Goal: Task Accomplishment & Management: Use online tool/utility

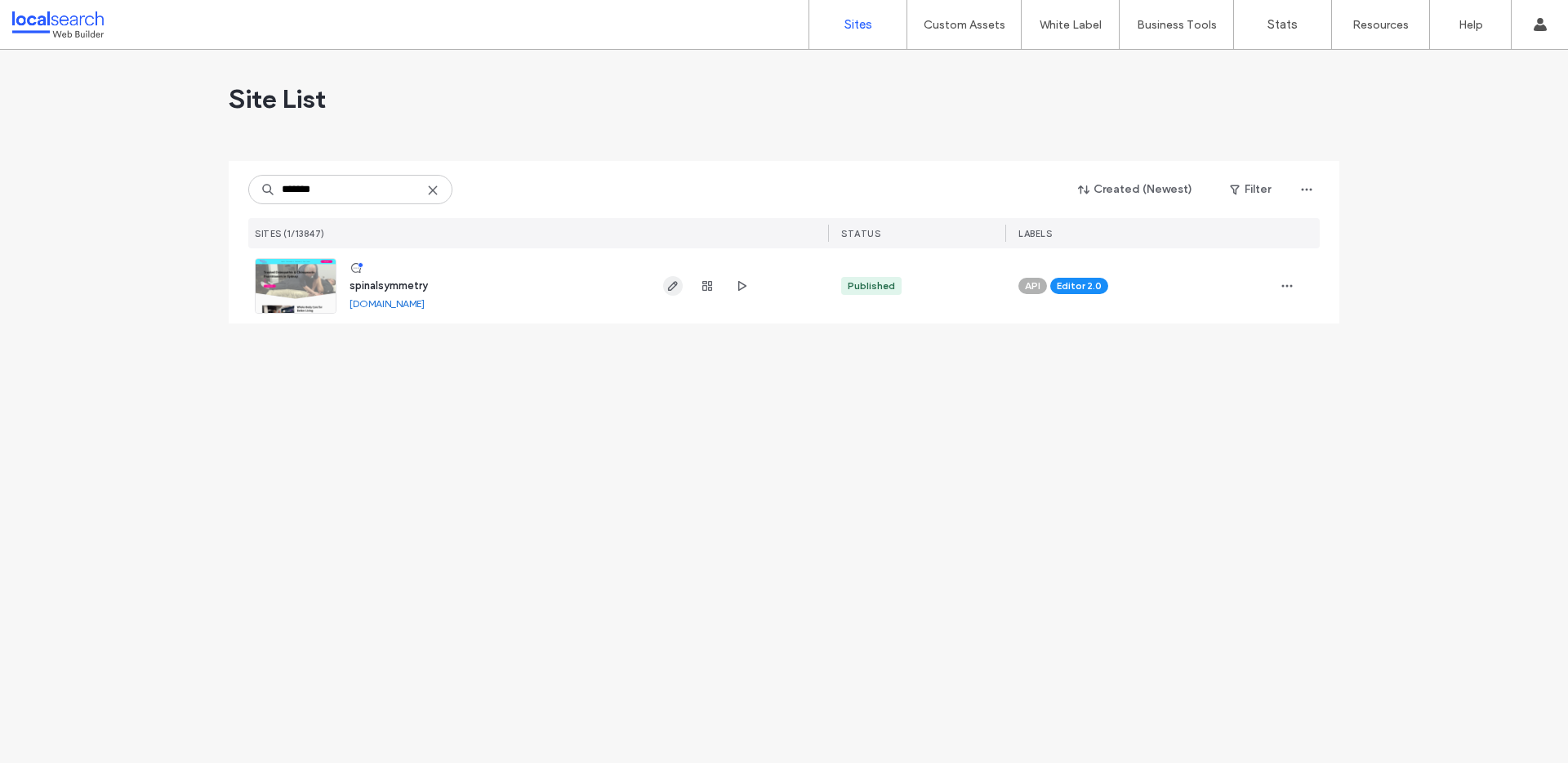
type input "*******"
click at [666, 291] on icon "button" at bounding box center [673, 285] width 13 height 13
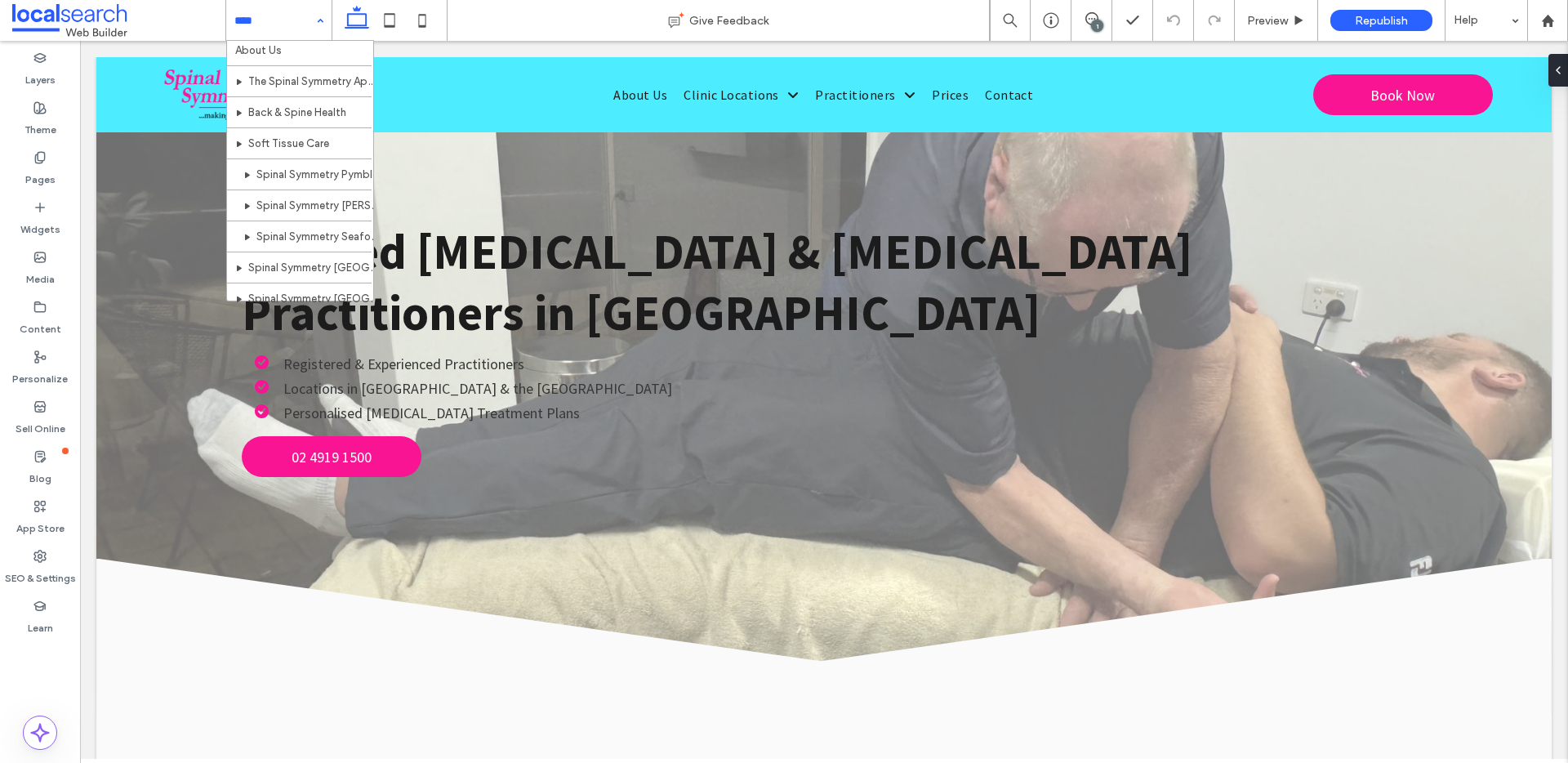
click at [313, 25] on div "Home About Us The Spinal Symmetry Approach Back & Spine Health Soft Tissue Care…" at bounding box center [279, 20] width 106 height 41
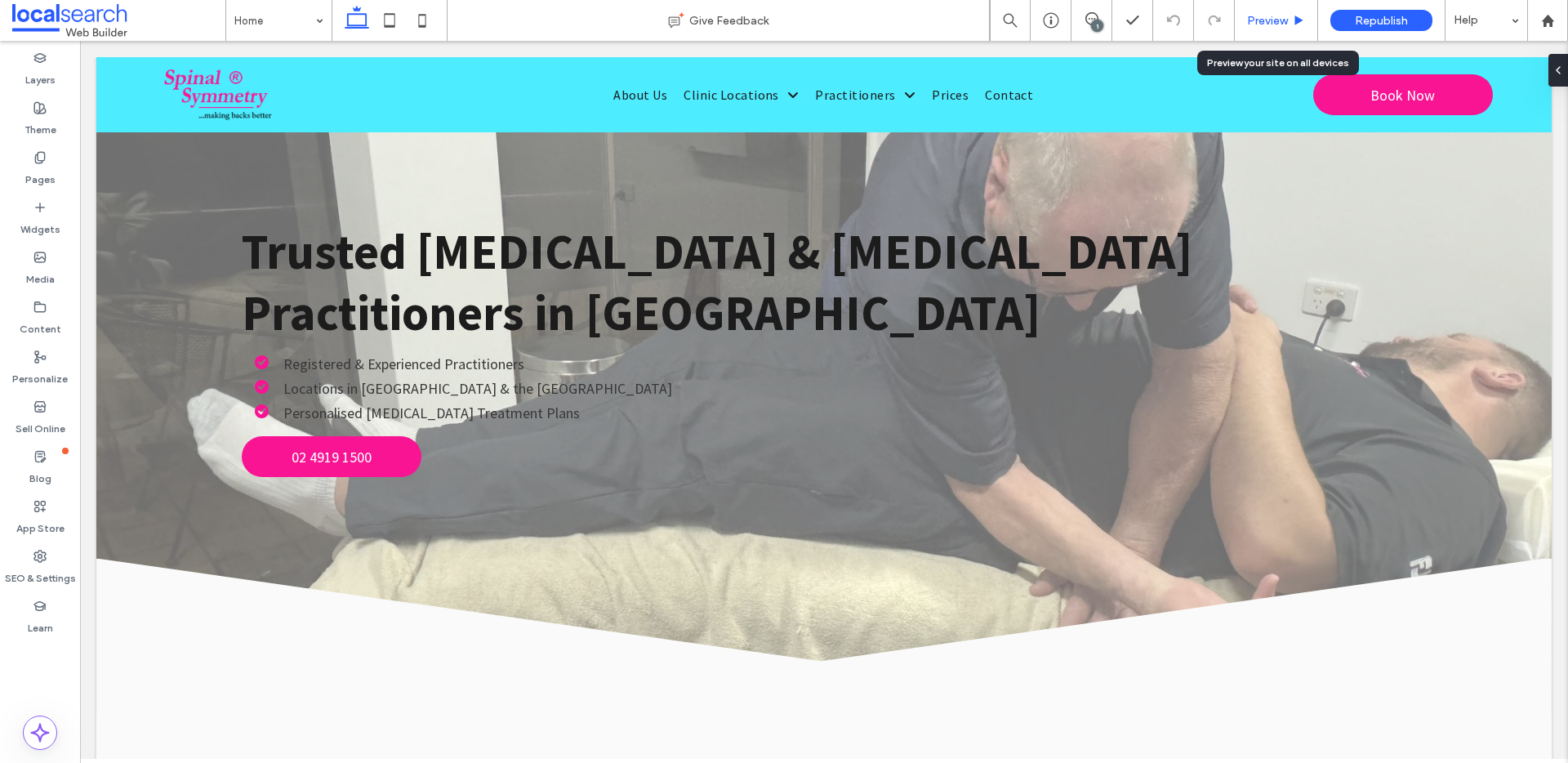
click at [1278, 18] on span "Preview" at bounding box center [1267, 20] width 41 height 14
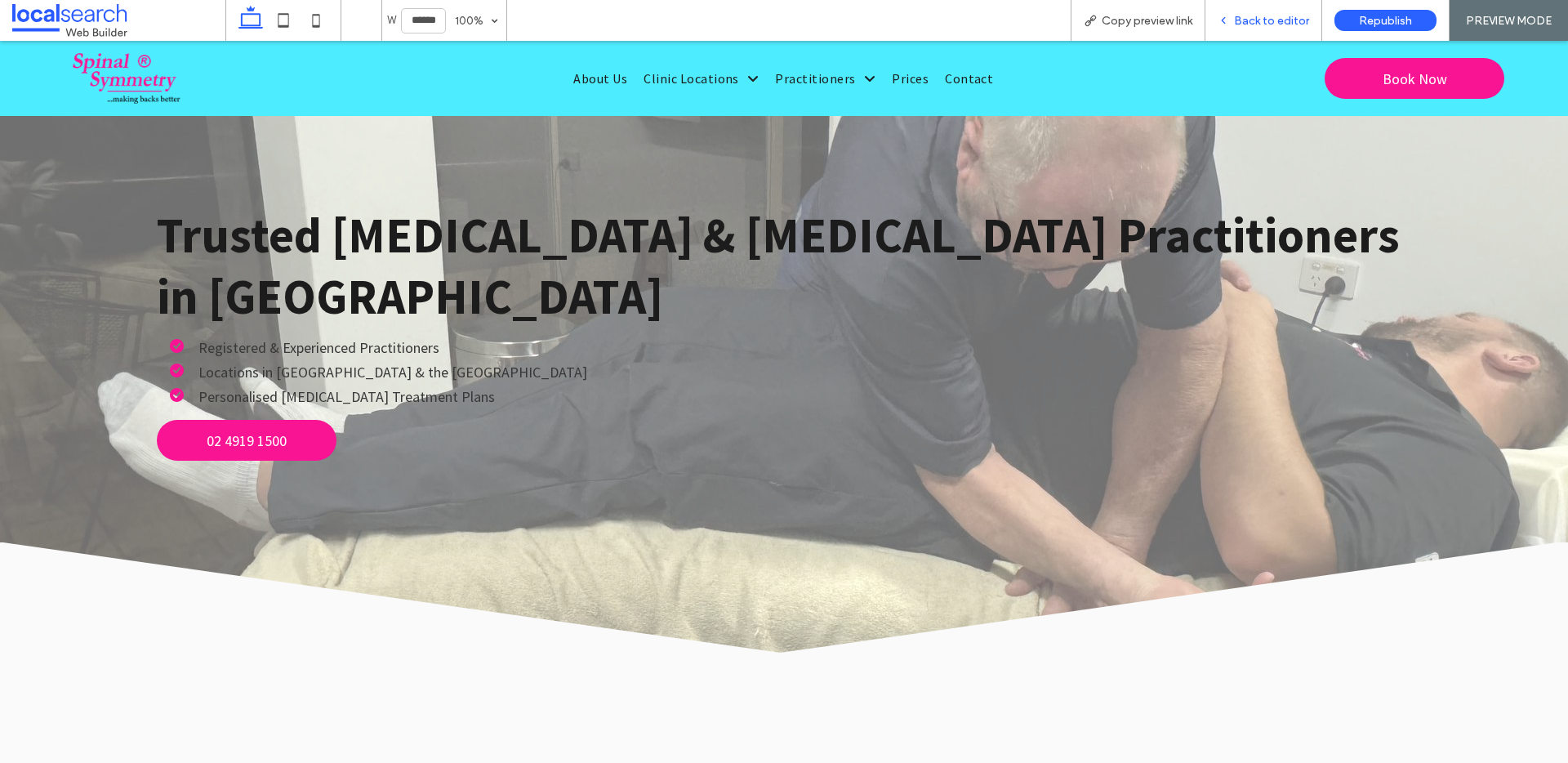
click at [1275, 19] on span "Back to editor" at bounding box center [1272, 20] width 75 height 14
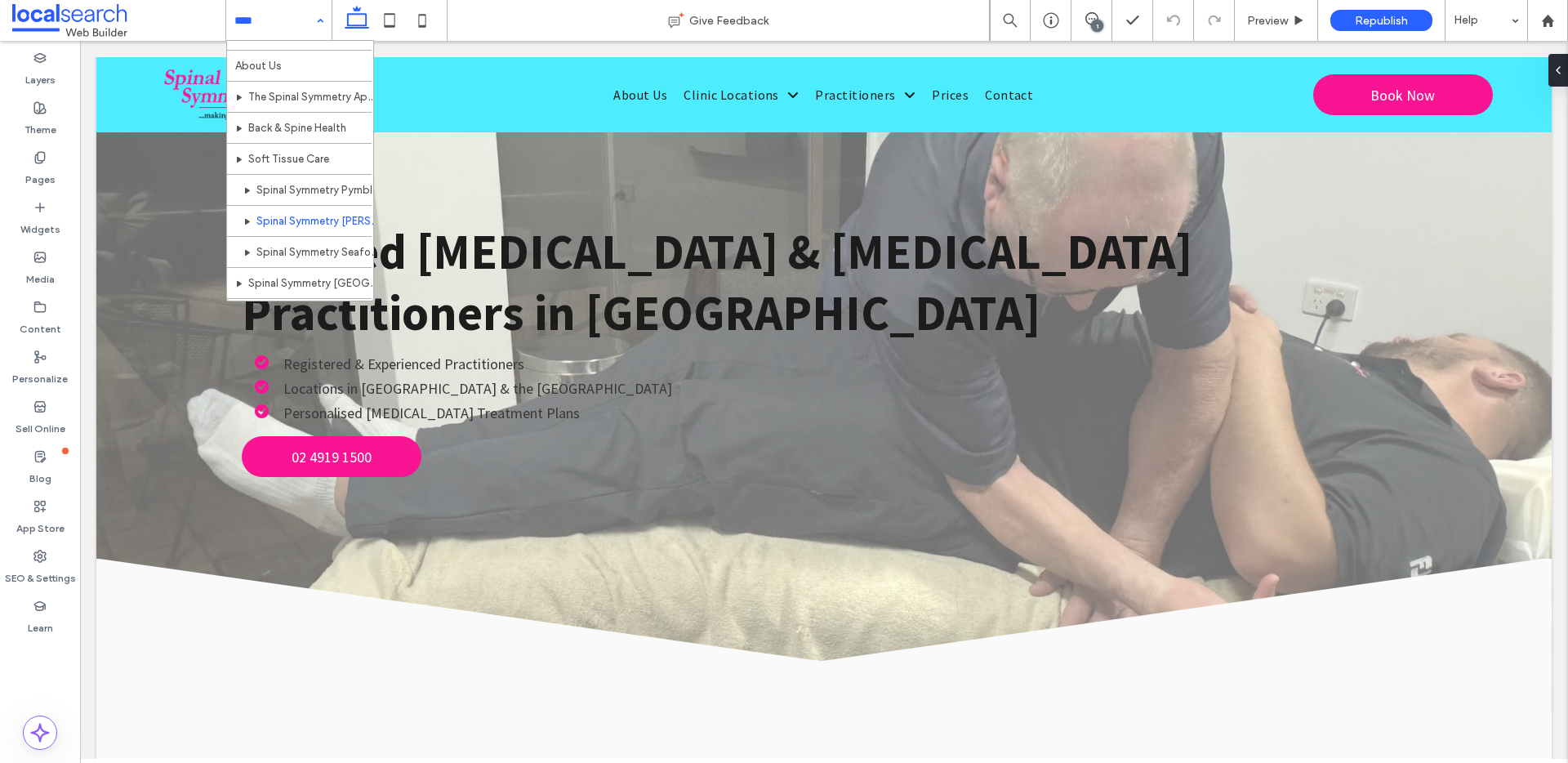
scroll to position [25, 0]
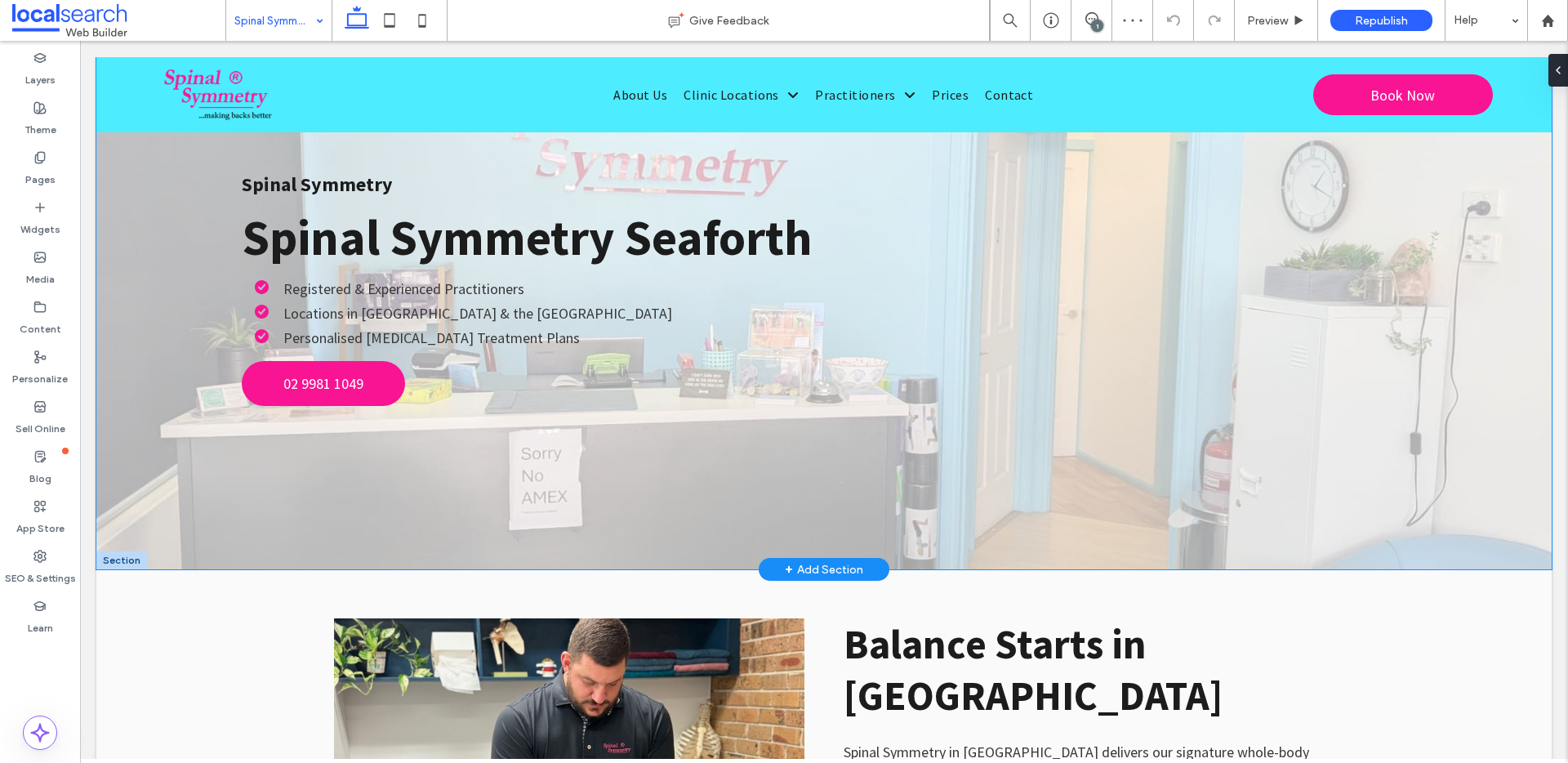
click at [151, 251] on div "Spinal Symmetry Spinal Symmetry Seaforth Registered & Experienced Practitioners…" at bounding box center [824, 314] width 1456 height 512
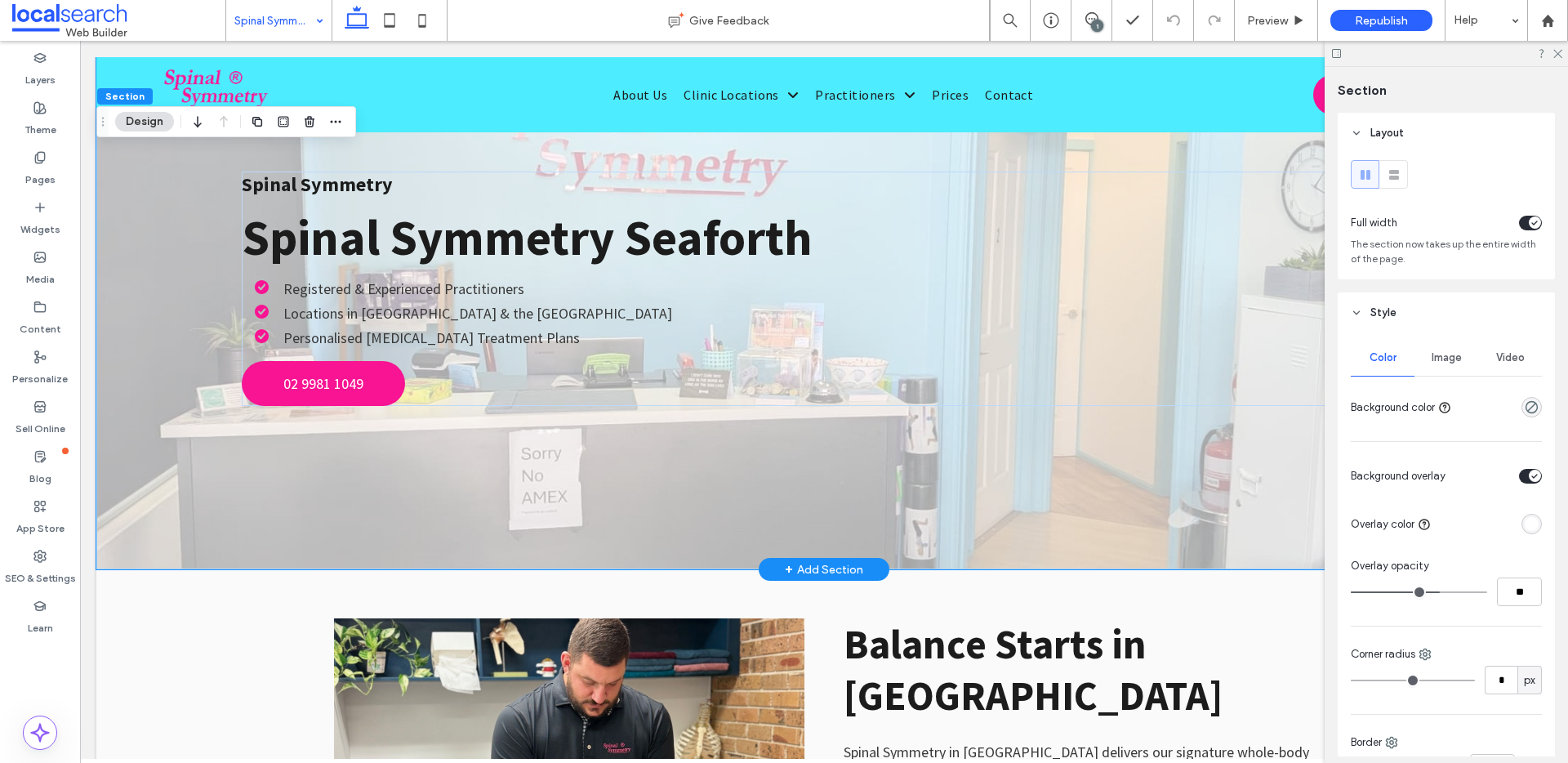
click at [151, 251] on div "Spinal Symmetry Spinal Symmetry Seaforth Registered & Experienced Practitioners…" at bounding box center [824, 314] width 1456 height 512
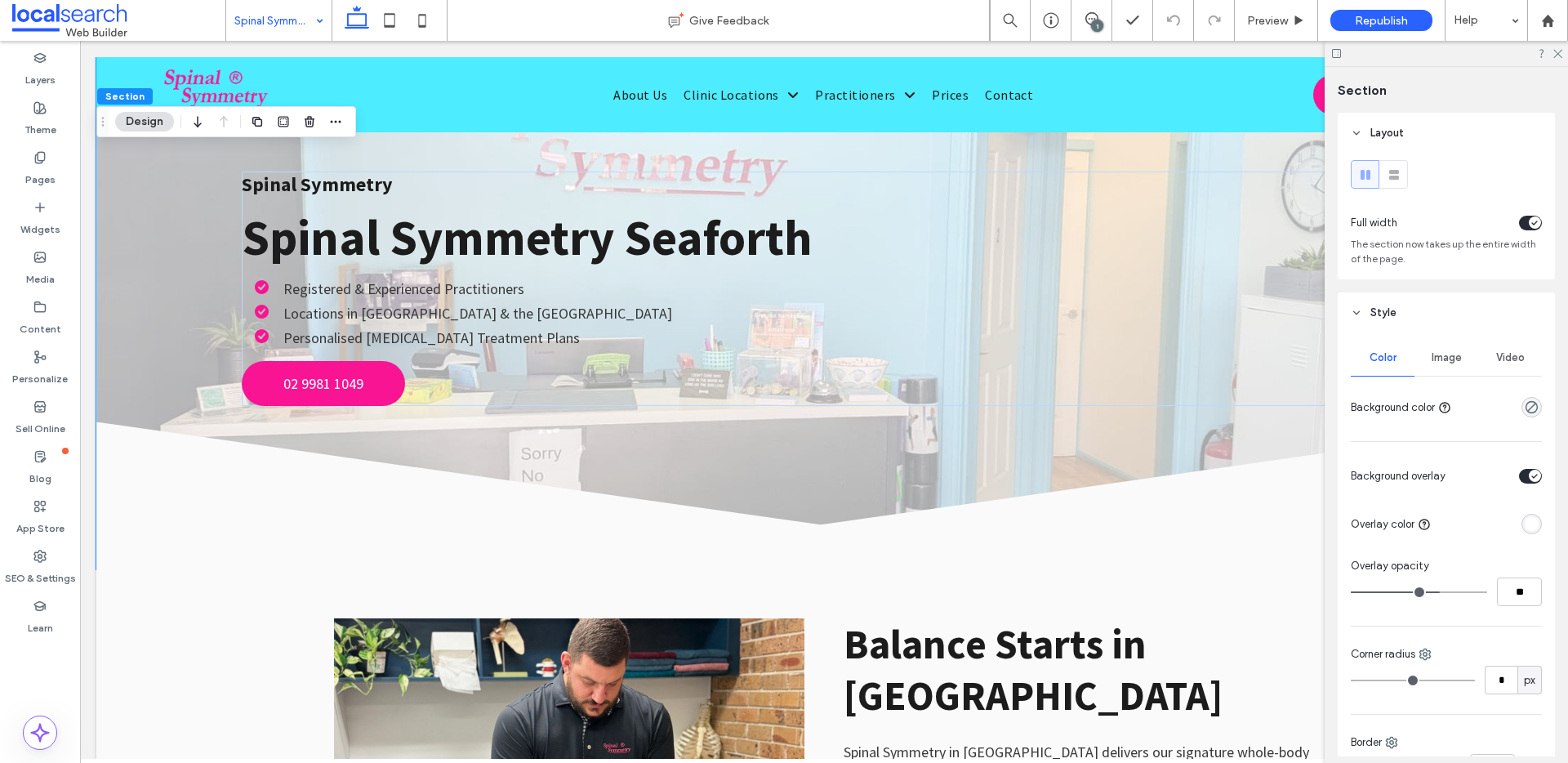
click at [1432, 365] on div "Image" at bounding box center [1447, 357] width 64 height 36
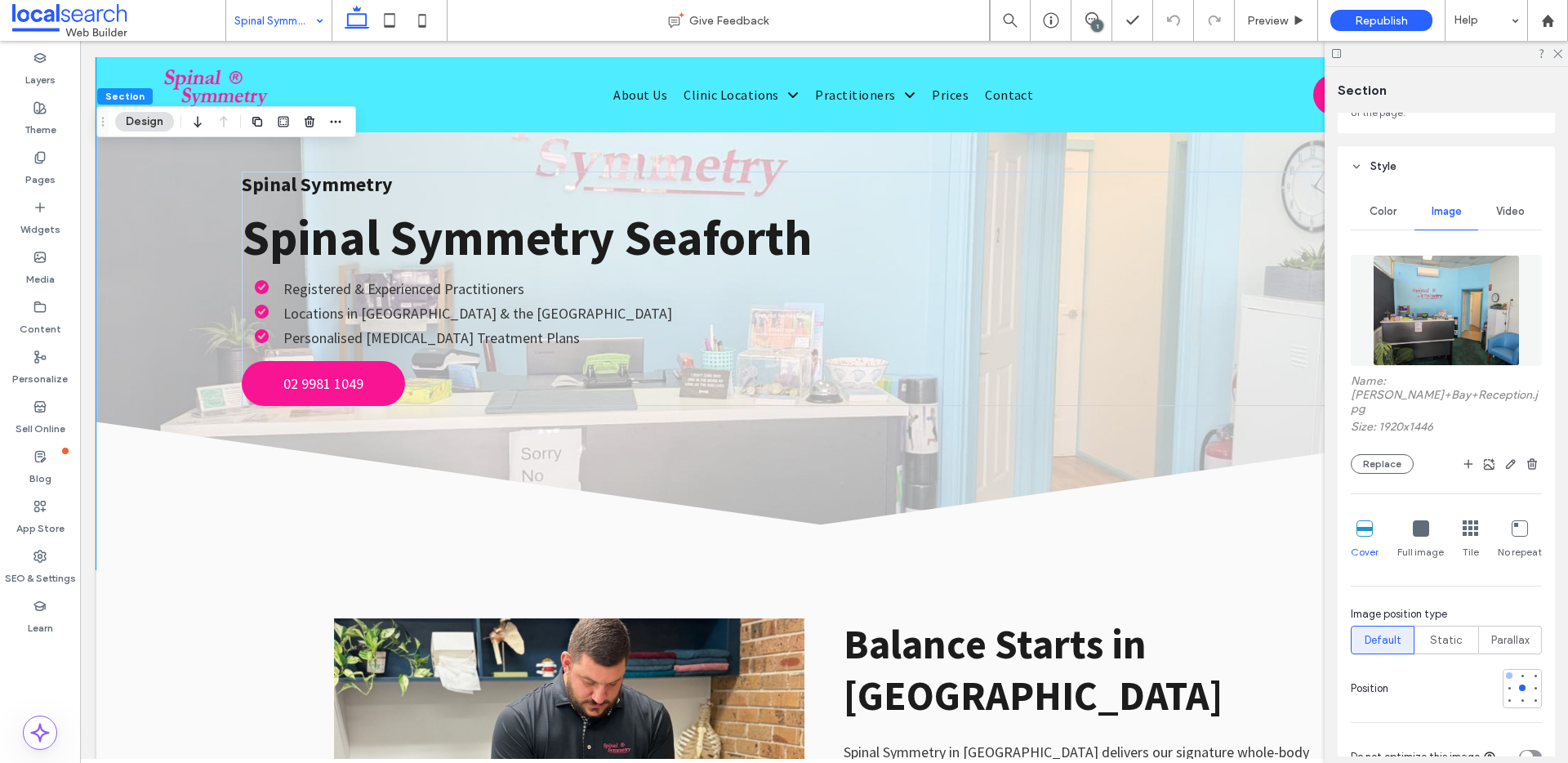
scroll to position [163, 0]
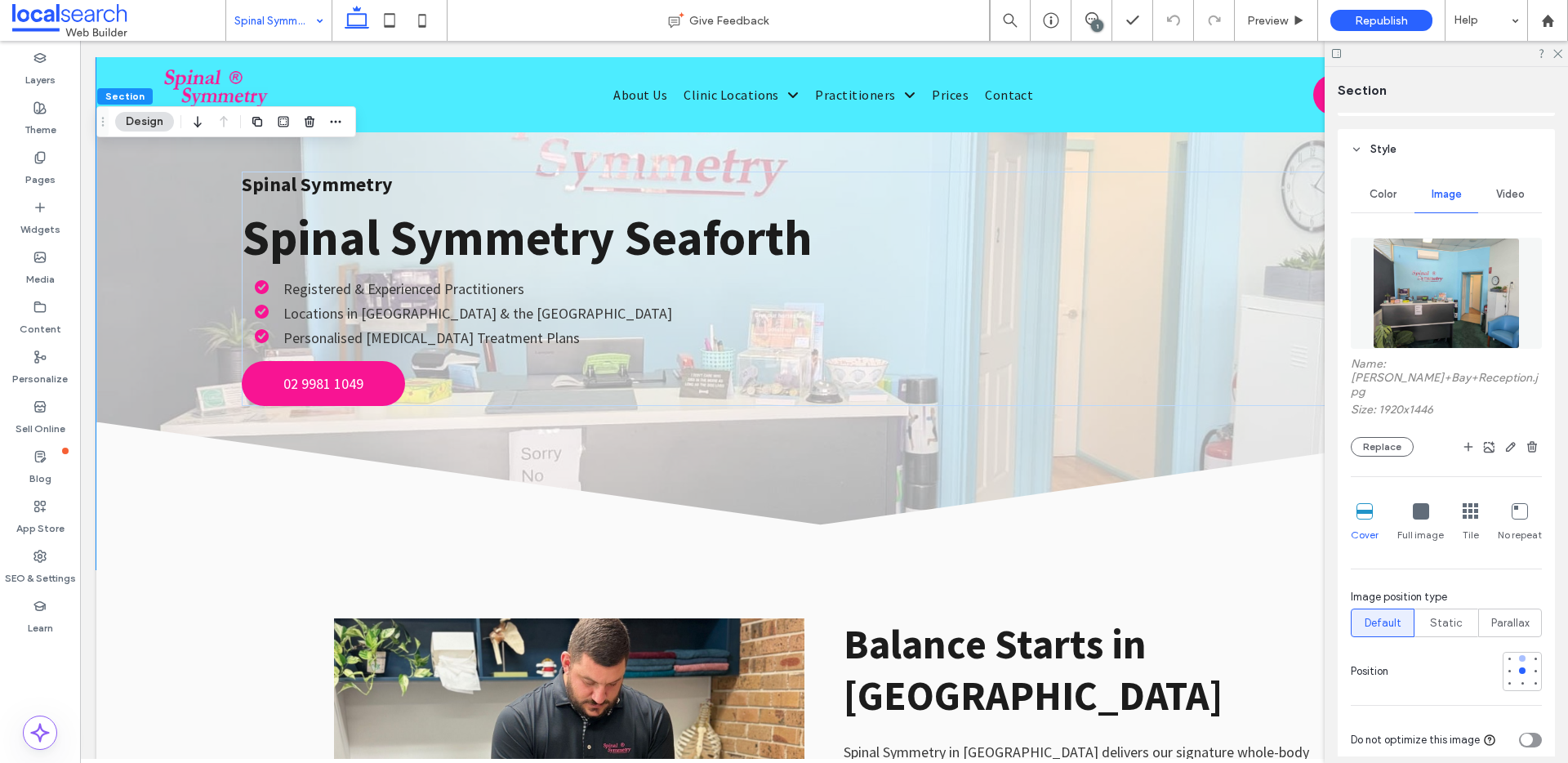
click at [1520, 655] on div at bounding box center [1522, 658] width 6 height 6
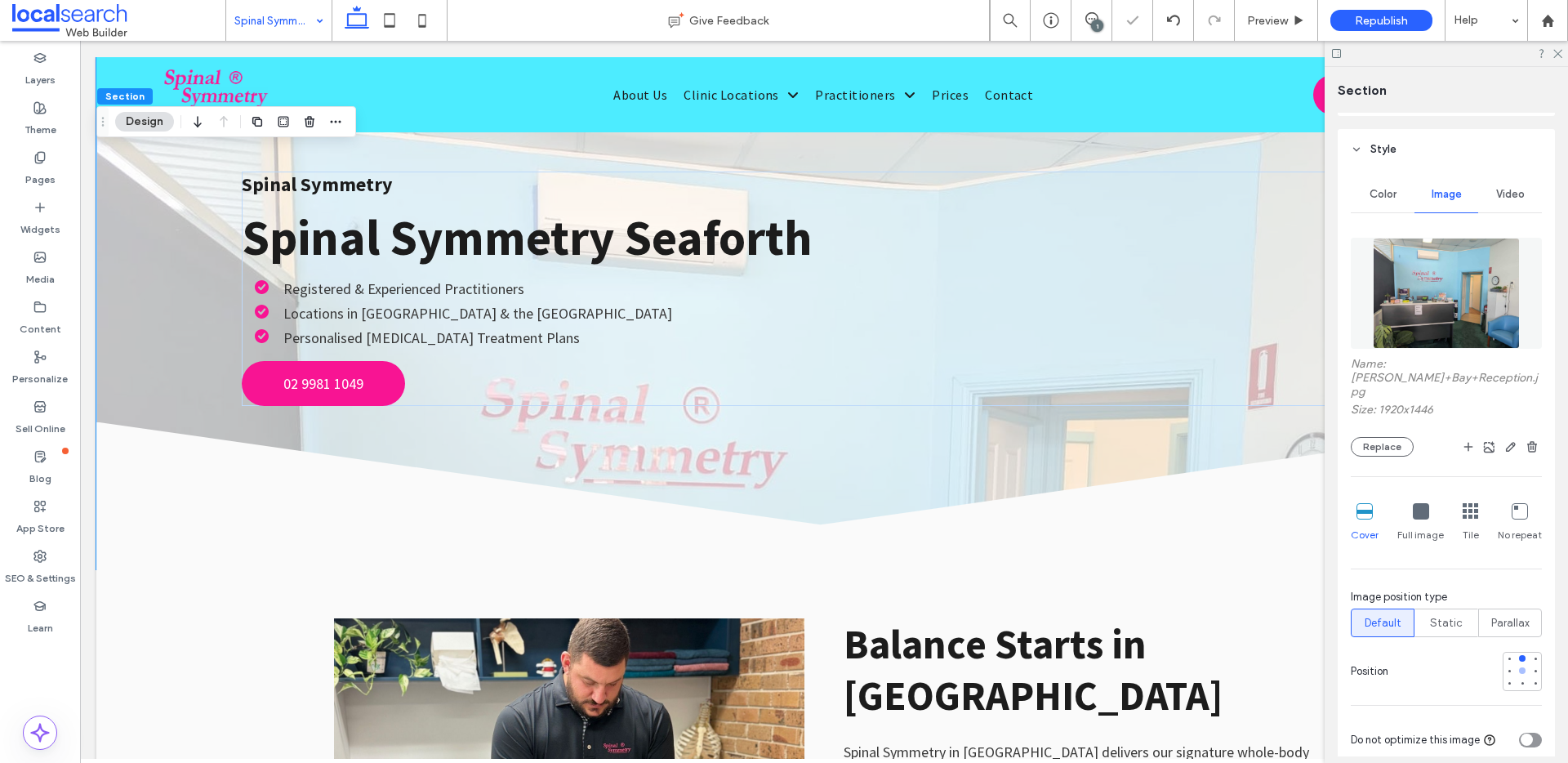
click at [1520, 667] on div at bounding box center [1522, 670] width 6 height 6
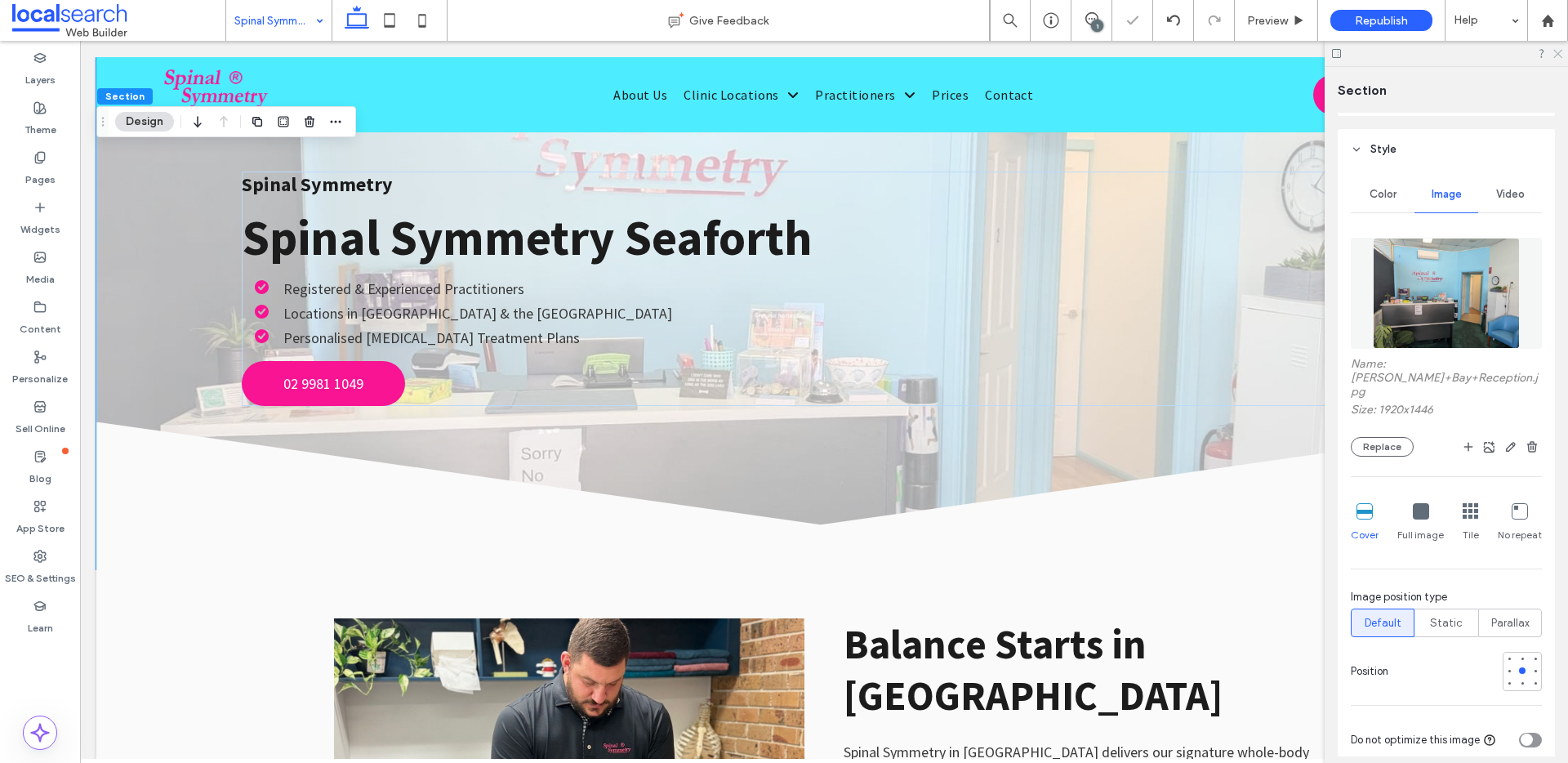
click at [1562, 50] on use at bounding box center [1558, 55] width 9 height 9
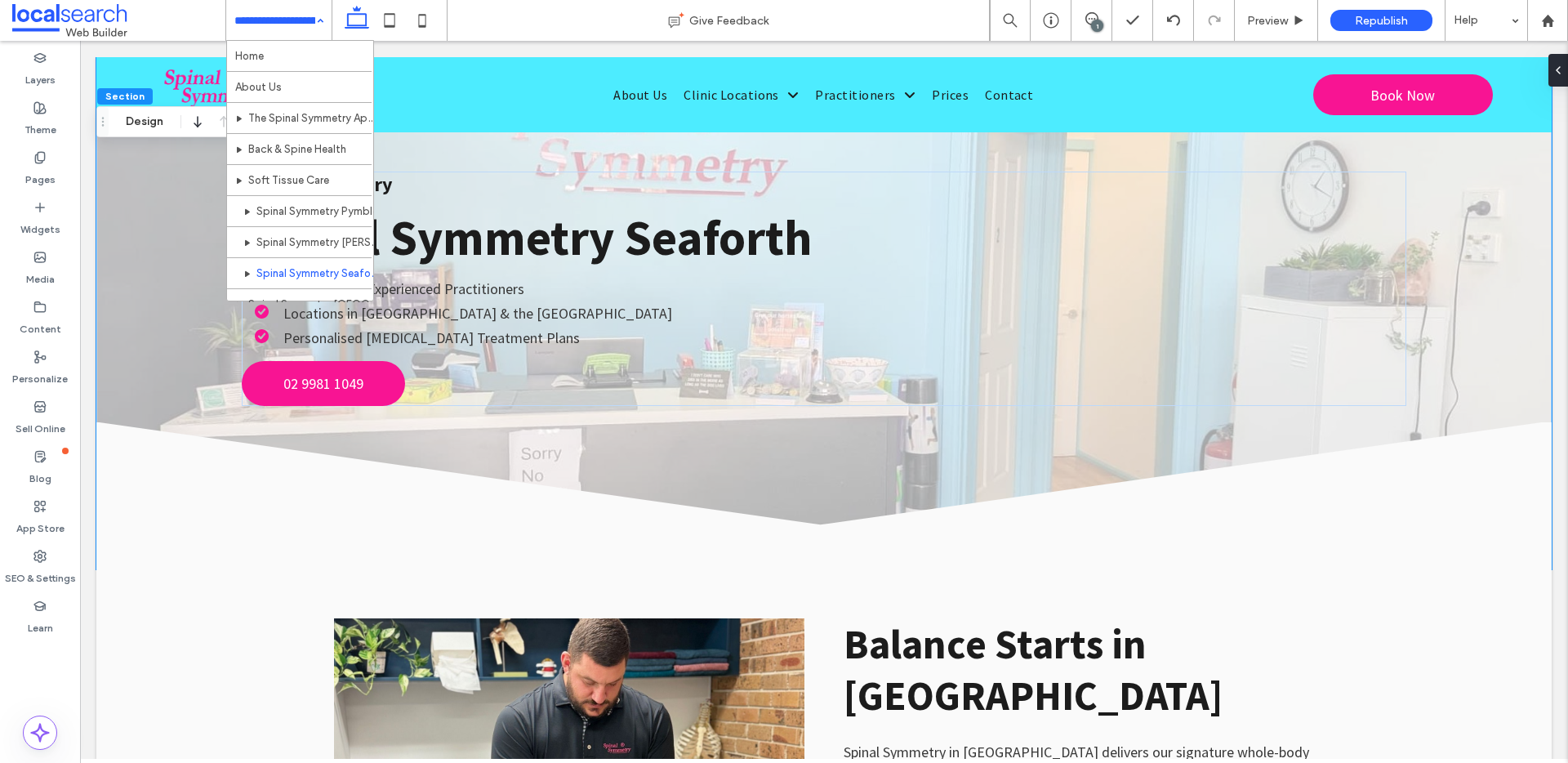
click at [292, 19] on input at bounding box center [274, 20] width 81 height 41
click at [1265, 15] on span "Preview" at bounding box center [1267, 20] width 41 height 14
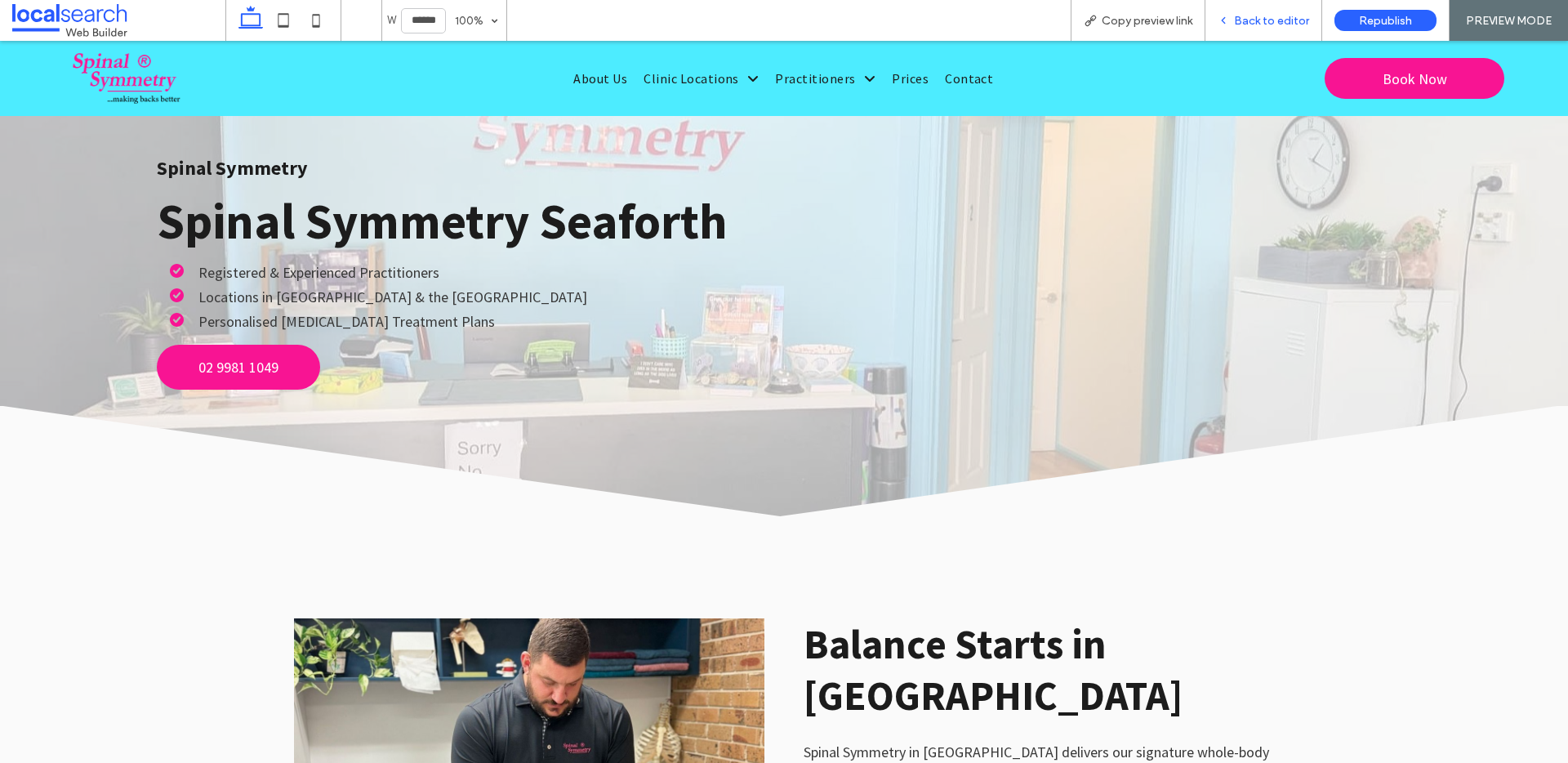
click at [1274, 19] on span "Back to editor" at bounding box center [1272, 20] width 75 height 14
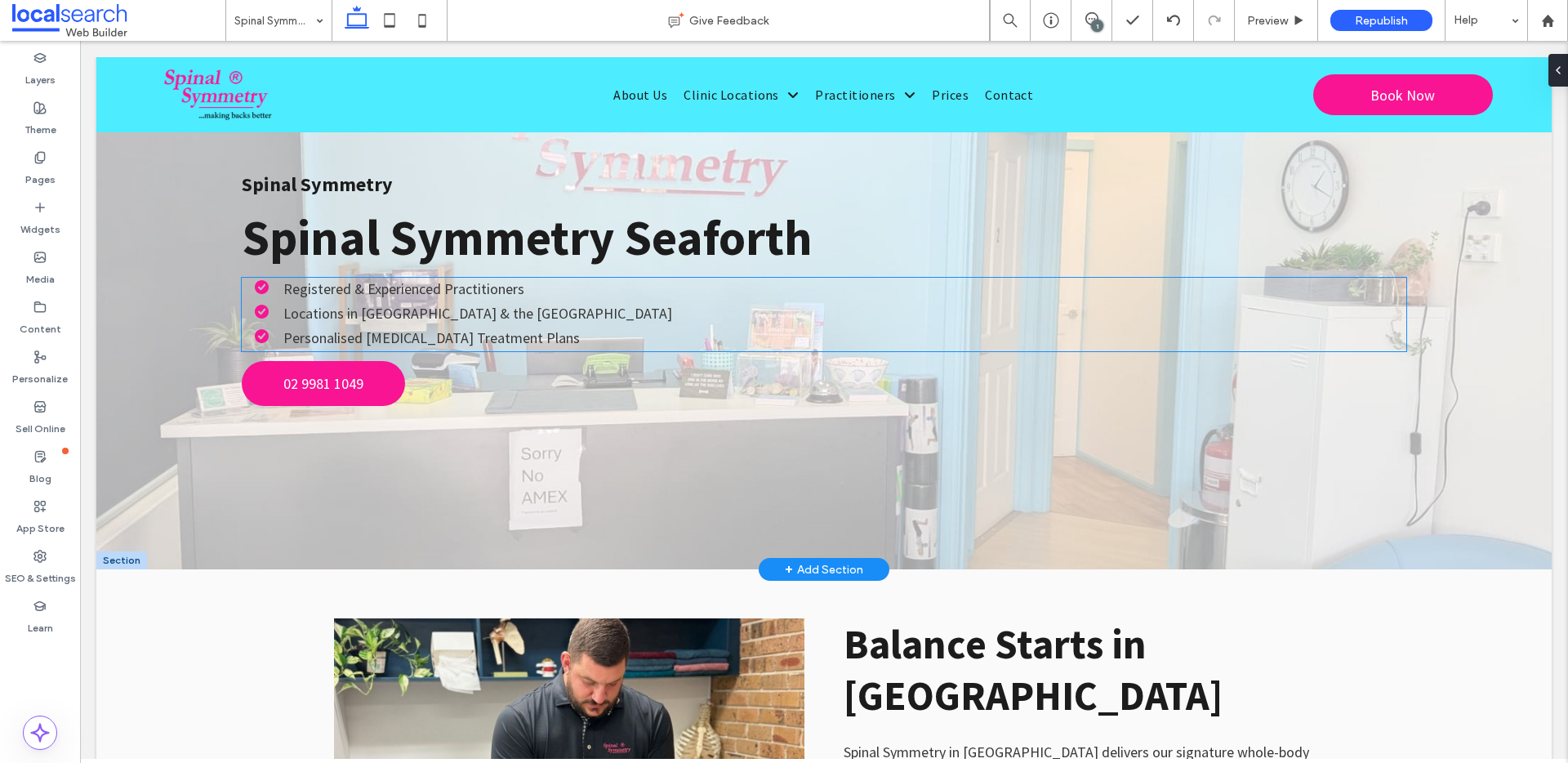
click at [972, 321] on li "Locations in Sydney & the Hunter Region" at bounding box center [830, 314] width 1151 height 22
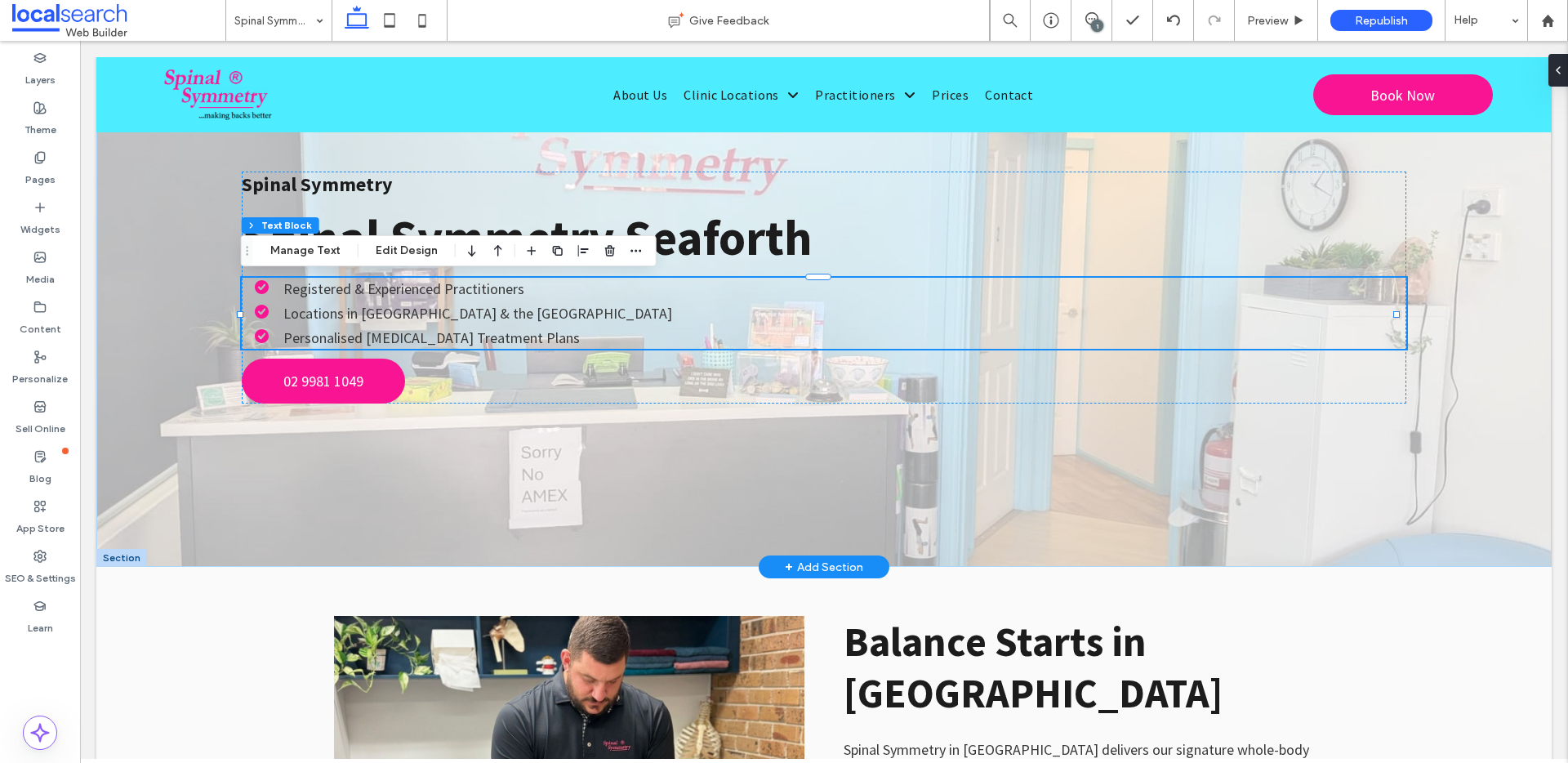
click at [148, 292] on div "Spinal Symmetry Spinal Symmetry Seaforth Registered & Experienced Practitioners…" at bounding box center [824, 312] width 1456 height 510
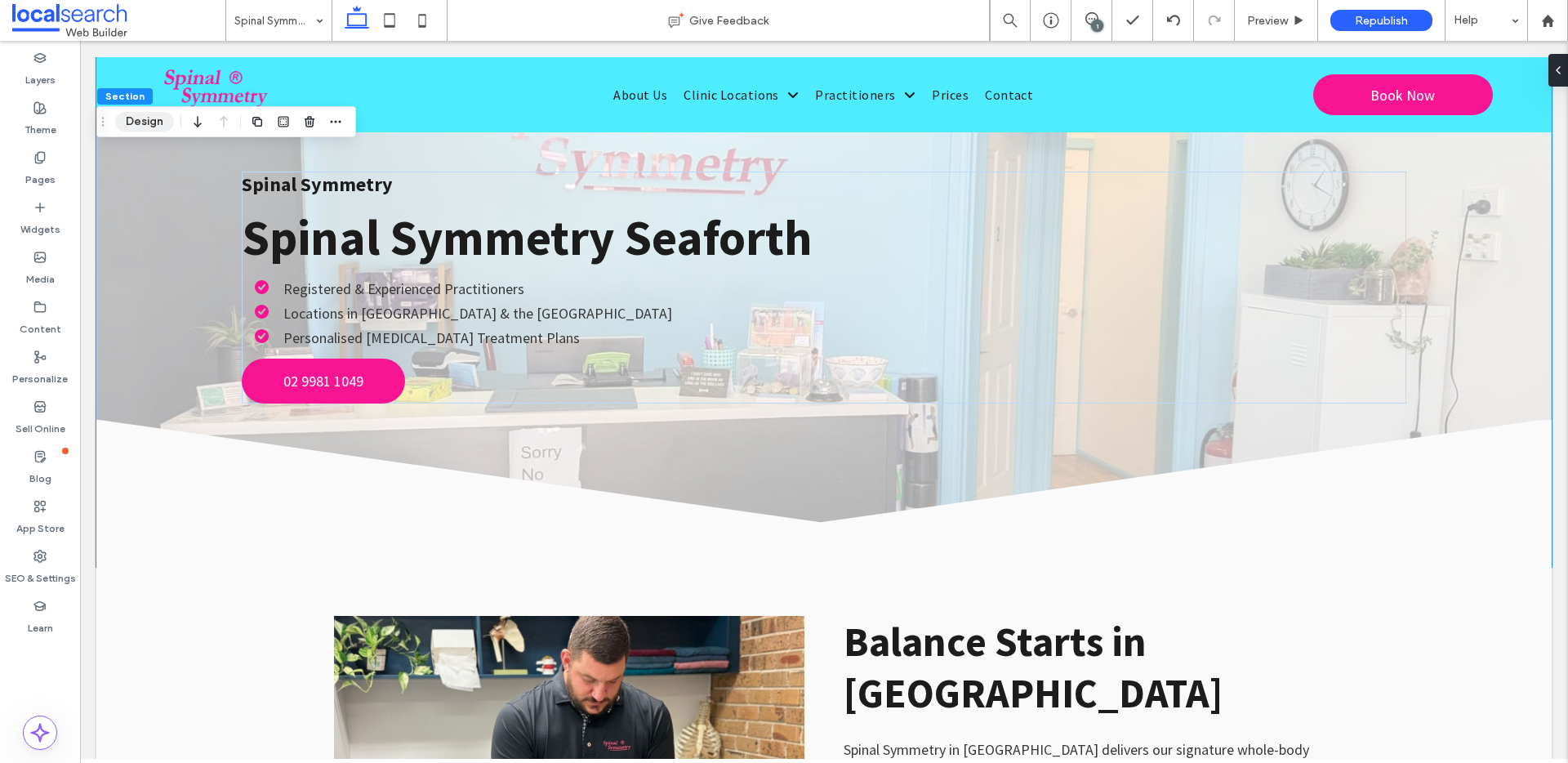
click at [153, 129] on button "Design" at bounding box center [144, 122] width 59 height 20
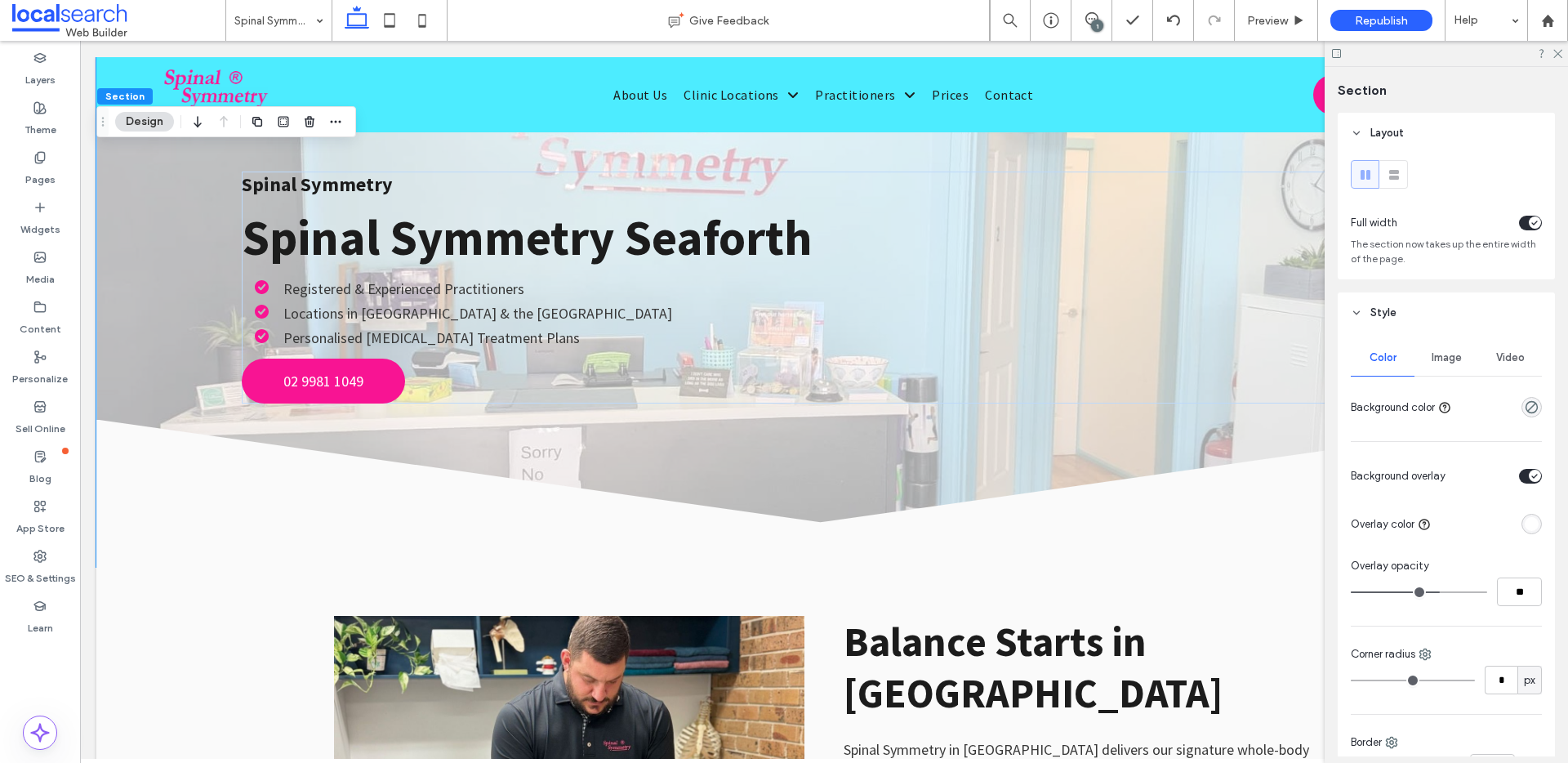
click at [1426, 358] on div "Image" at bounding box center [1447, 357] width 64 height 36
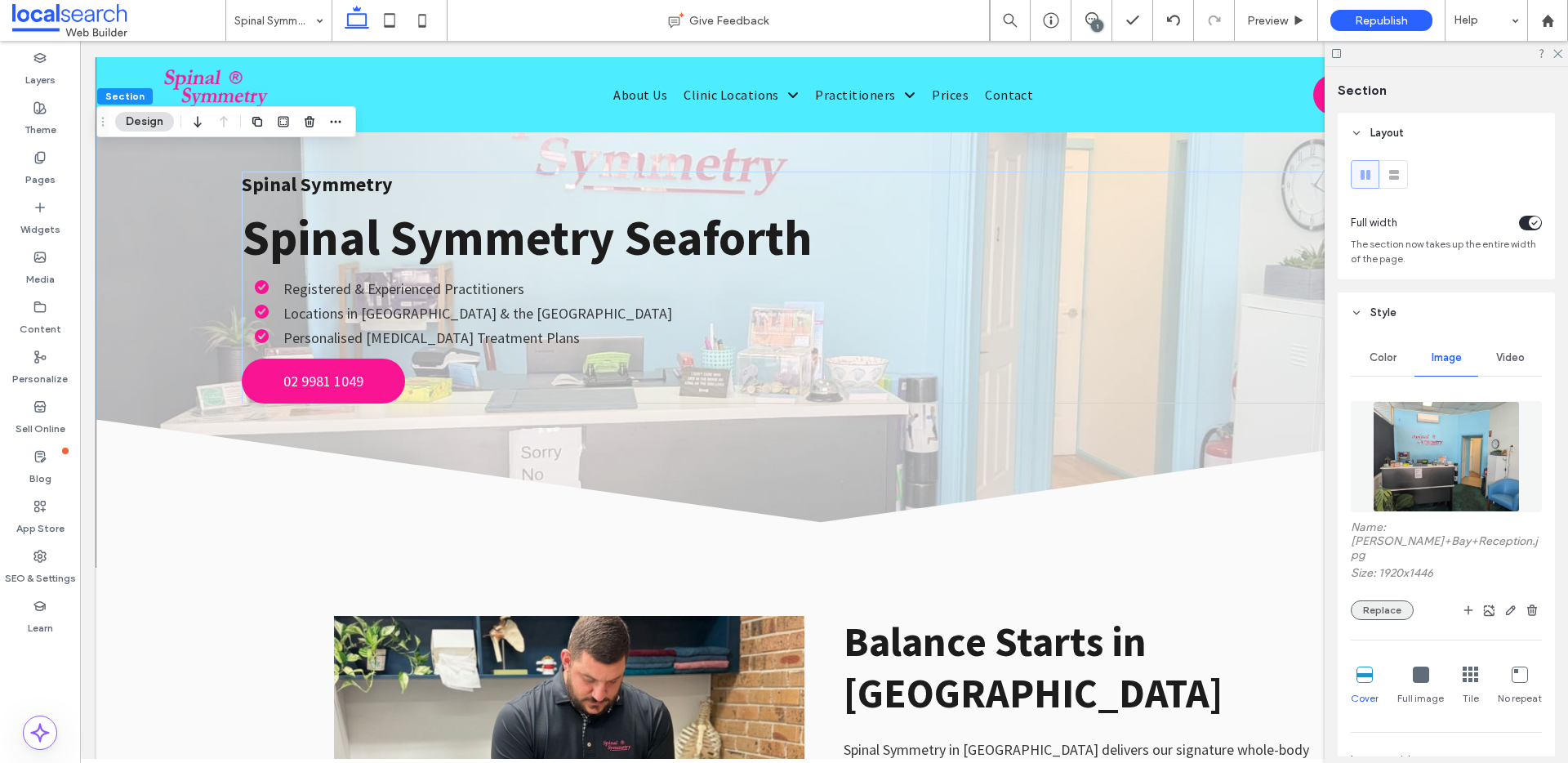
click at [1379, 601] on button "Replace" at bounding box center [1382, 611] width 63 height 20
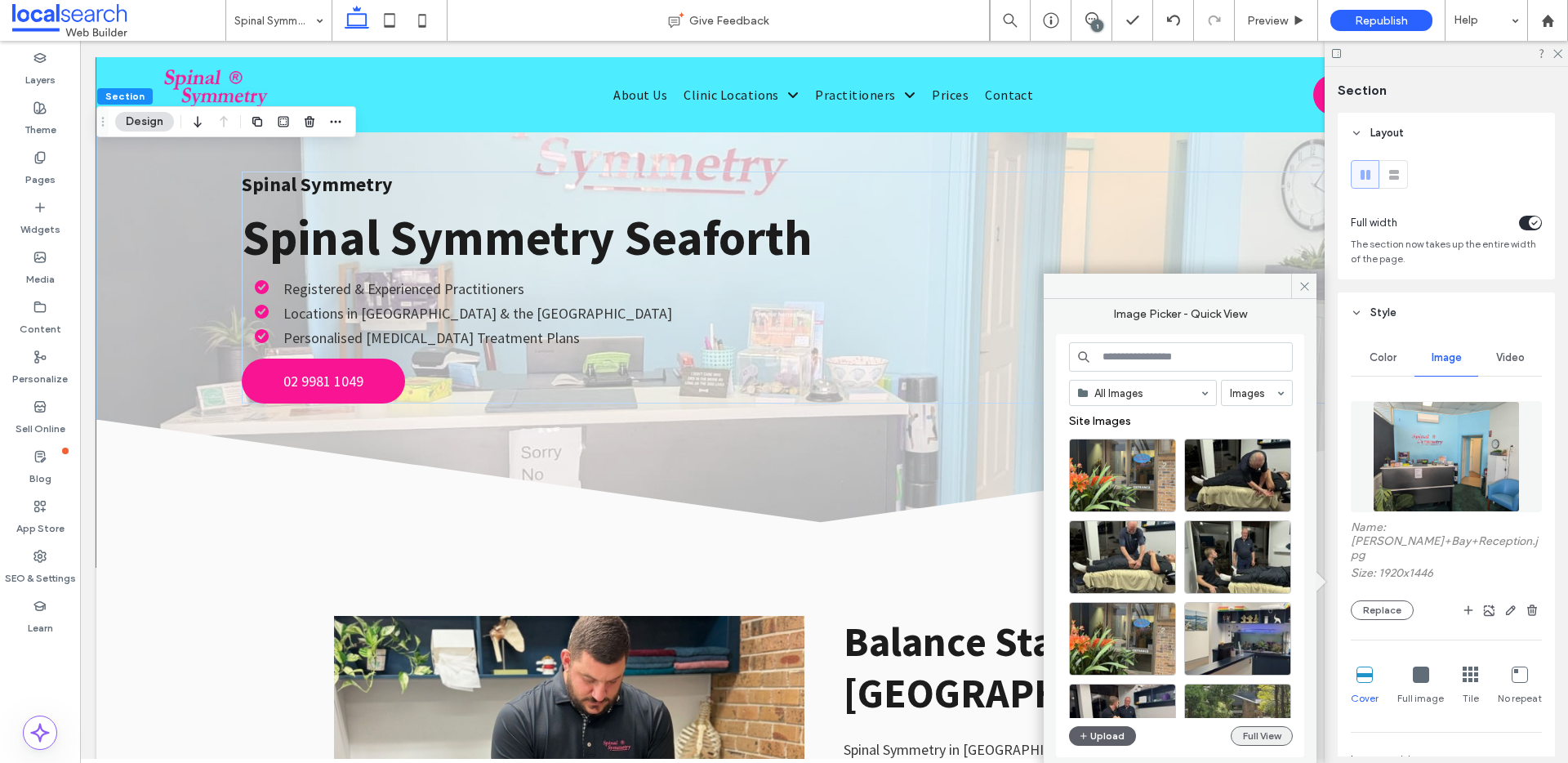
click at [1276, 741] on button "Full View" at bounding box center [1262, 737] width 62 height 20
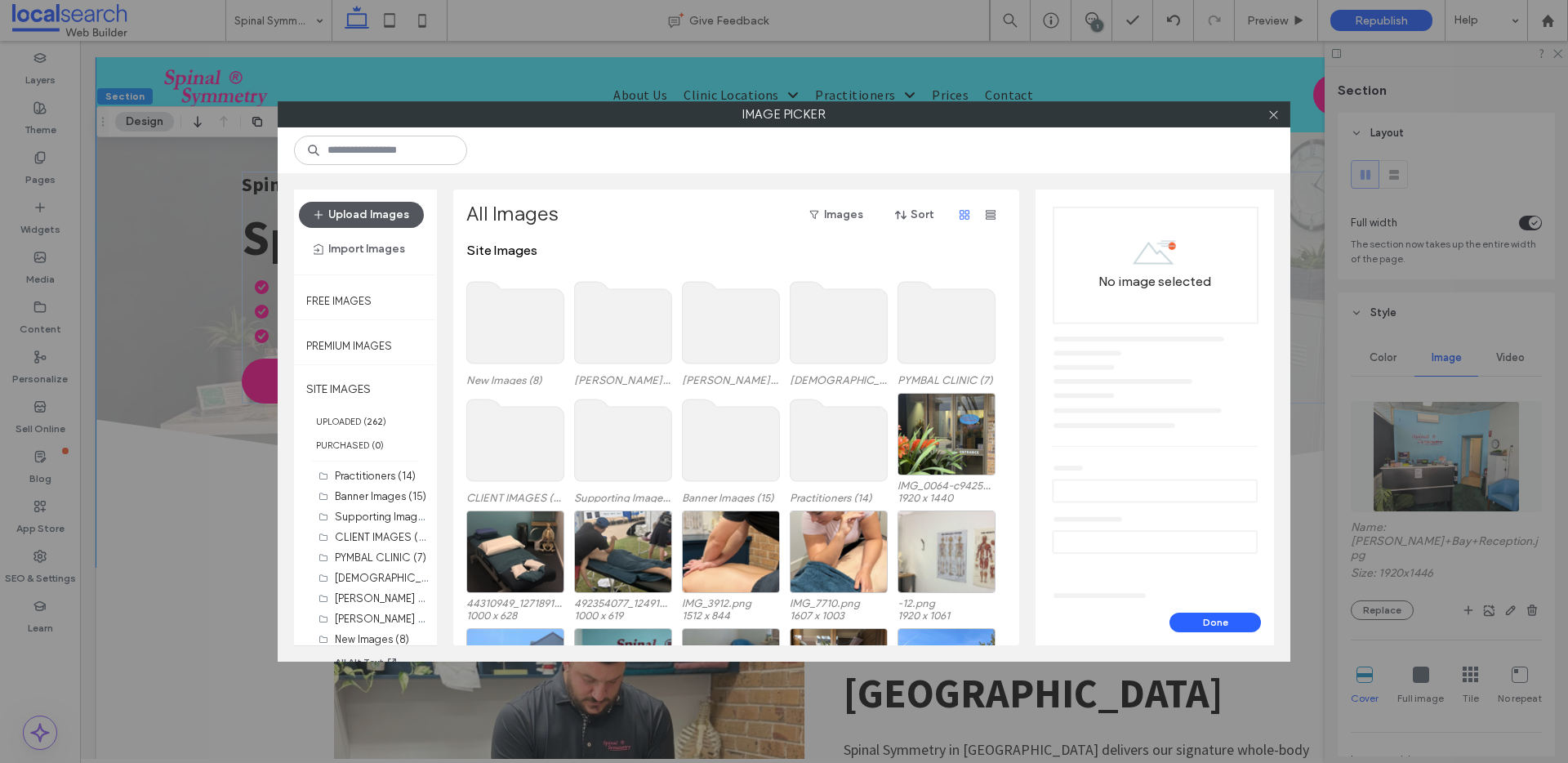
click at [326, 227] on button "Upload Images" at bounding box center [361, 214] width 125 height 26
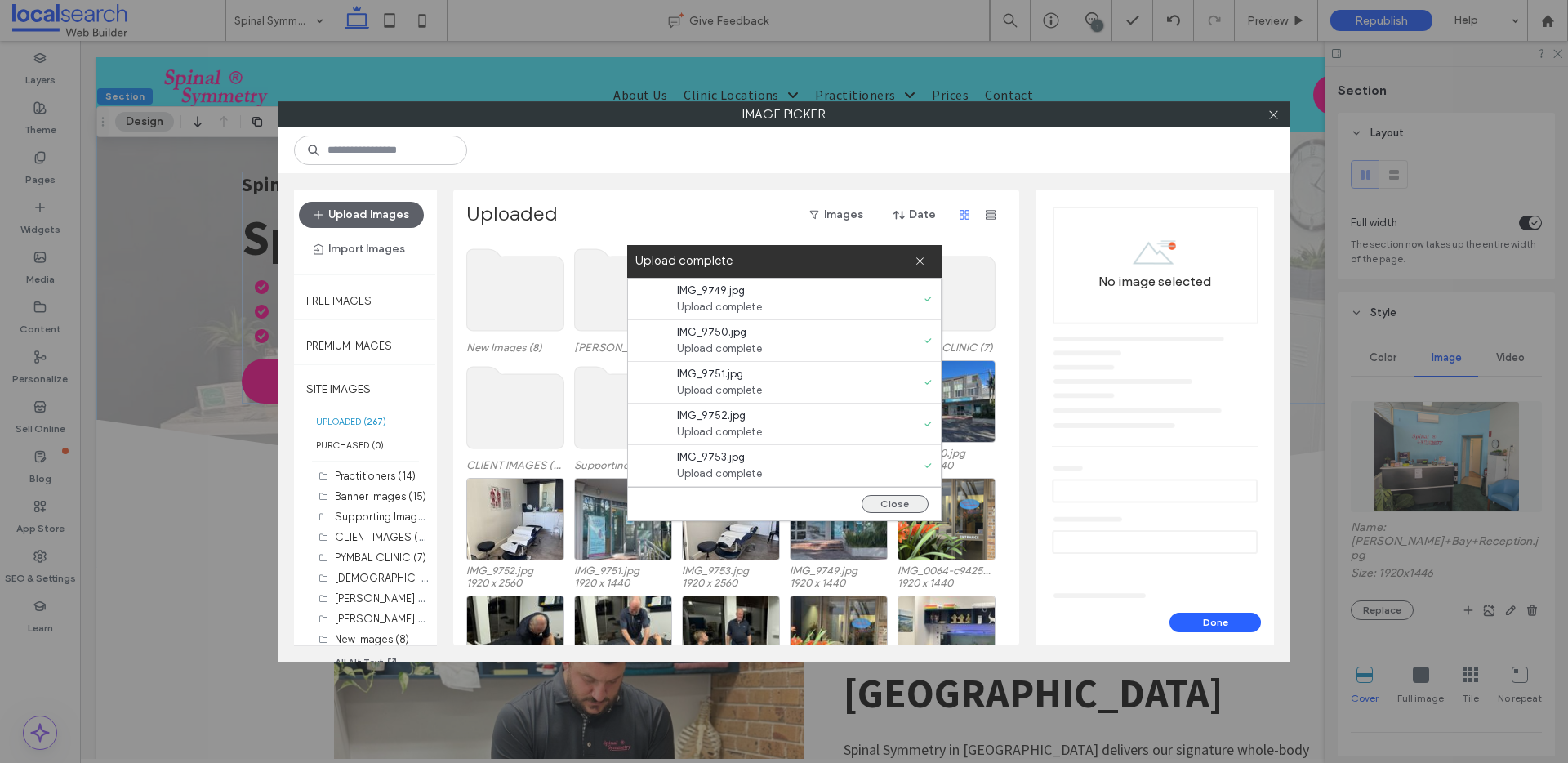
click at [898, 503] on button "Close" at bounding box center [894, 504] width 67 height 18
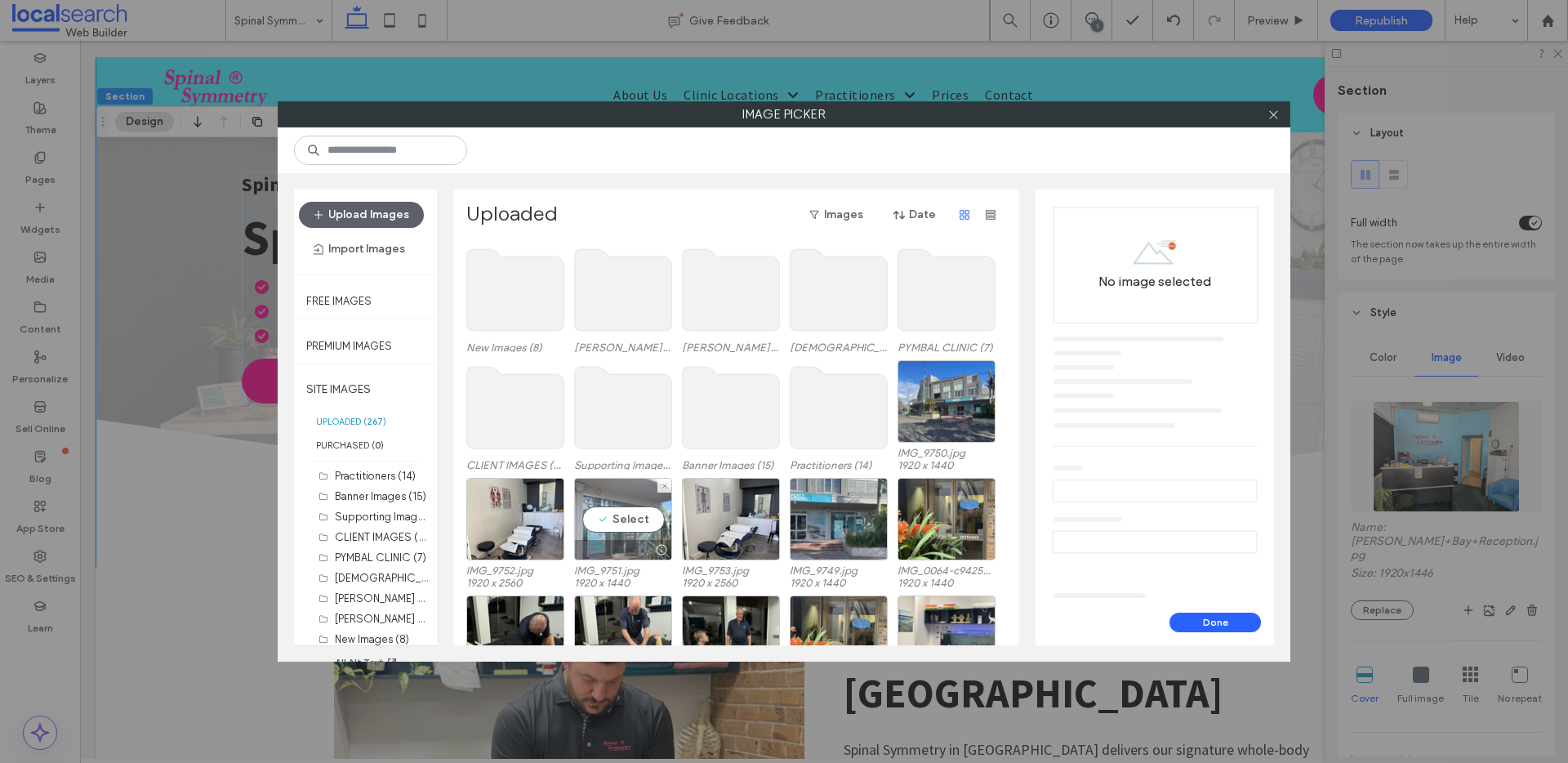
click at [601, 492] on div "Select" at bounding box center [624, 519] width 98 height 83
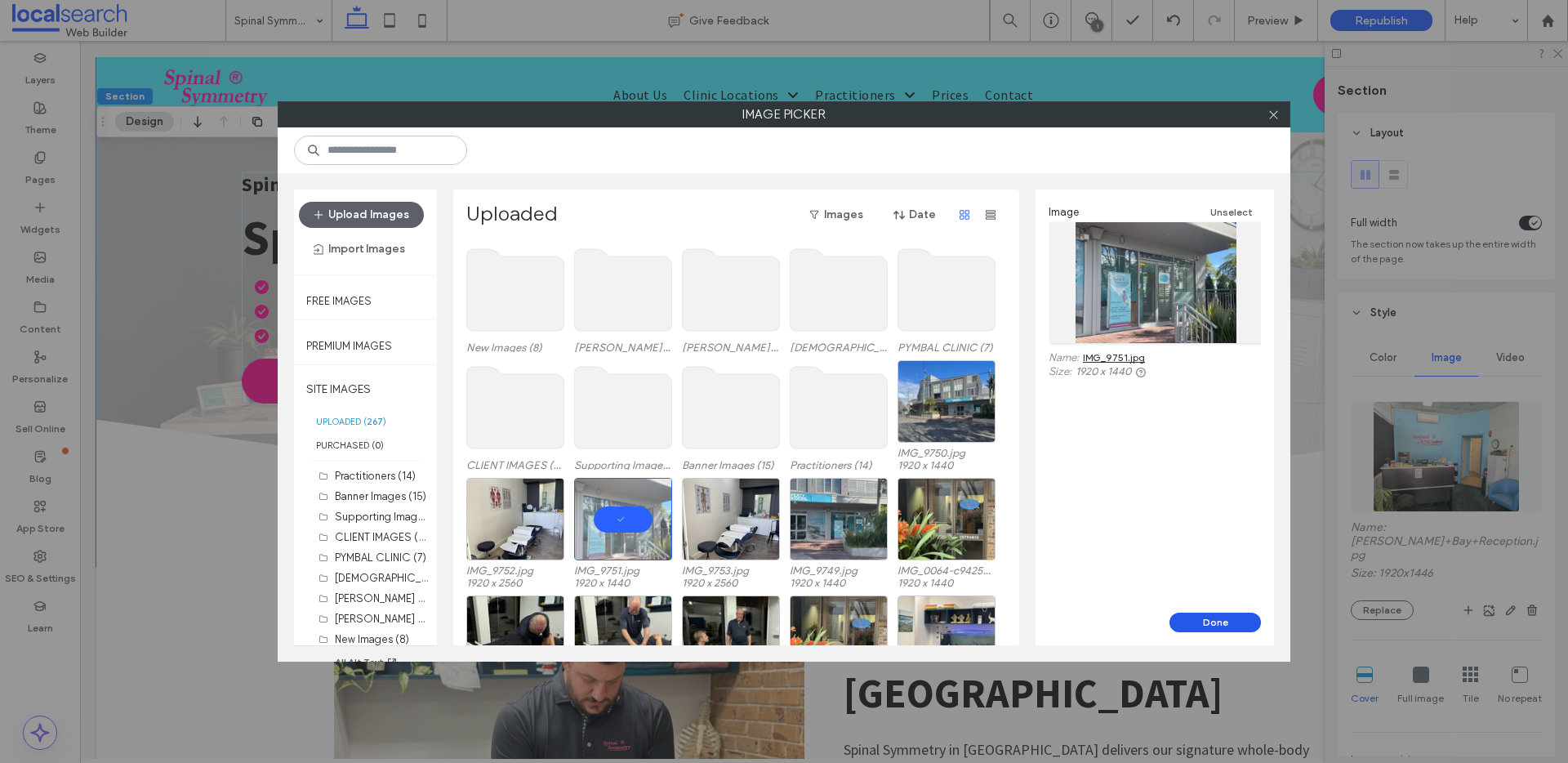
click at [1217, 621] on button "Done" at bounding box center [1215, 623] width 91 height 20
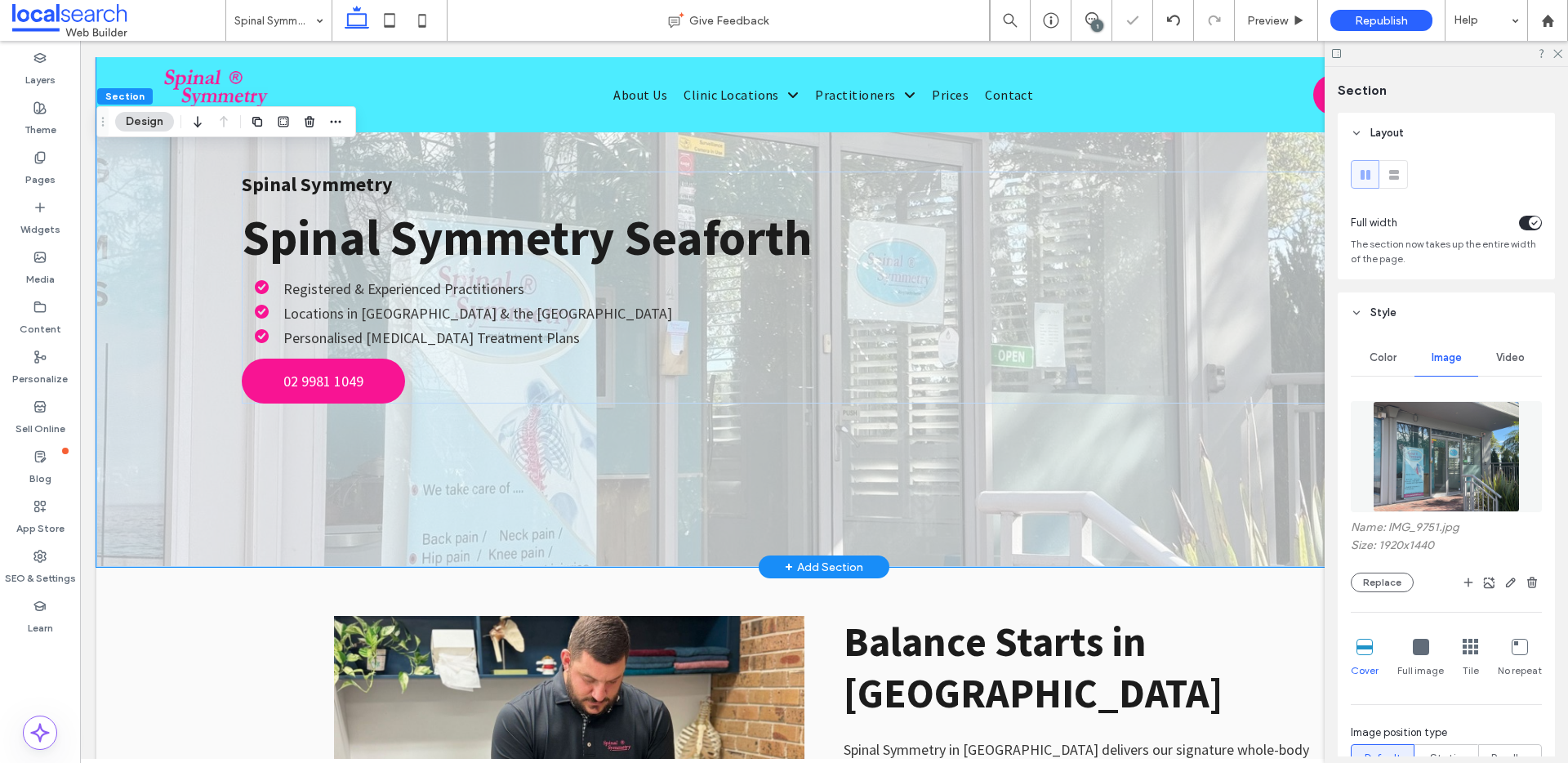
click at [172, 227] on div "Spinal Symmetry Spinal Symmetry Seaforth Registered & Experienced Practitioners…" at bounding box center [824, 312] width 1456 height 510
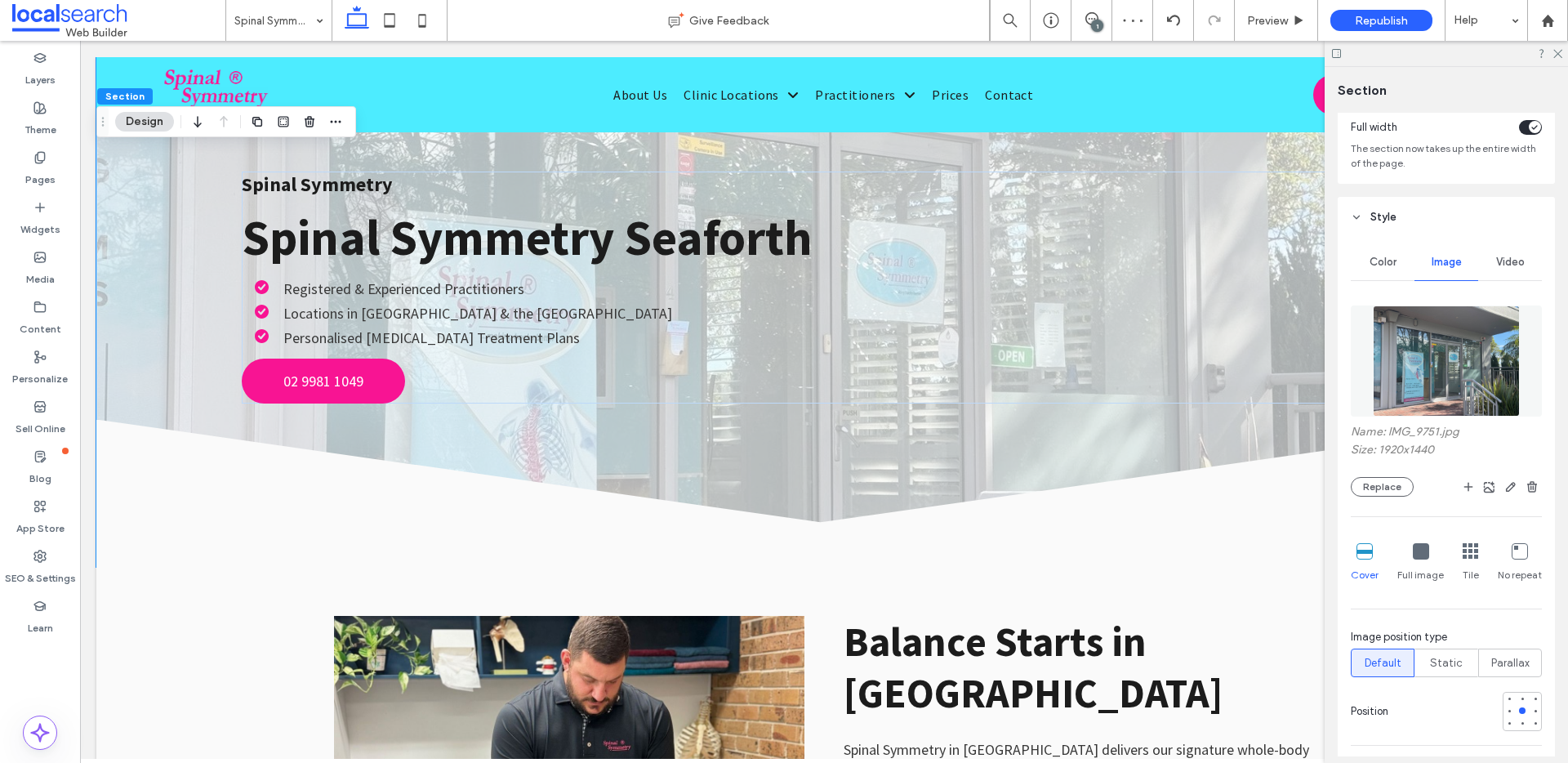
scroll to position [150, 0]
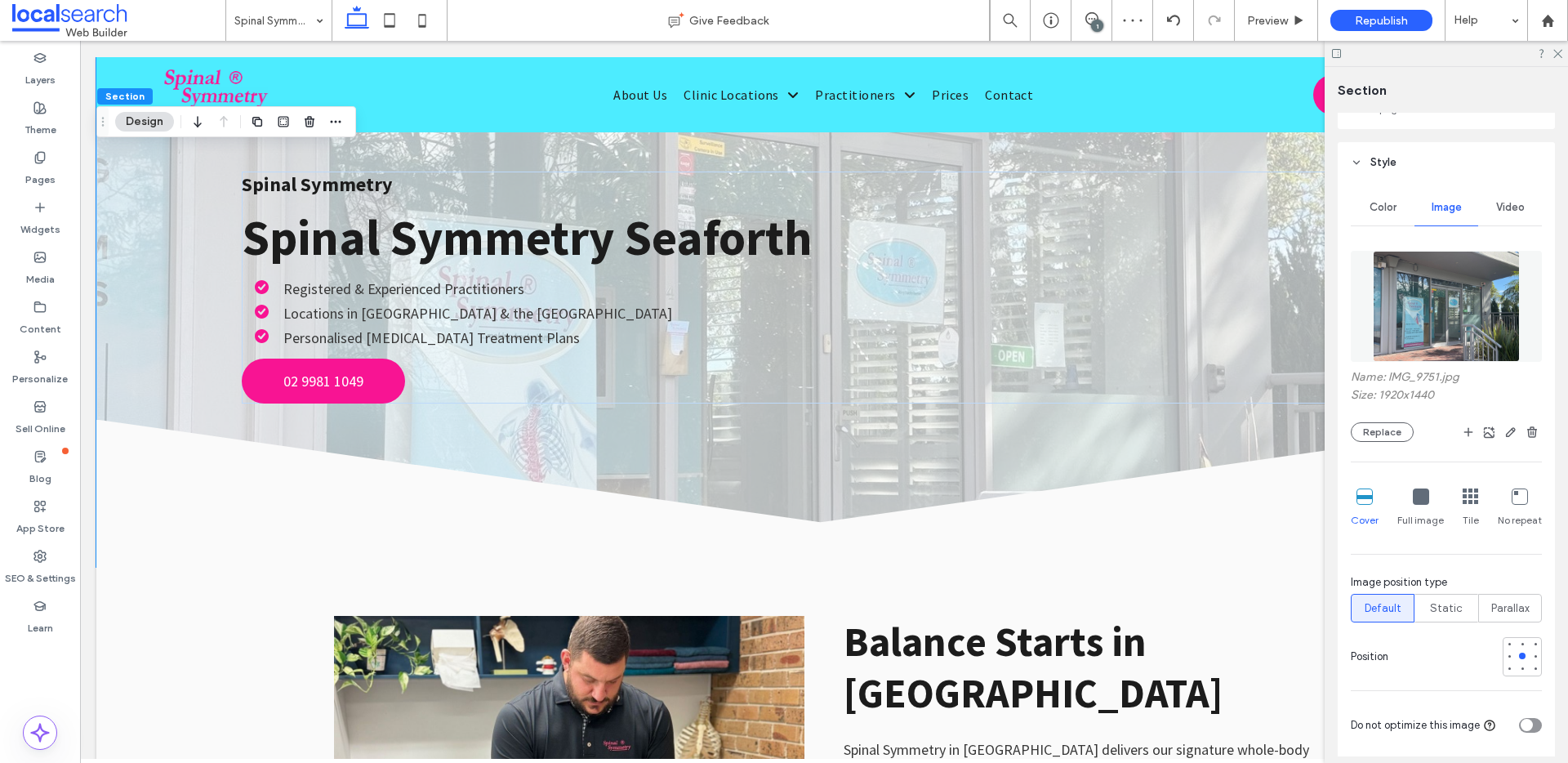
click at [1387, 201] on span "Color" at bounding box center [1384, 207] width 27 height 13
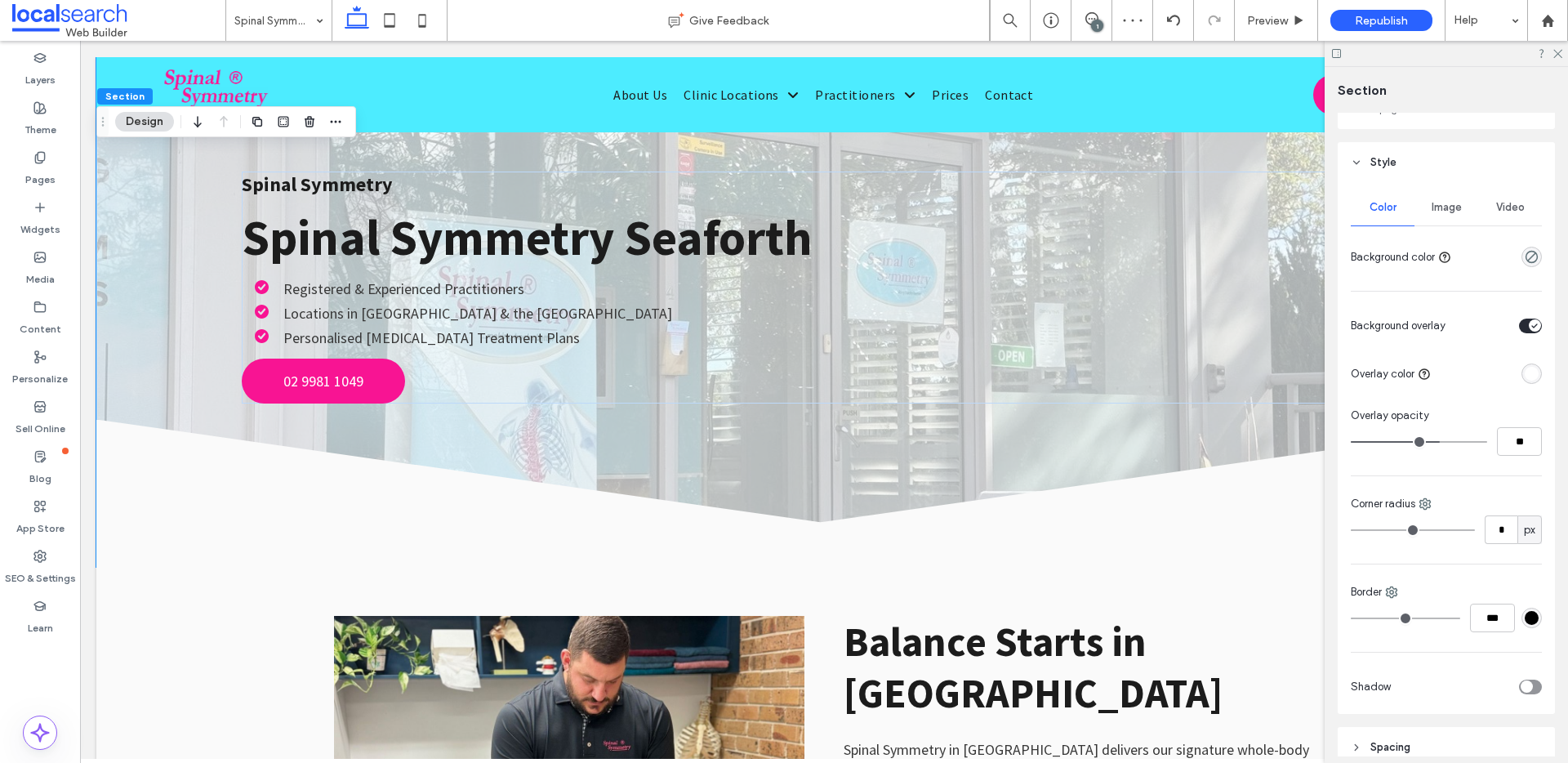
type input "**"
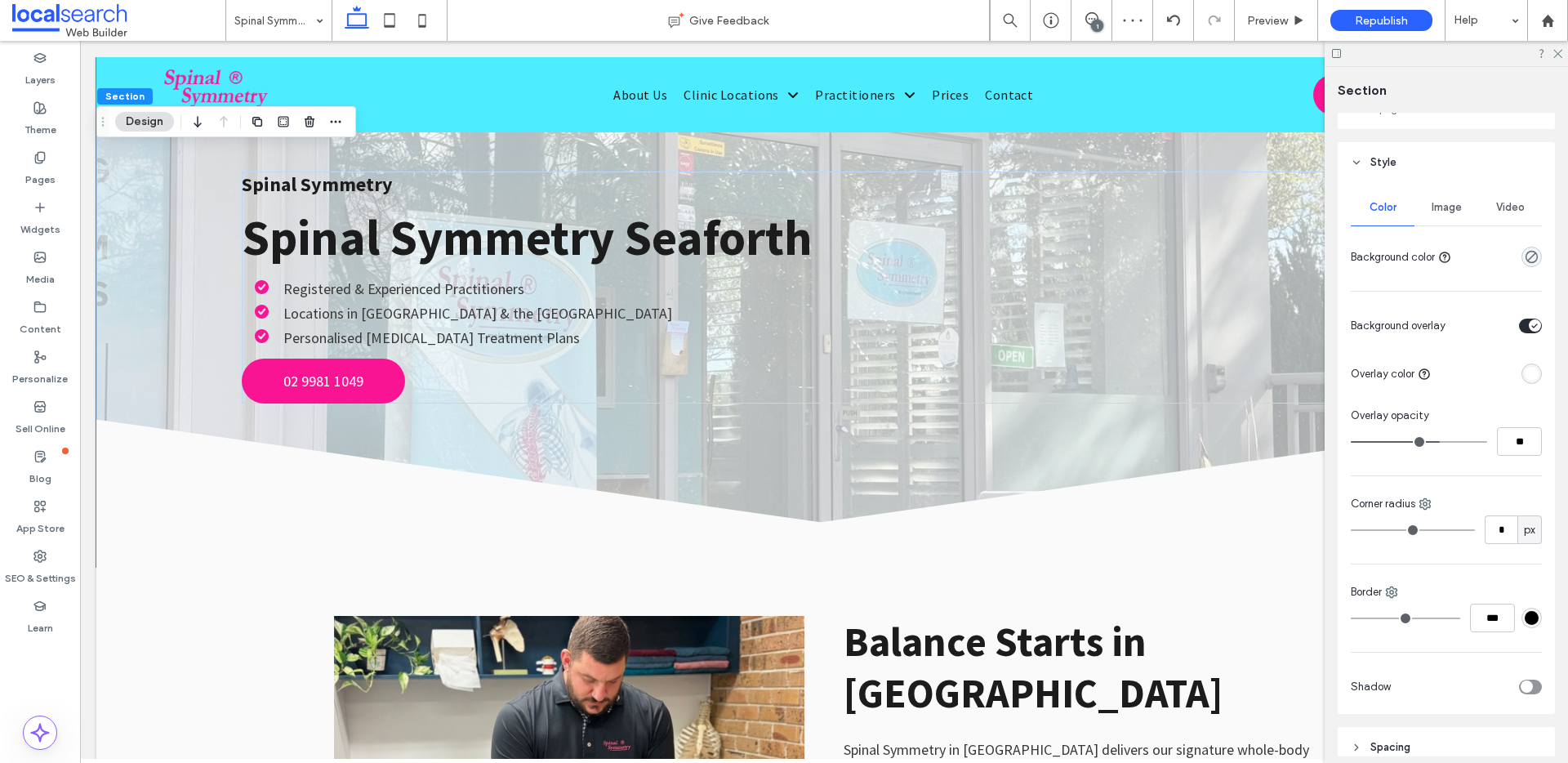
type input "**"
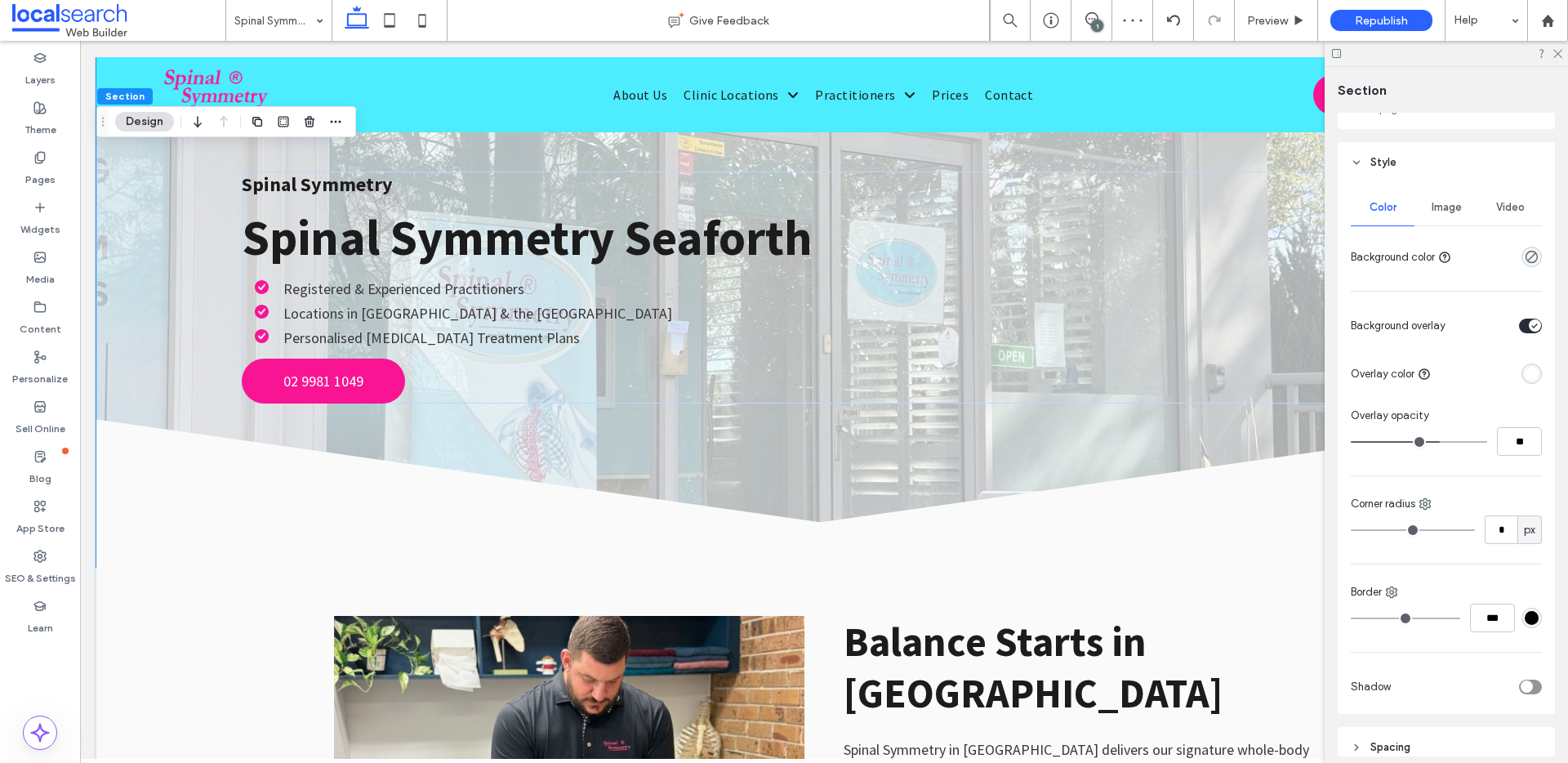
type input "**"
drag, startPoint x: 1429, startPoint y: 441, endPoint x: 1419, endPoint y: 443, distance: 10.2
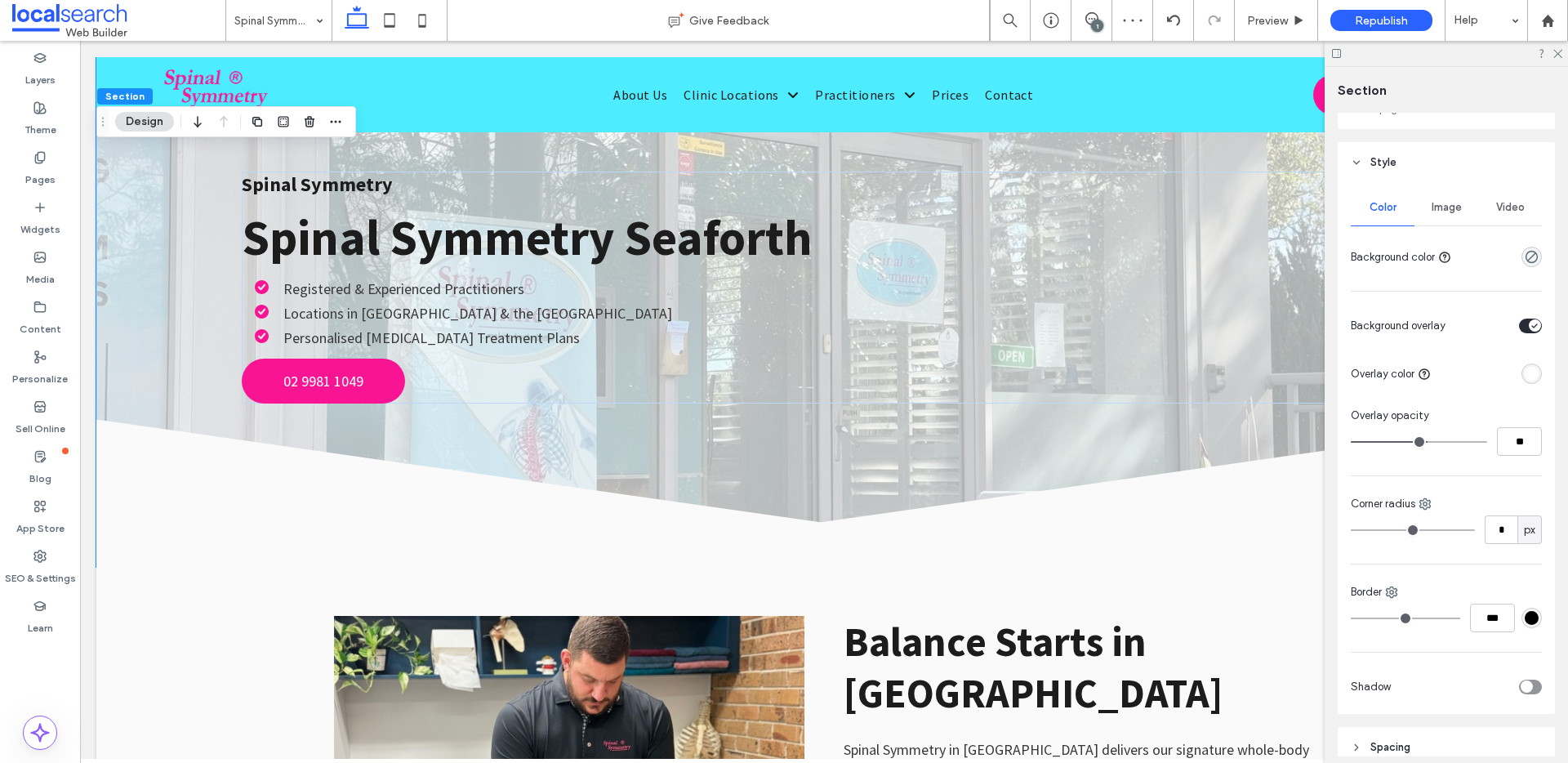
click at [1419, 443] on input "range" at bounding box center [1419, 442] width 137 height 2
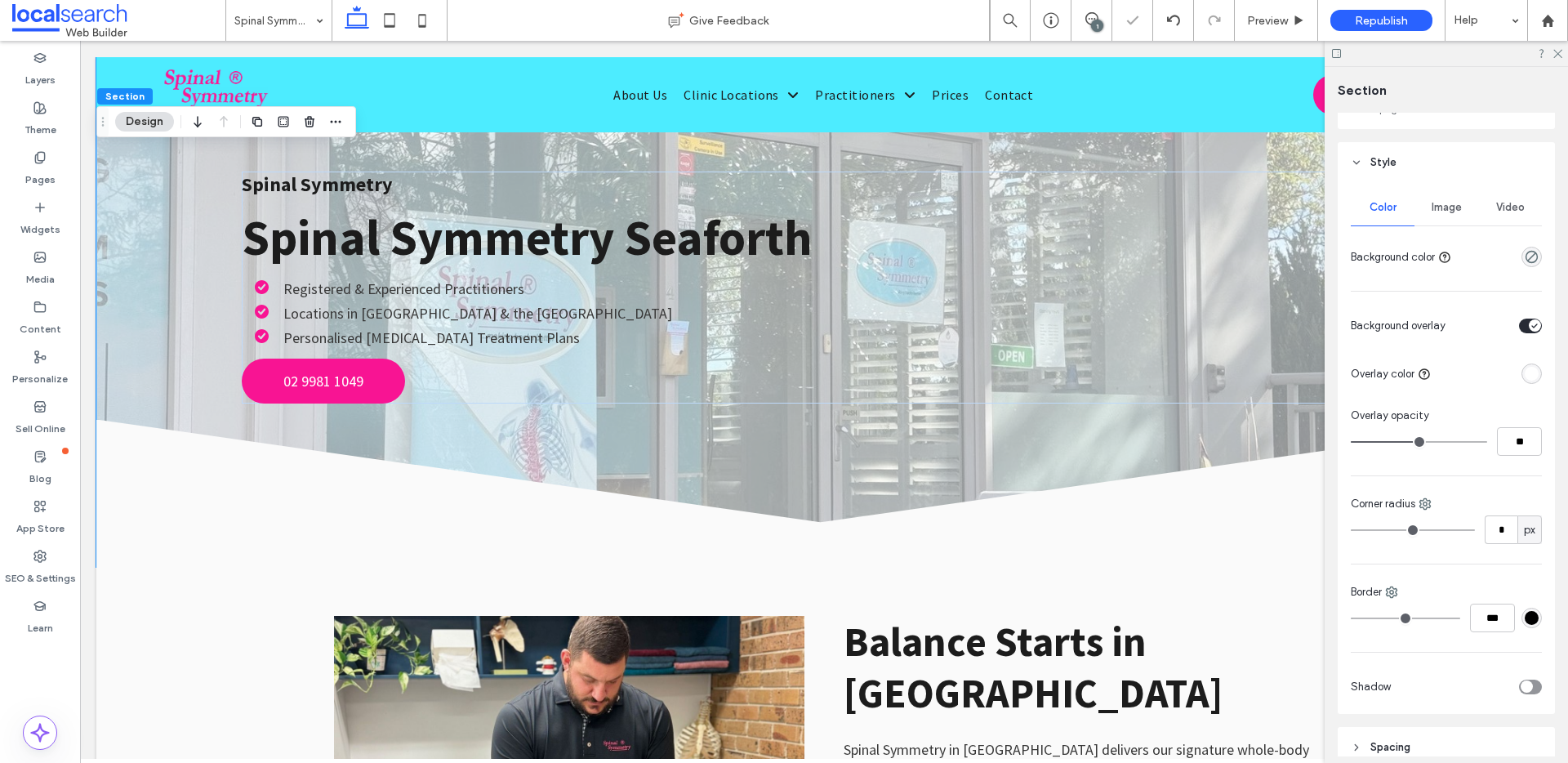
type input "**"
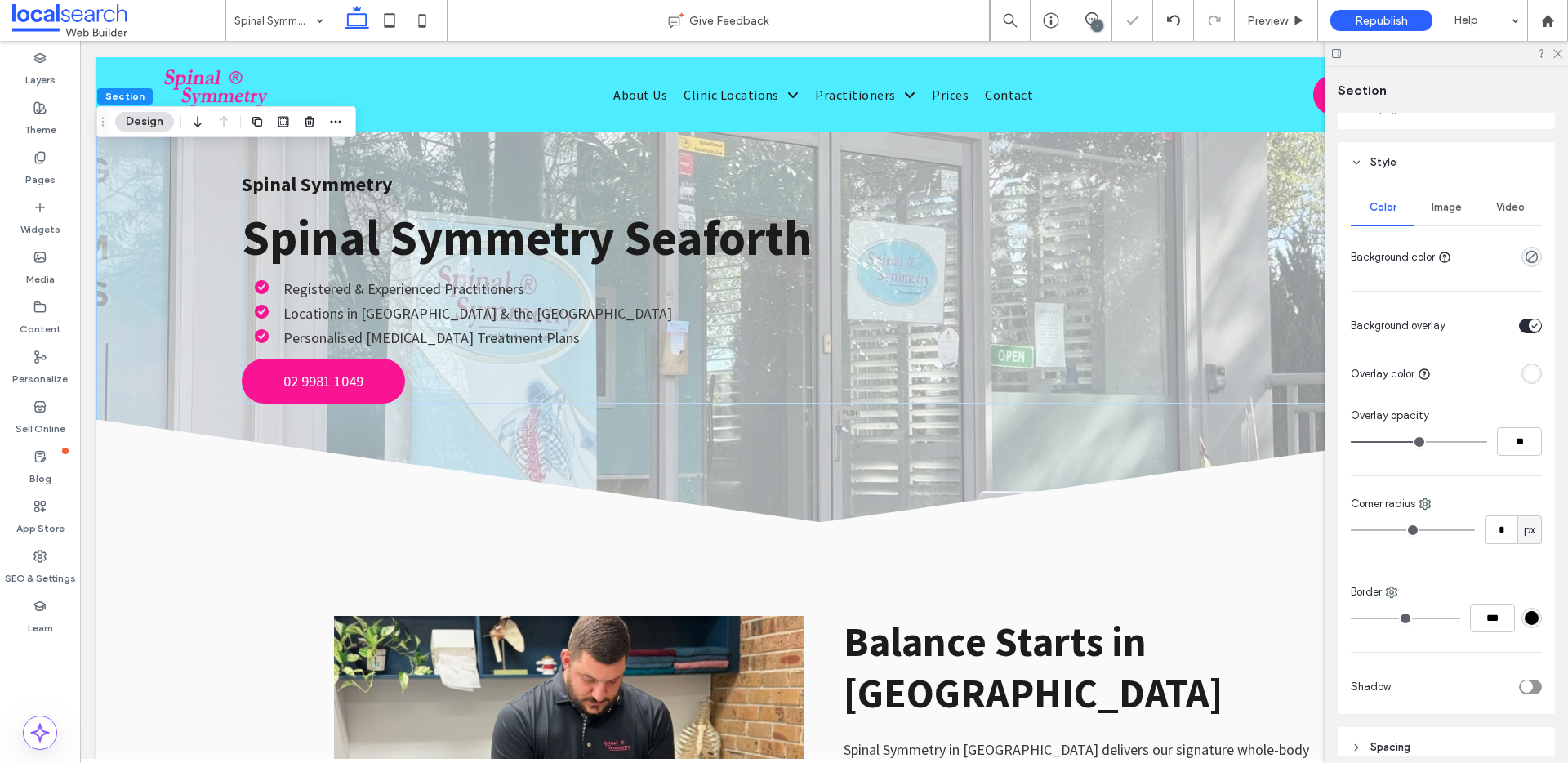
type input "**"
click at [1417, 443] on input "range" at bounding box center [1419, 442] width 137 height 2
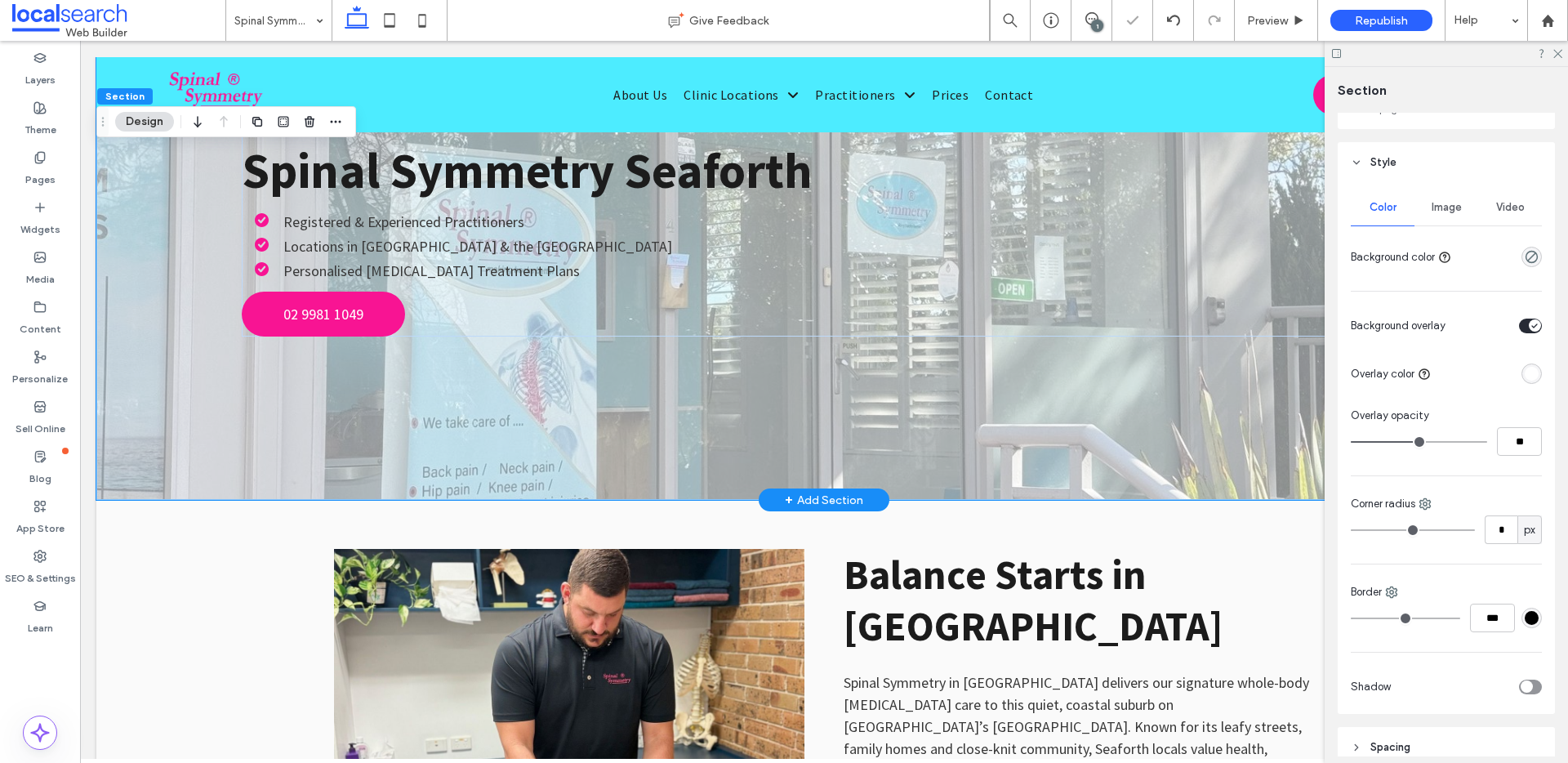
scroll to position [326, 0]
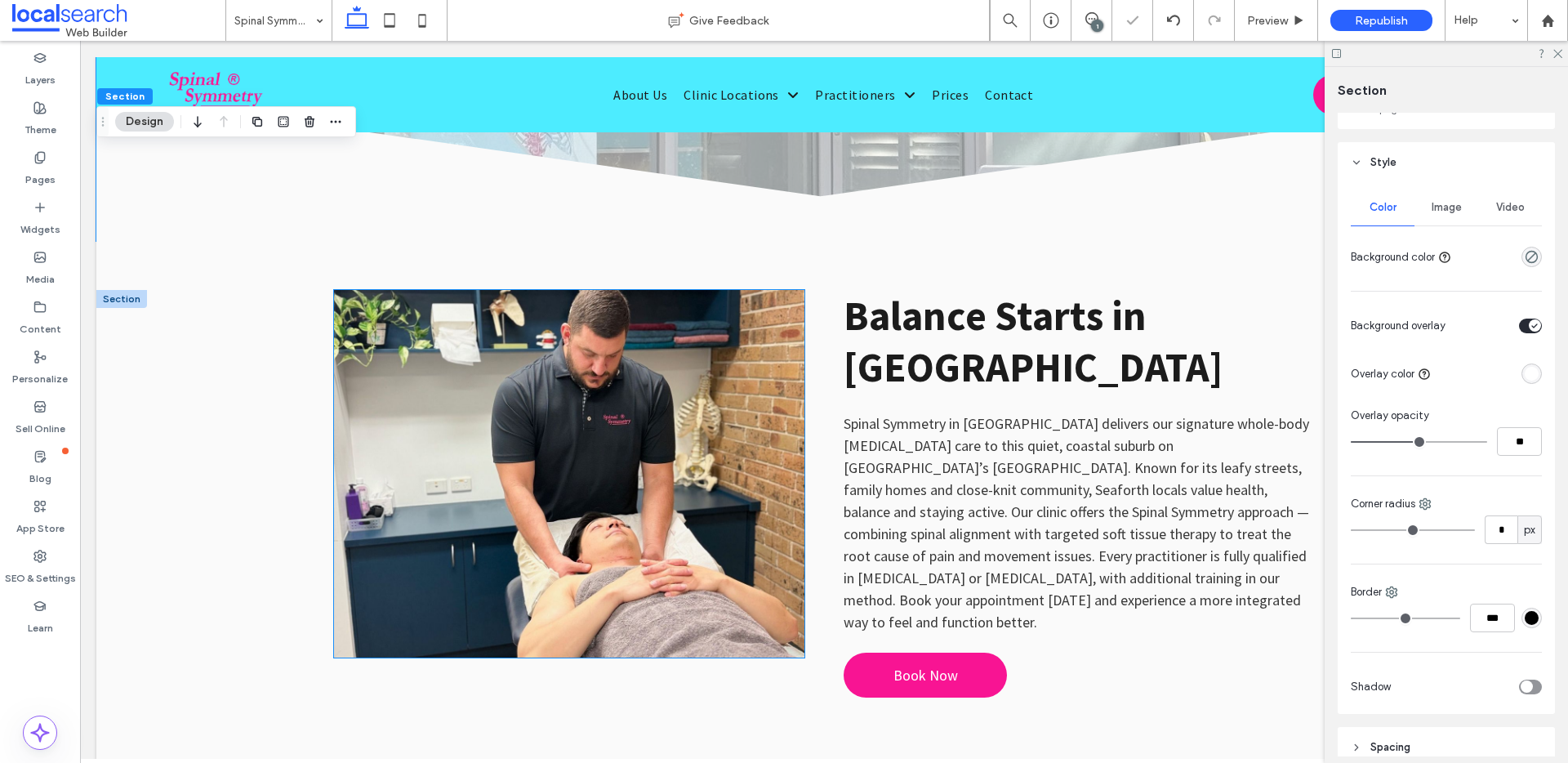
click at [540, 439] on link at bounding box center [569, 473] width 470 height 367
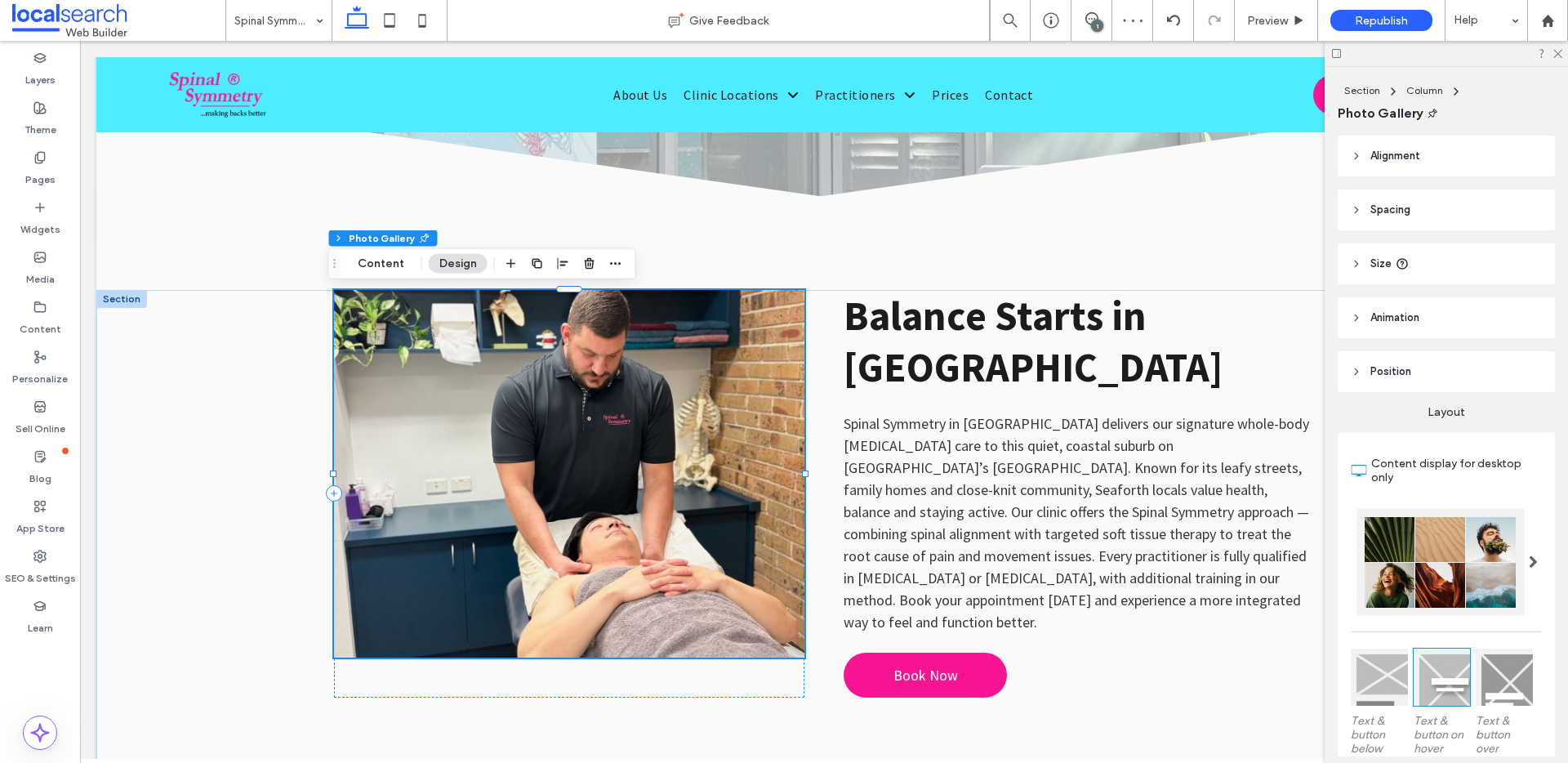
click at [566, 438] on link at bounding box center [569, 473] width 470 height 367
click at [559, 413] on link at bounding box center [569, 473] width 470 height 367
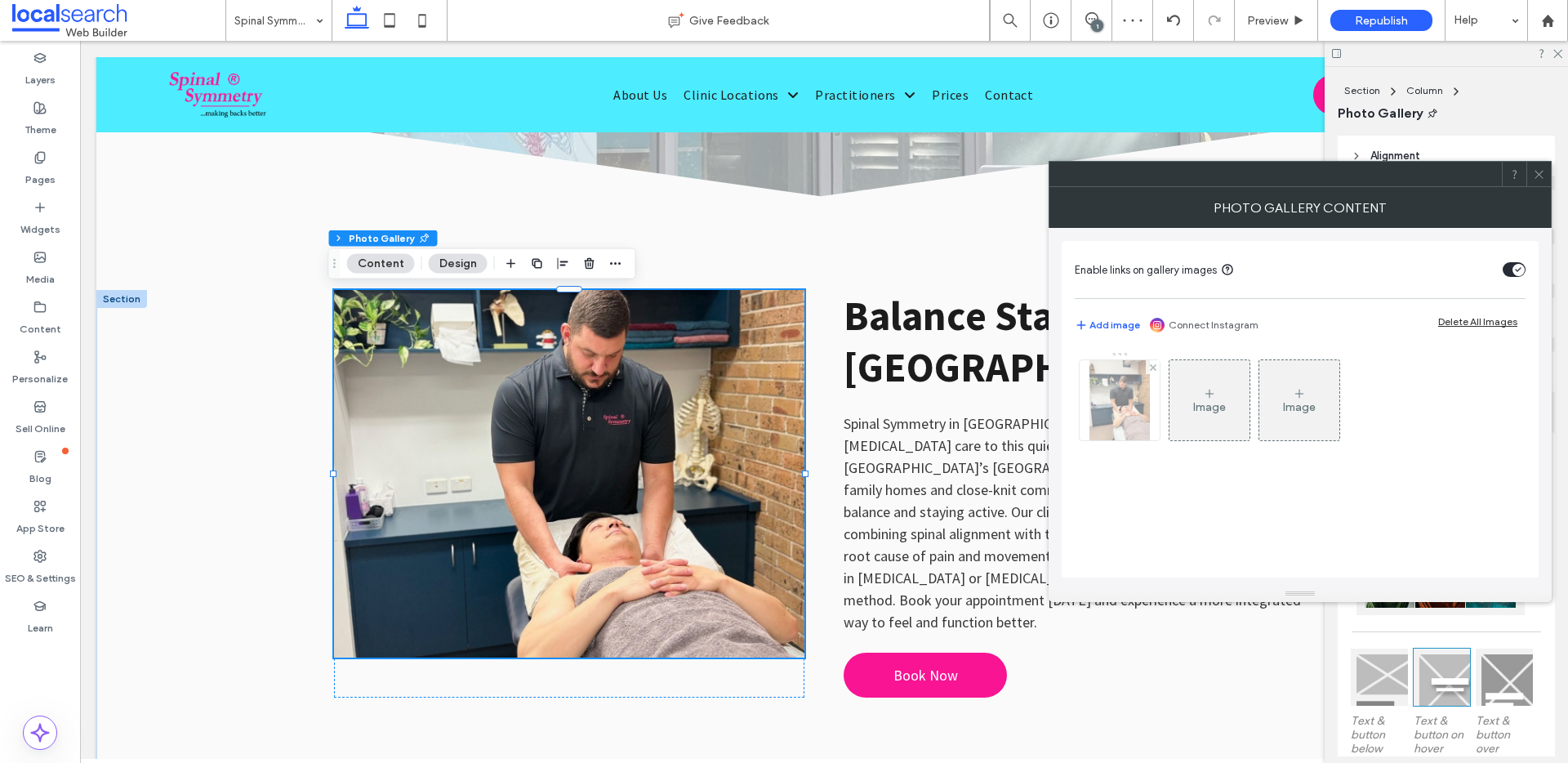
click at [1089, 388] on img at bounding box center [1119, 400] width 60 height 80
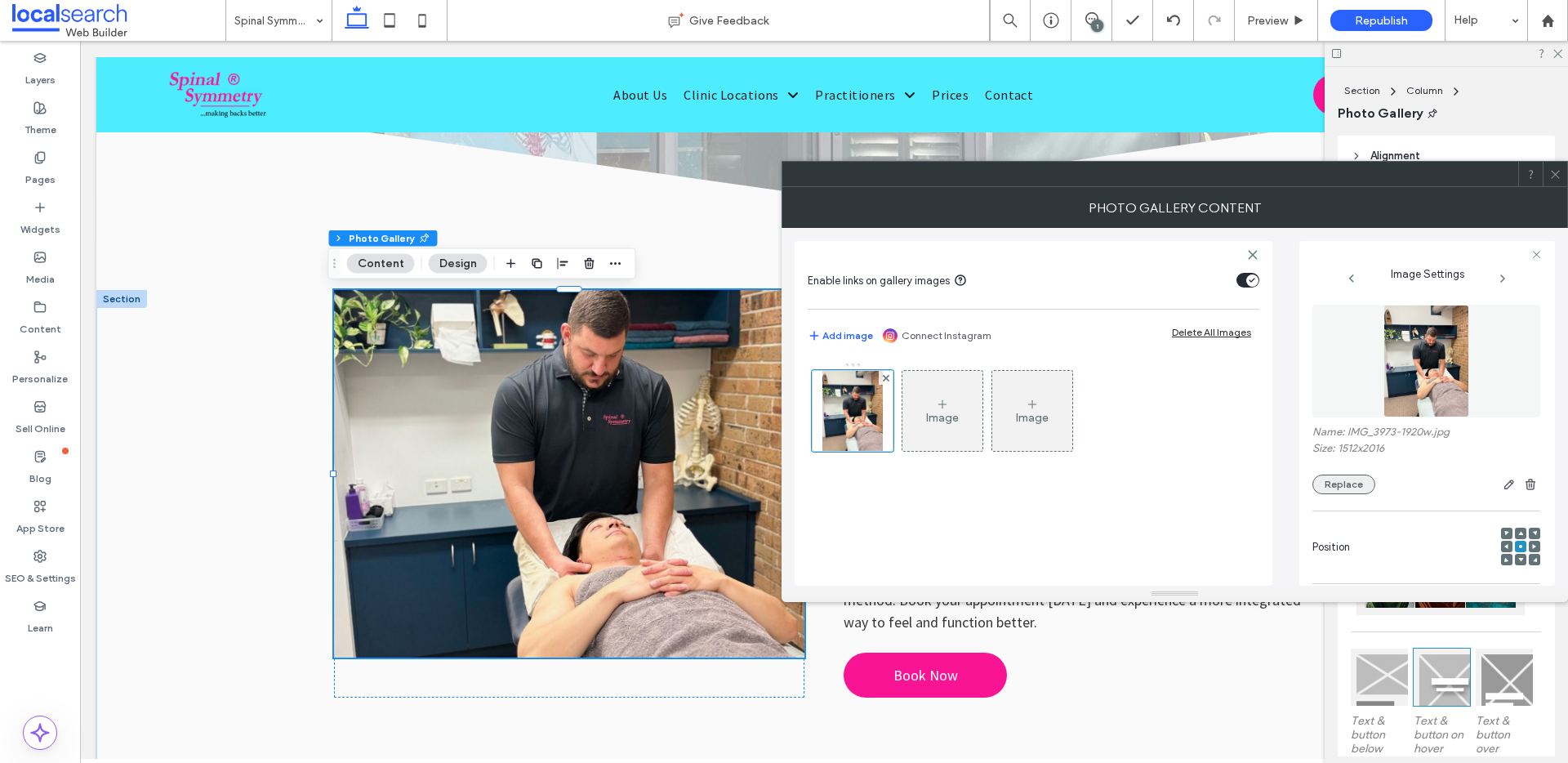
click at [1347, 480] on button "Replace" at bounding box center [1344, 485] width 63 height 20
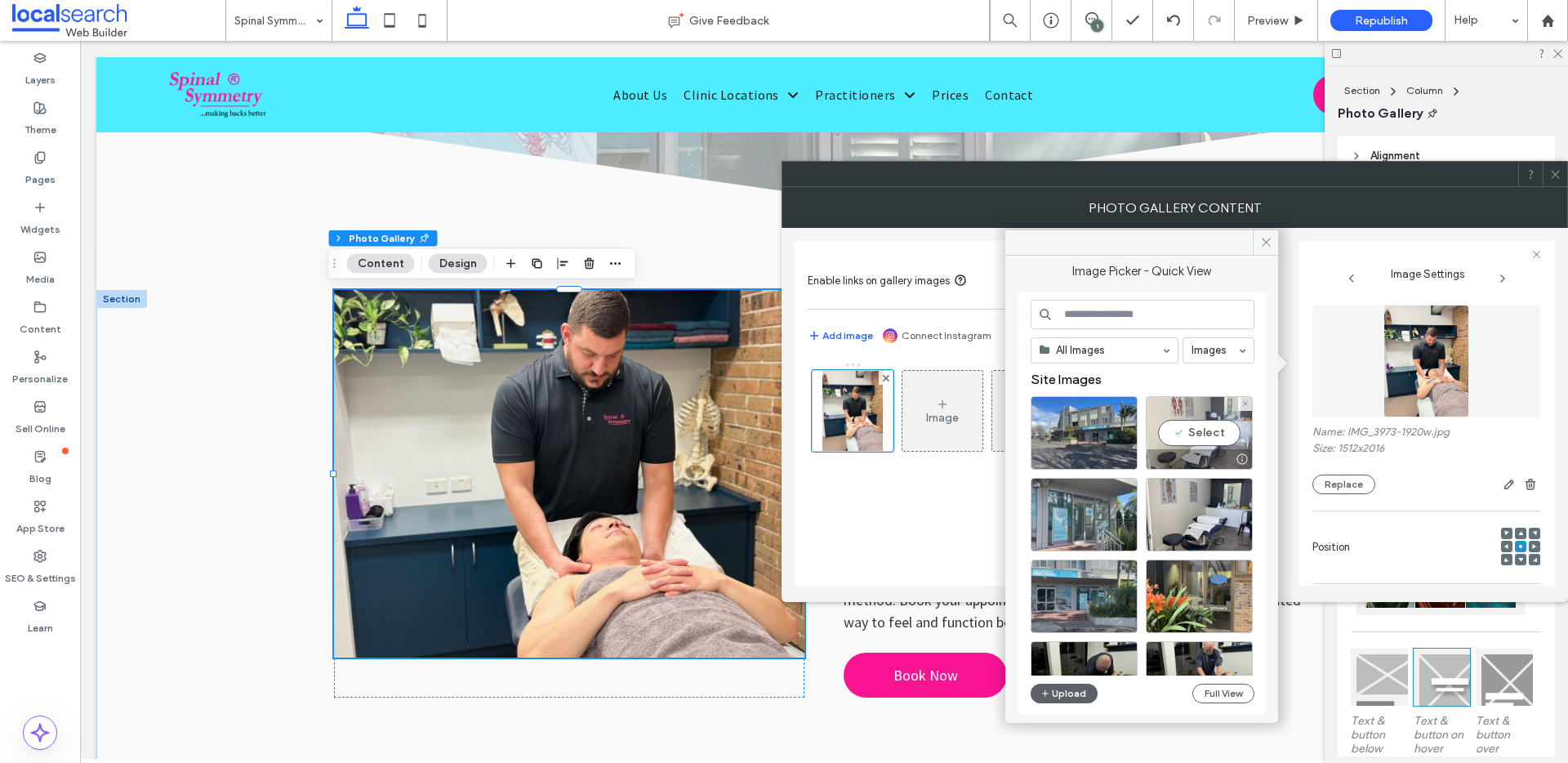
click at [1195, 407] on div "Select" at bounding box center [1199, 433] width 107 height 74
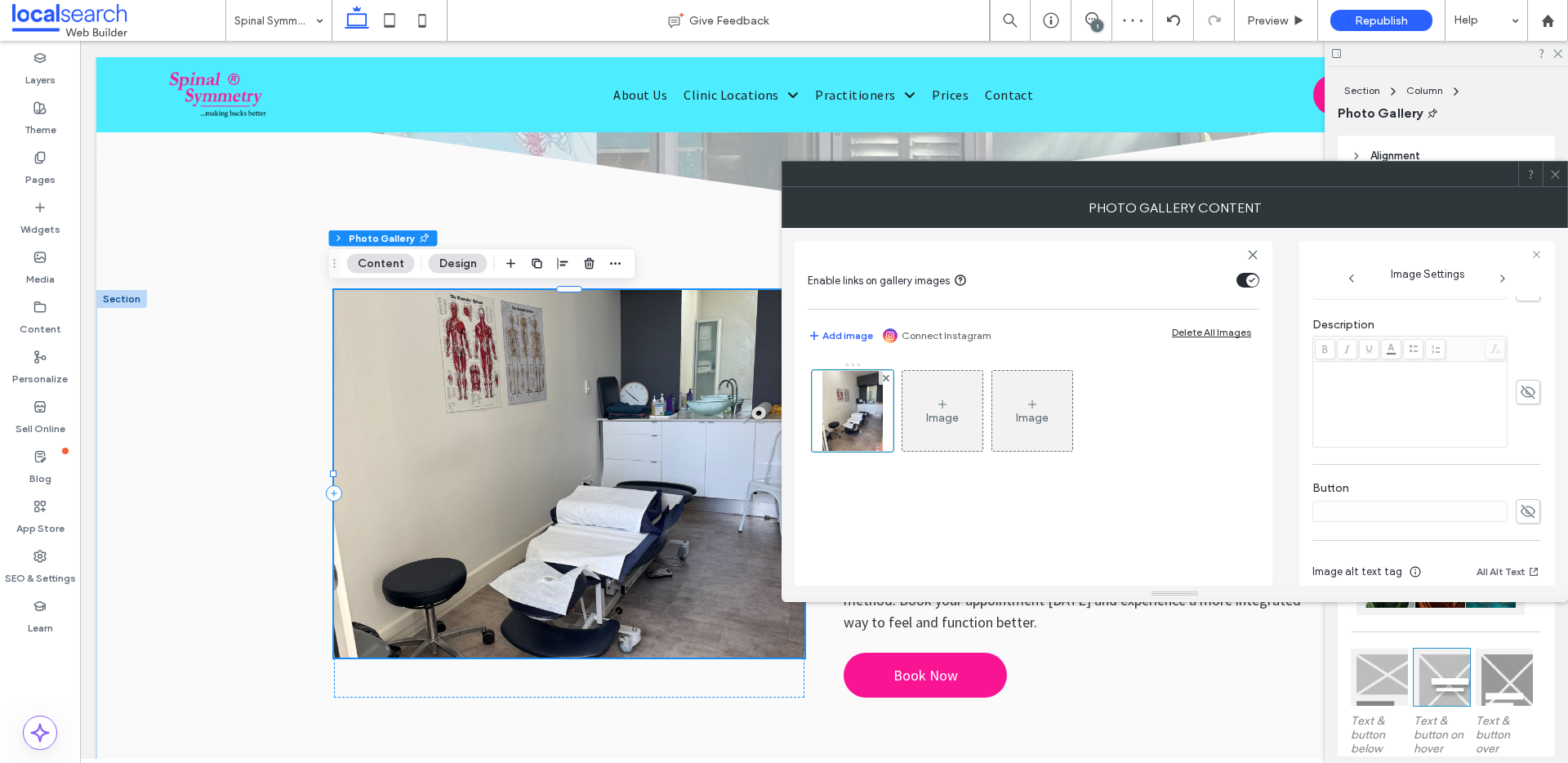
scroll to position [483, 0]
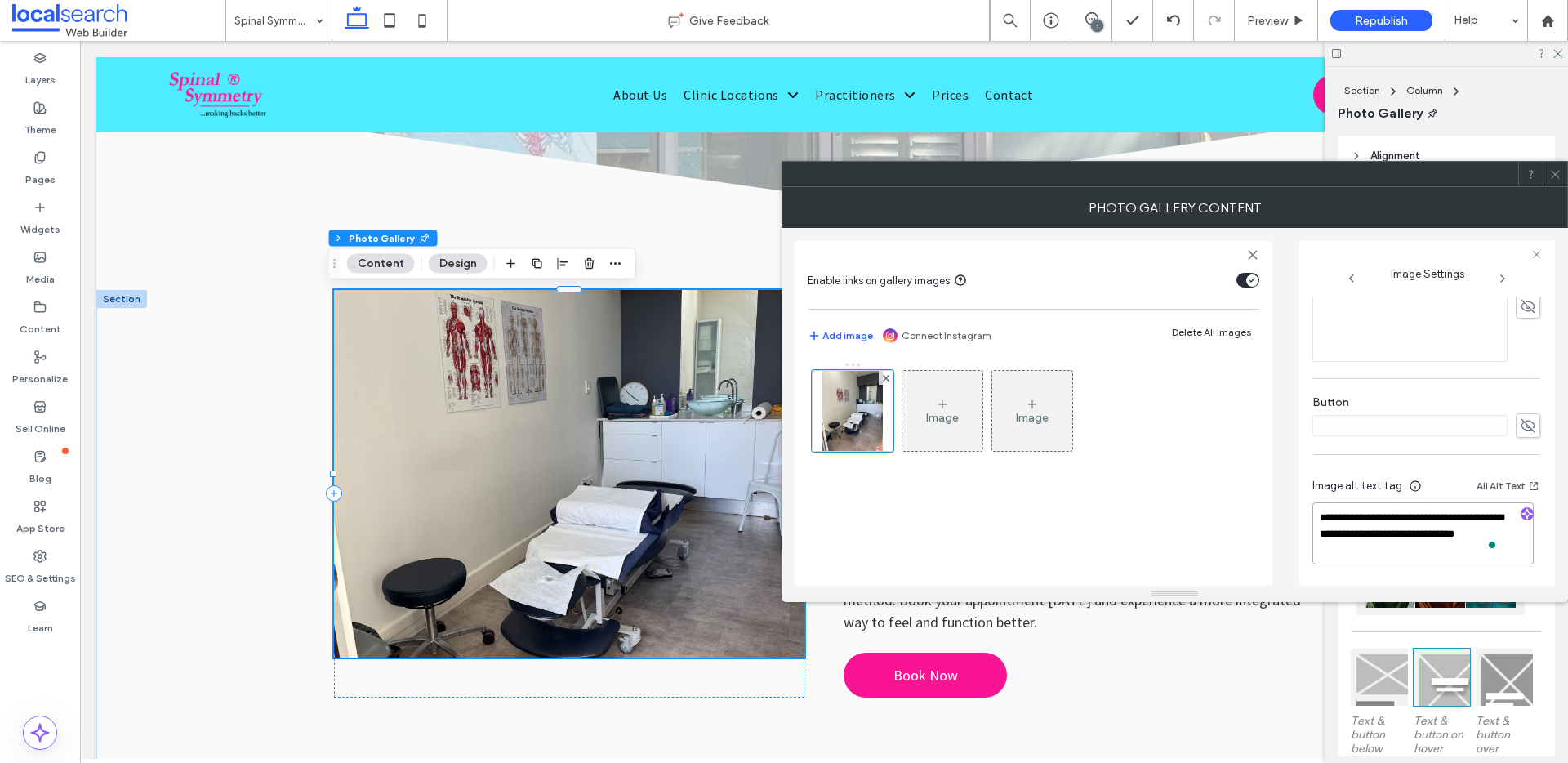
drag, startPoint x: 1376, startPoint y: 533, endPoint x: 1283, endPoint y: 508, distance: 96.3
click at [1283, 508] on div "**********" at bounding box center [1175, 407] width 760 height 357
click at [1476, 521] on textarea "**********" at bounding box center [1423, 533] width 222 height 62
click at [1492, 528] on textarea "**********" at bounding box center [1423, 533] width 222 height 62
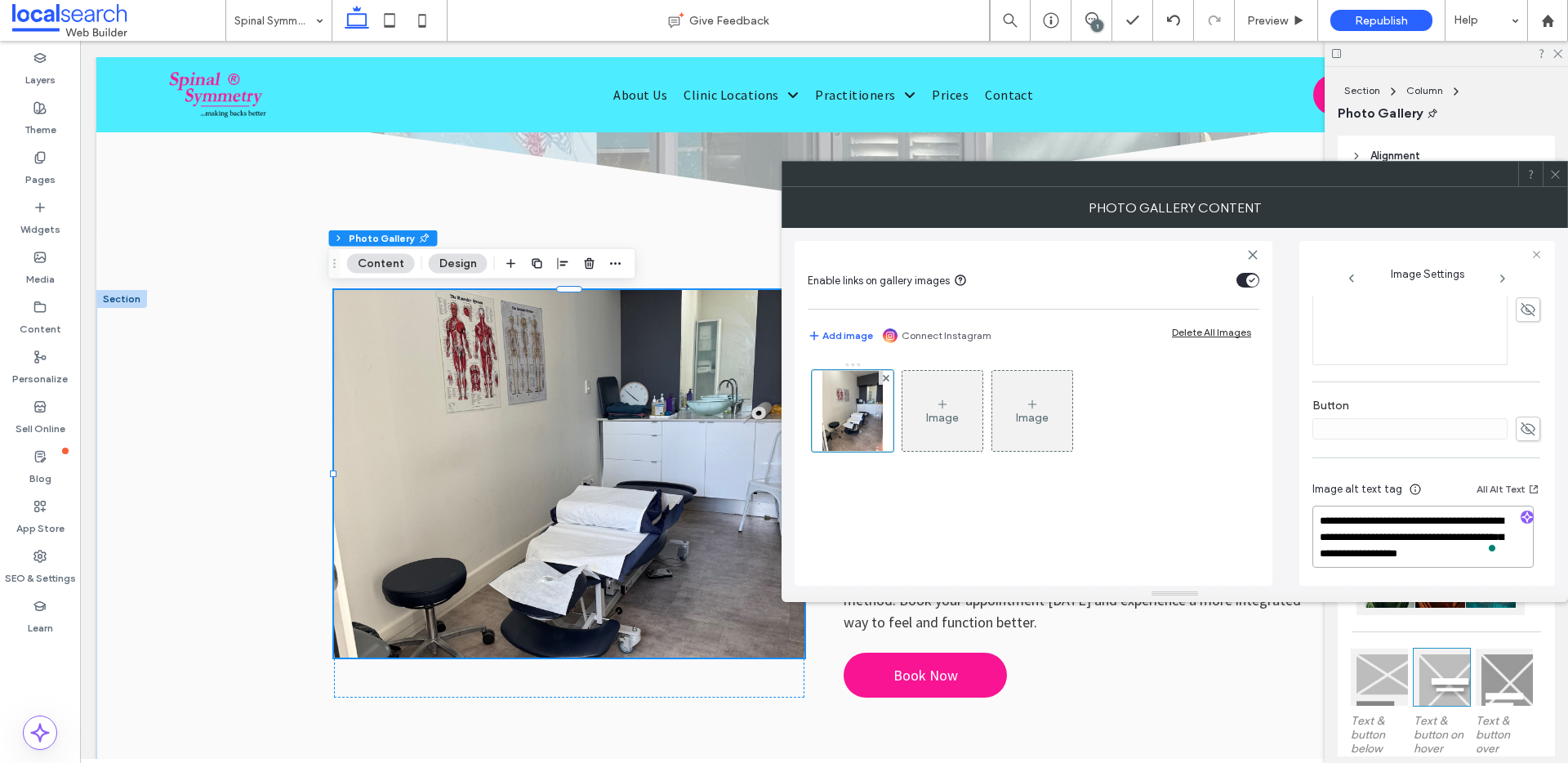
type textarea "**********"
click at [1557, 170] on icon at bounding box center [1555, 174] width 12 height 12
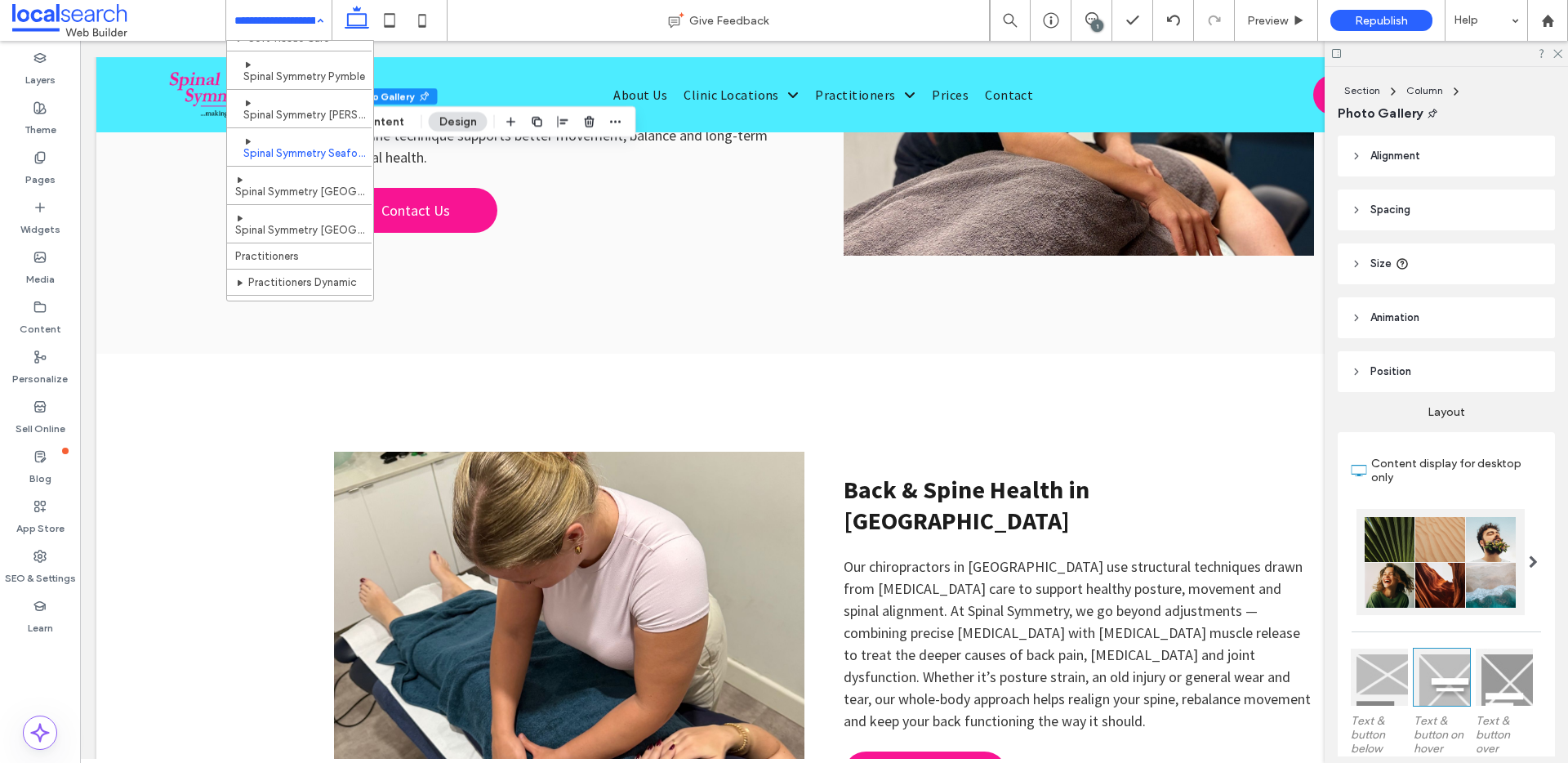
scroll to position [61, 0]
click at [321, 19] on div "Home About Us The Spinal Symmetry Approach Back & Spine Health Soft Tissue Care…" at bounding box center [279, 20] width 106 height 41
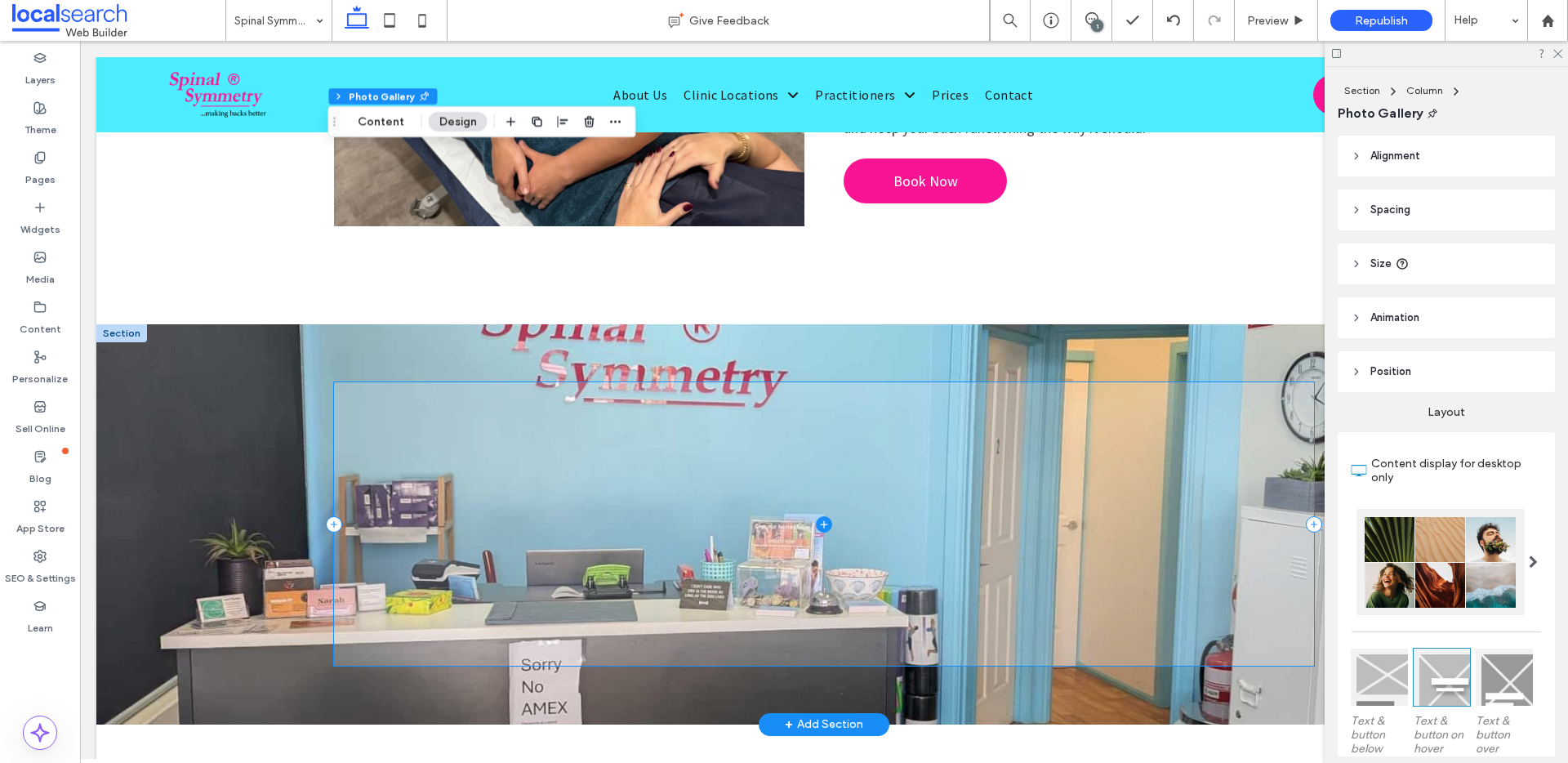
scroll to position [2503, 0]
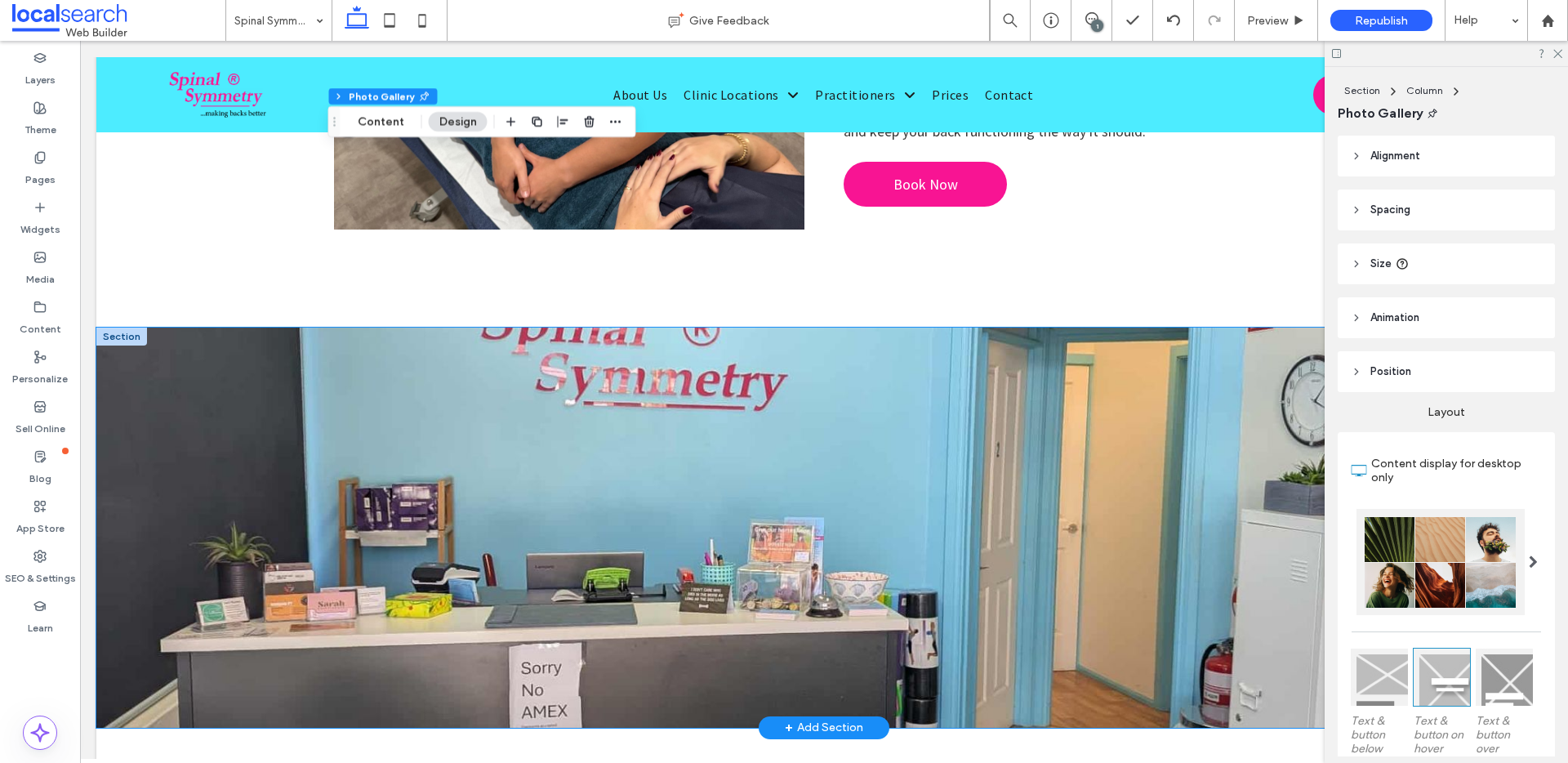
click at [261, 391] on div at bounding box center [824, 527] width 1456 height 400
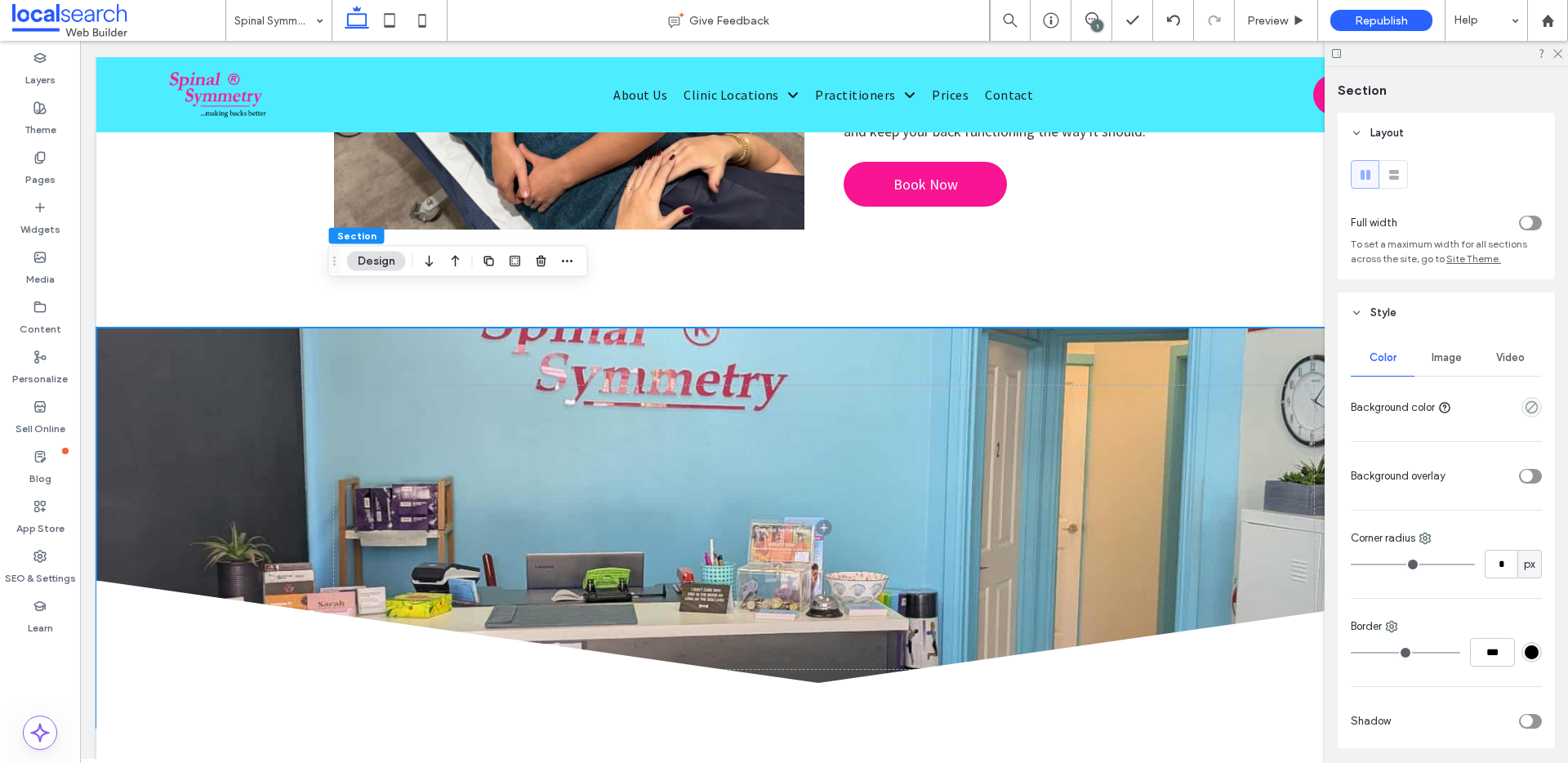
click at [1435, 350] on div "Image" at bounding box center [1447, 357] width 64 height 36
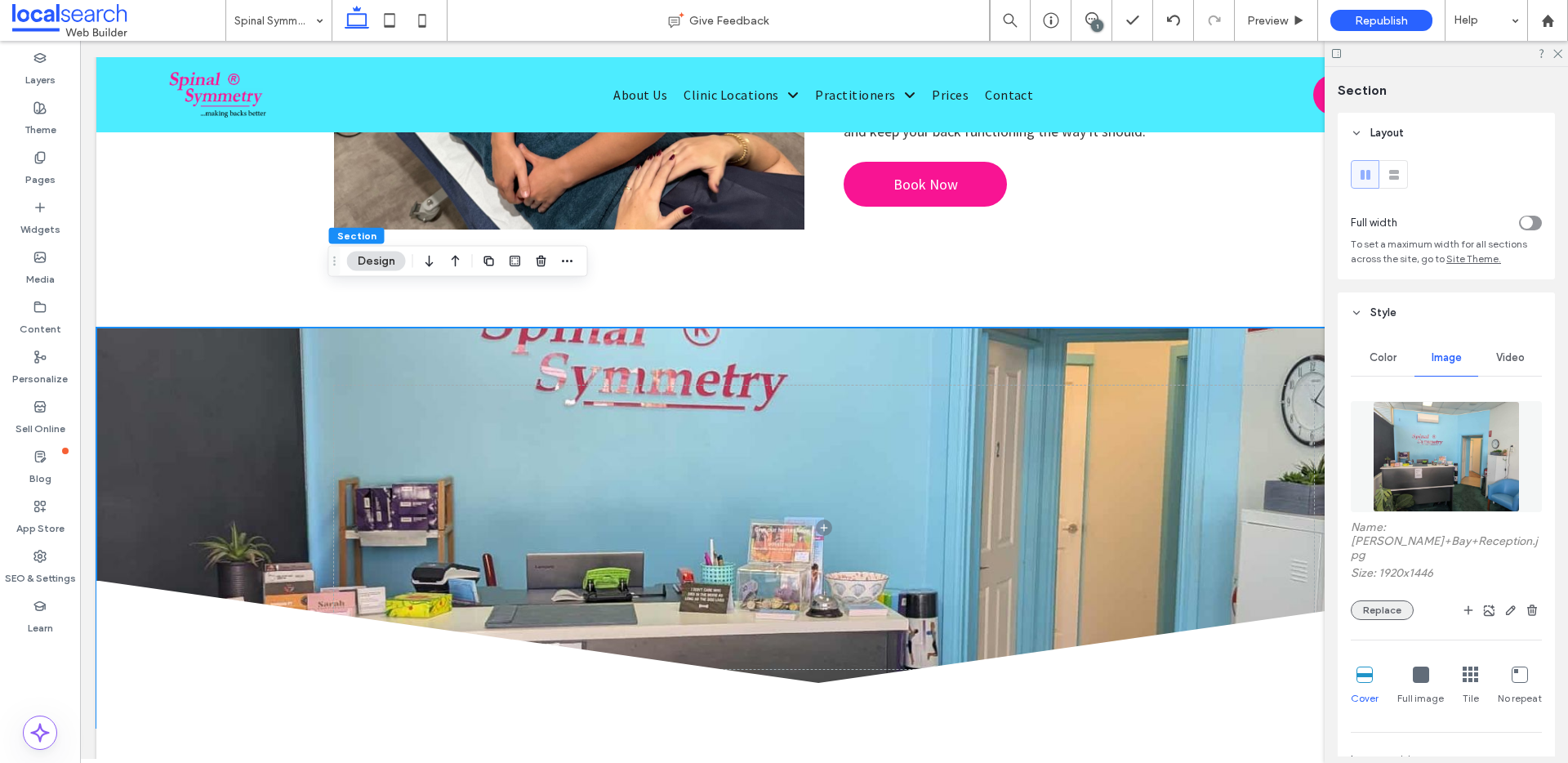
click at [1383, 601] on button "Replace" at bounding box center [1382, 611] width 63 height 20
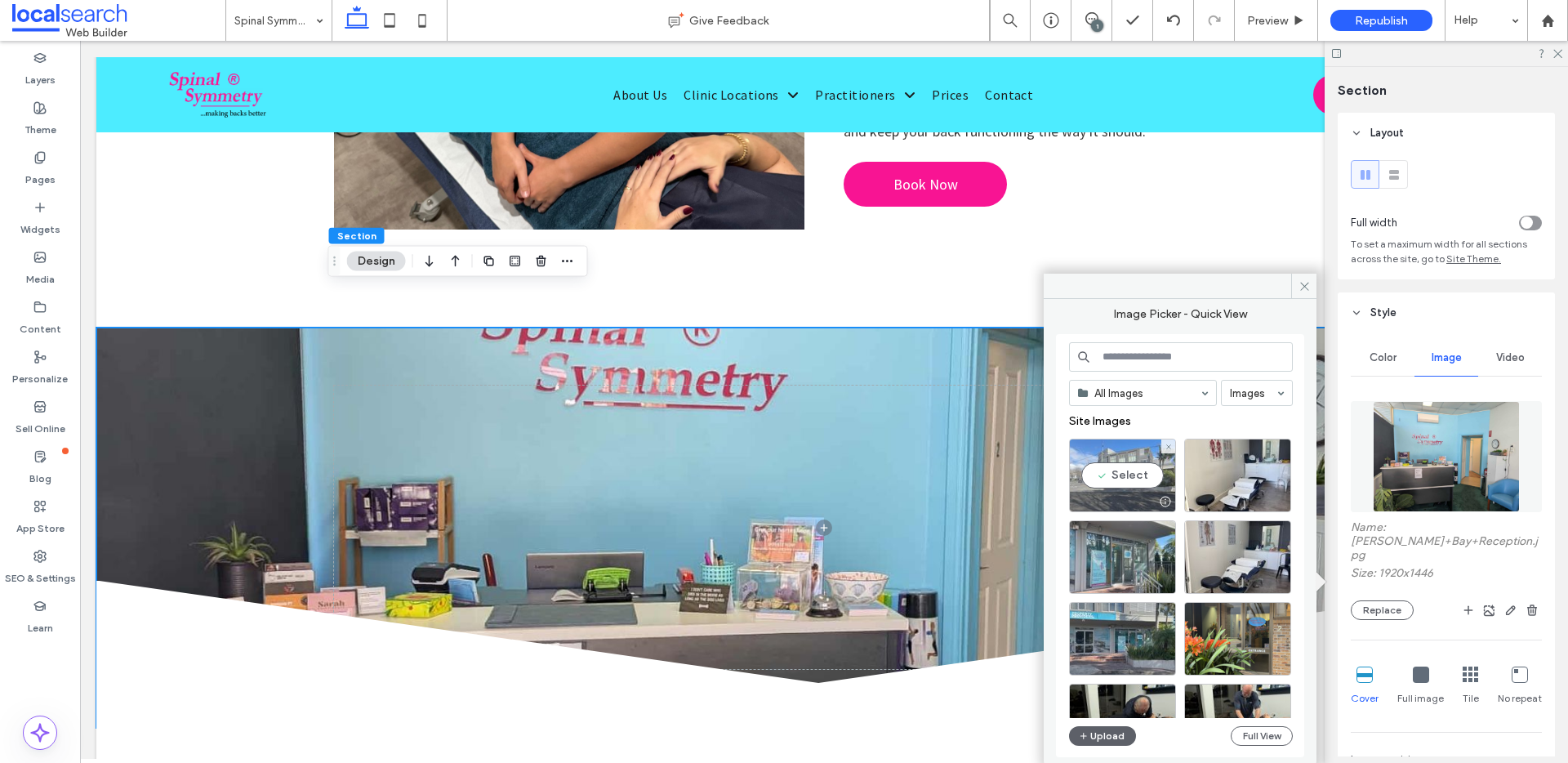
click at [1128, 449] on div "Select" at bounding box center [1122, 475] width 107 height 74
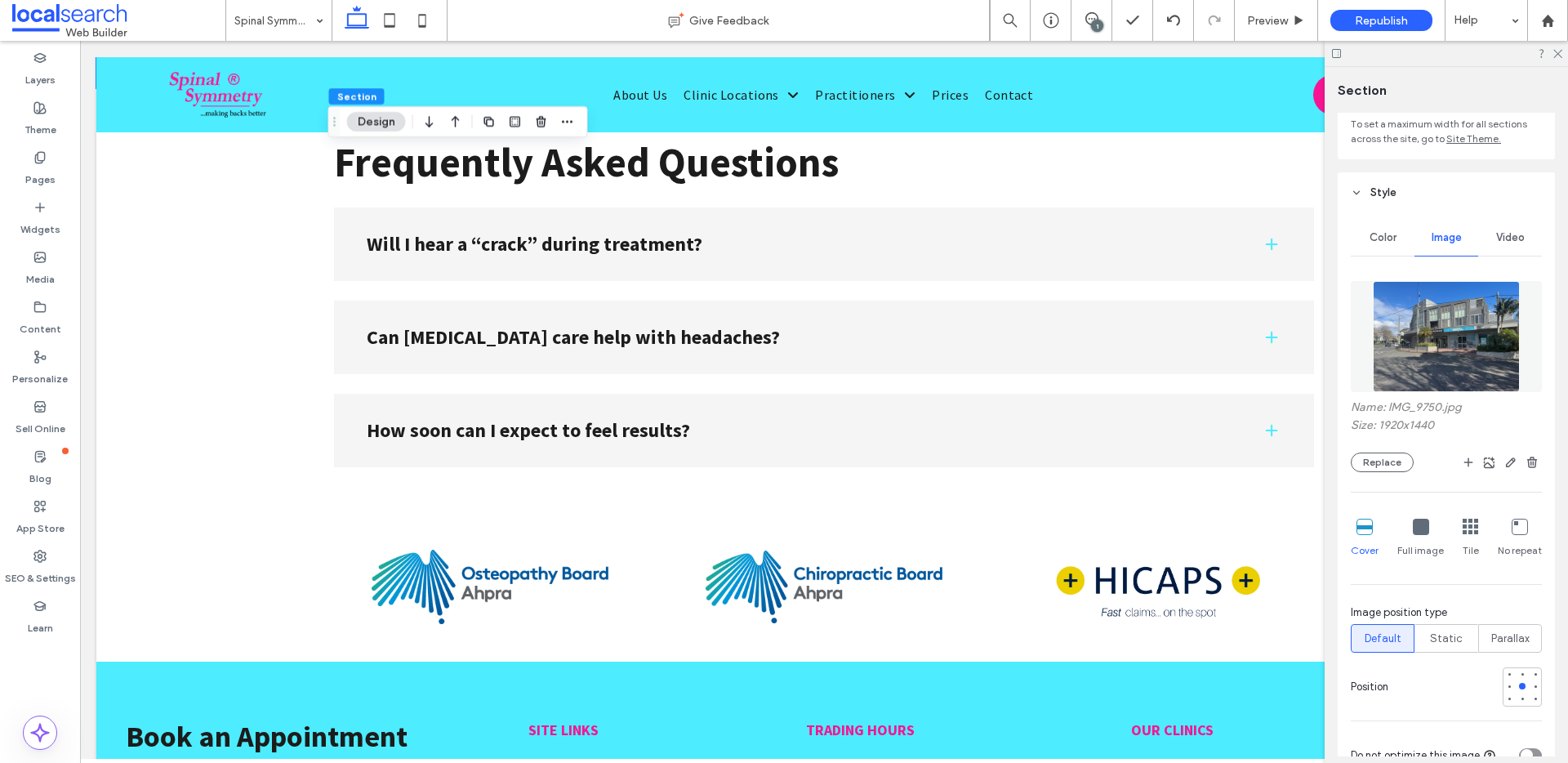
scroll to position [3139, 0]
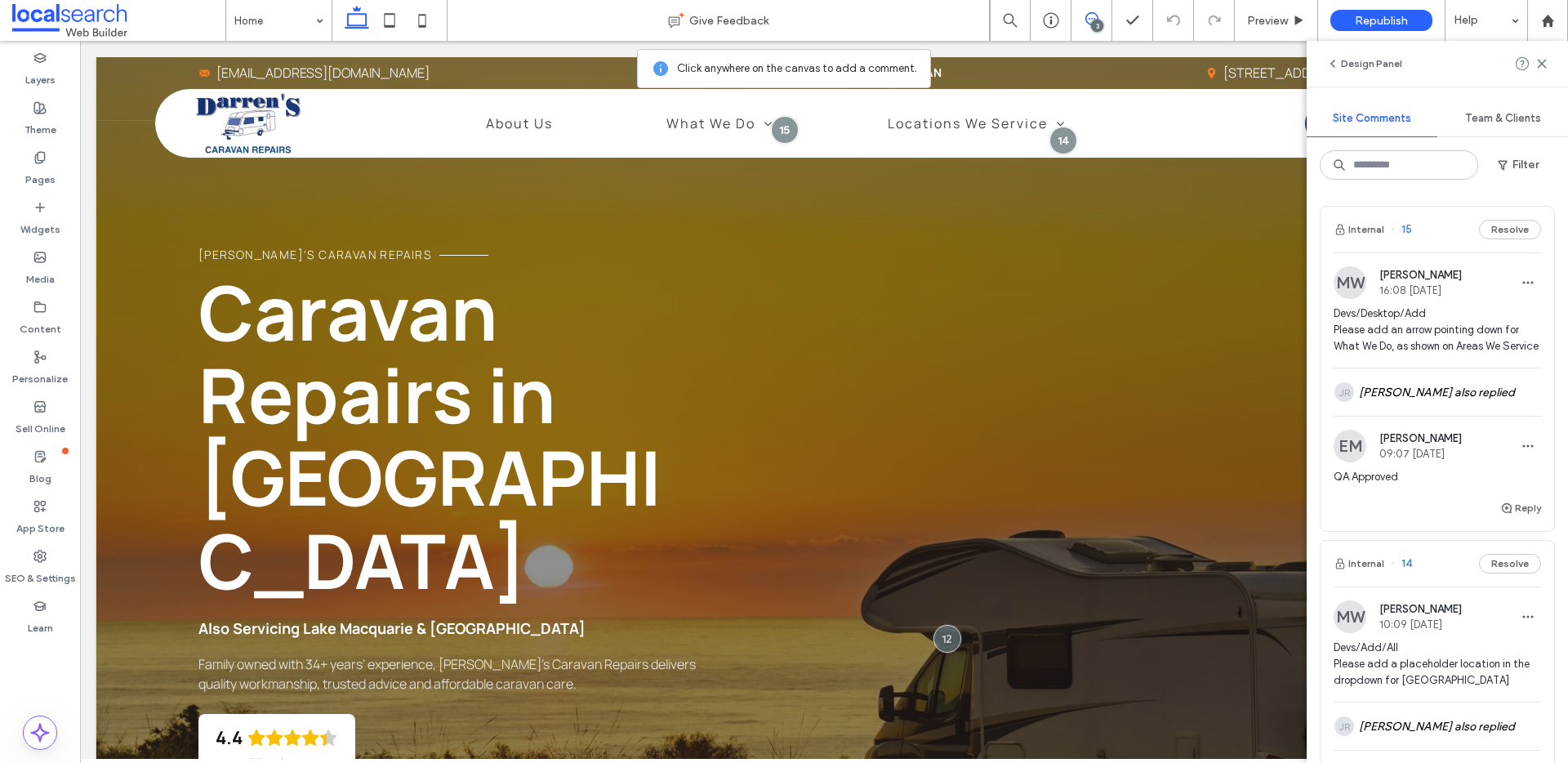
click at [1404, 227] on span "15" at bounding box center [1401, 230] width 21 height 16
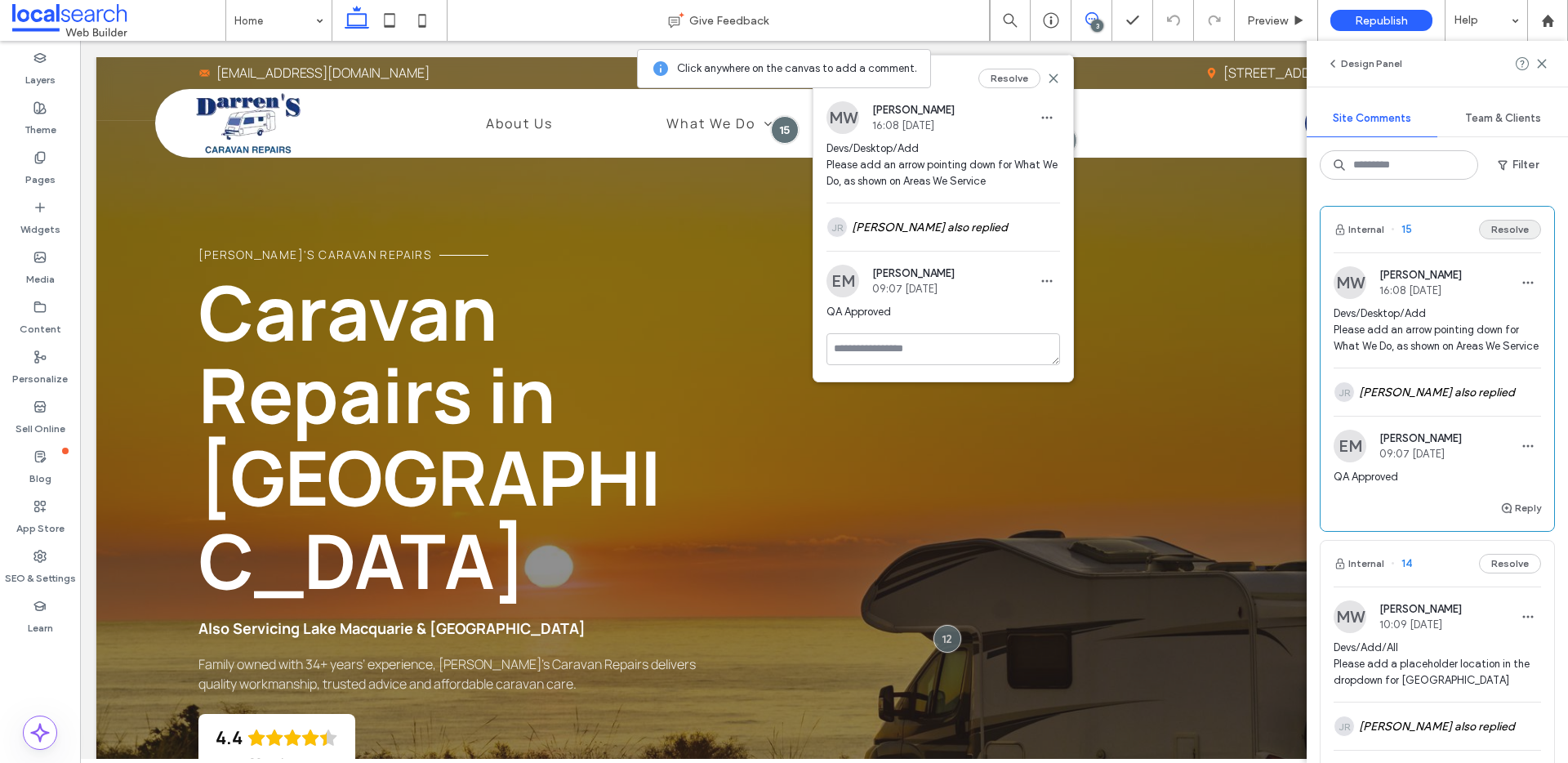
click at [1500, 230] on button "Resolve" at bounding box center [1511, 230] width 62 height 20
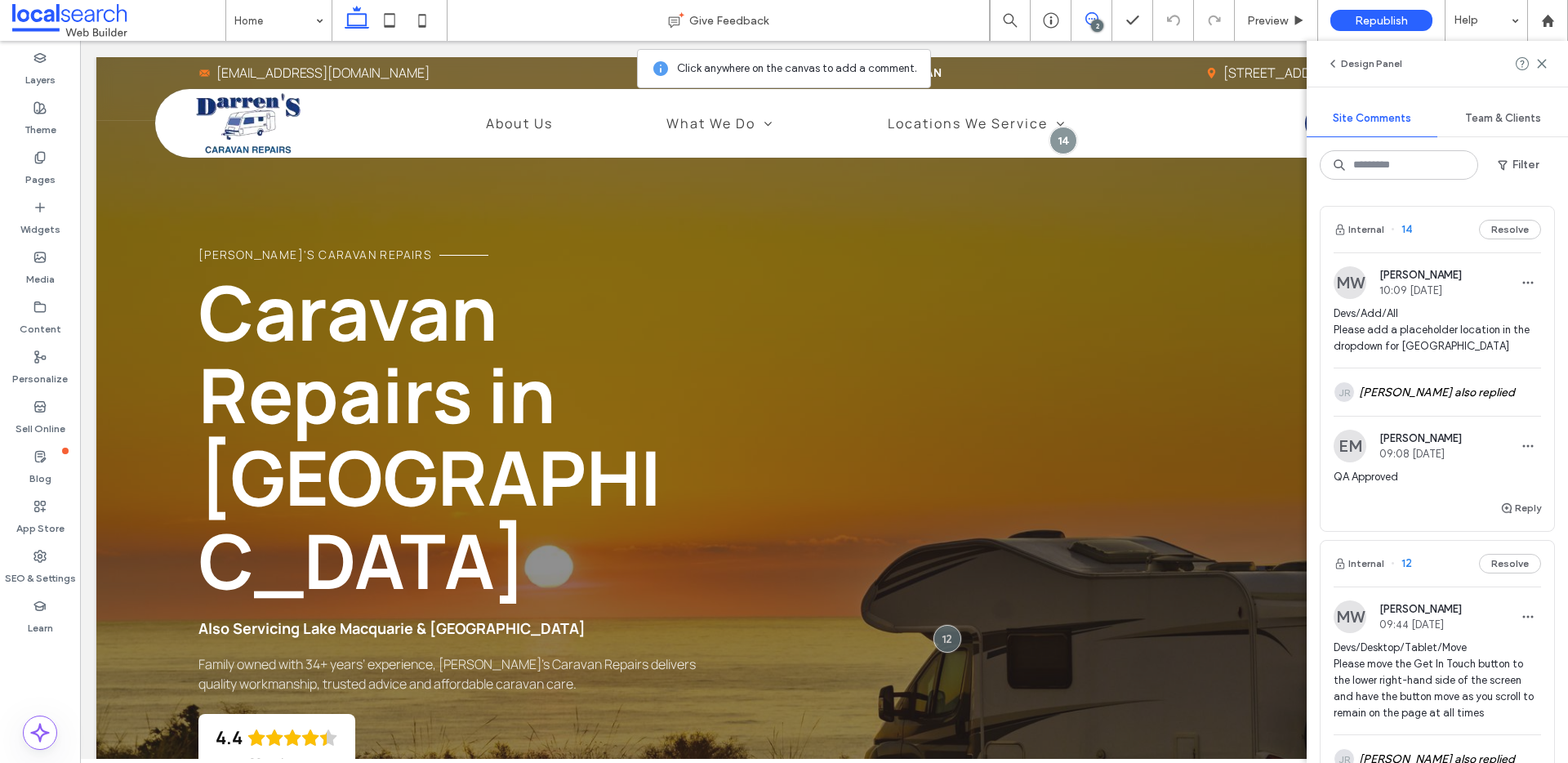
click at [1407, 229] on span "14" at bounding box center [1401, 230] width 21 height 16
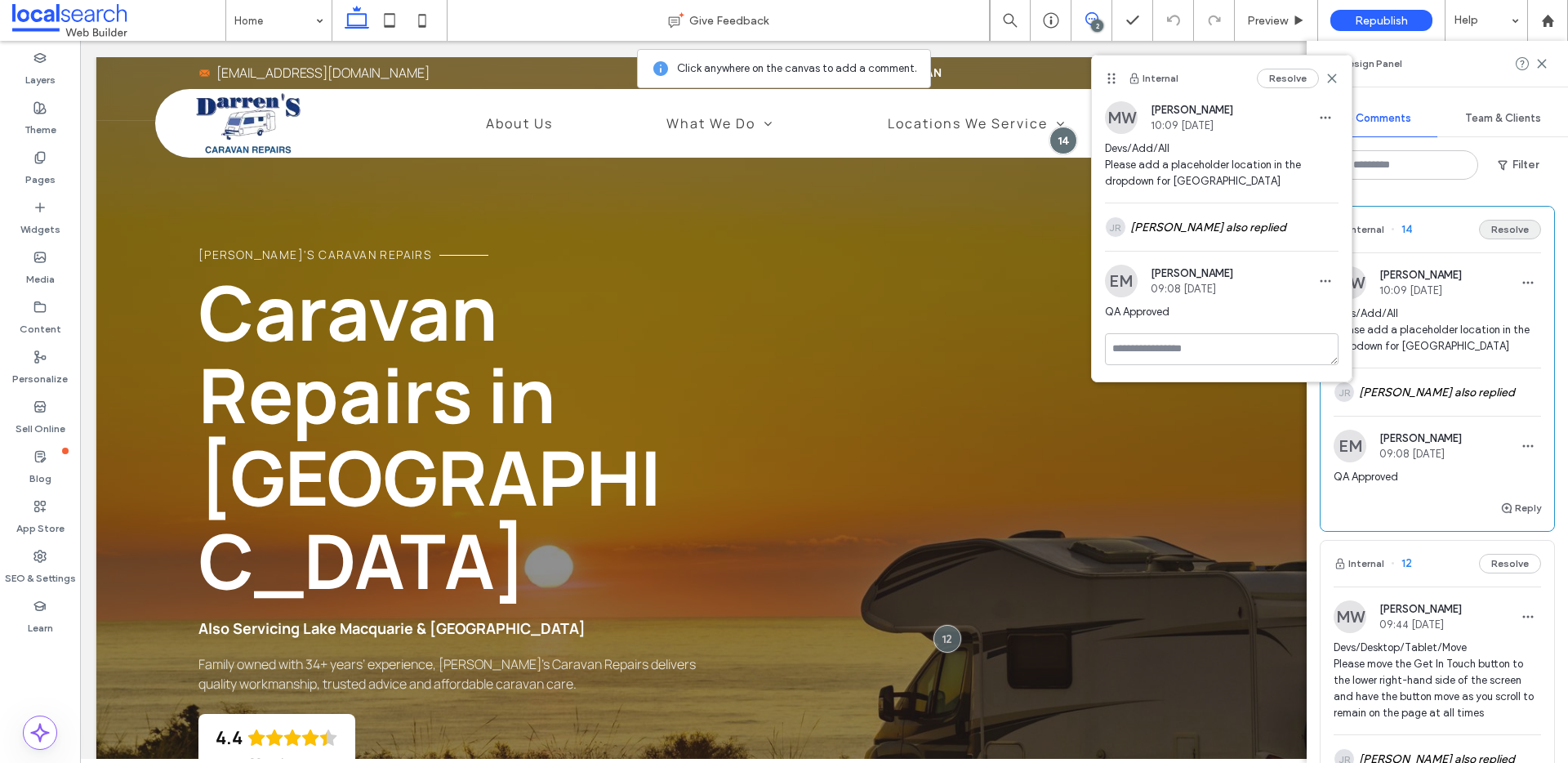
click at [1510, 232] on button "Resolve" at bounding box center [1511, 230] width 62 height 20
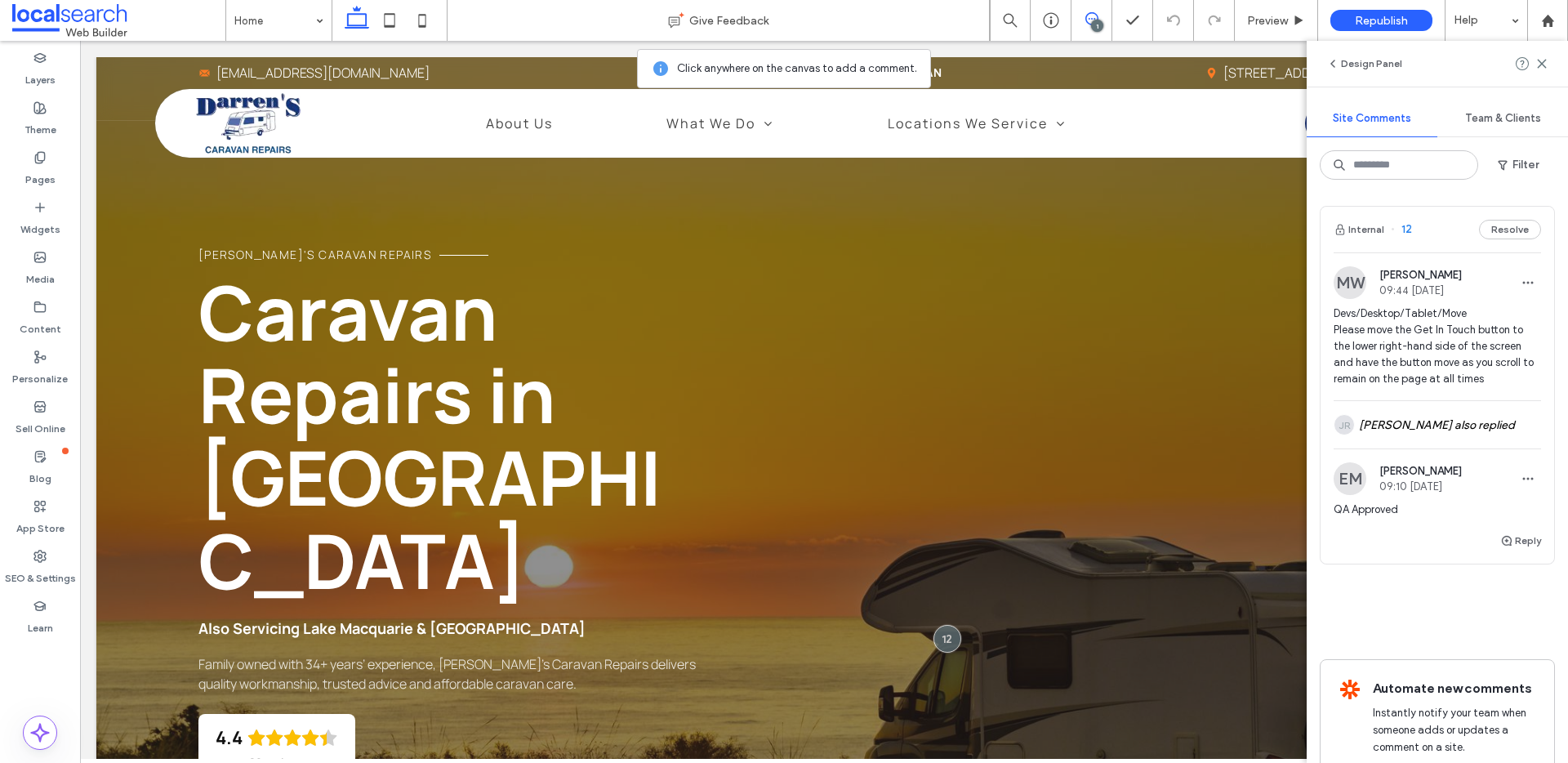
click at [1408, 231] on span "12" at bounding box center [1401, 230] width 21 height 16
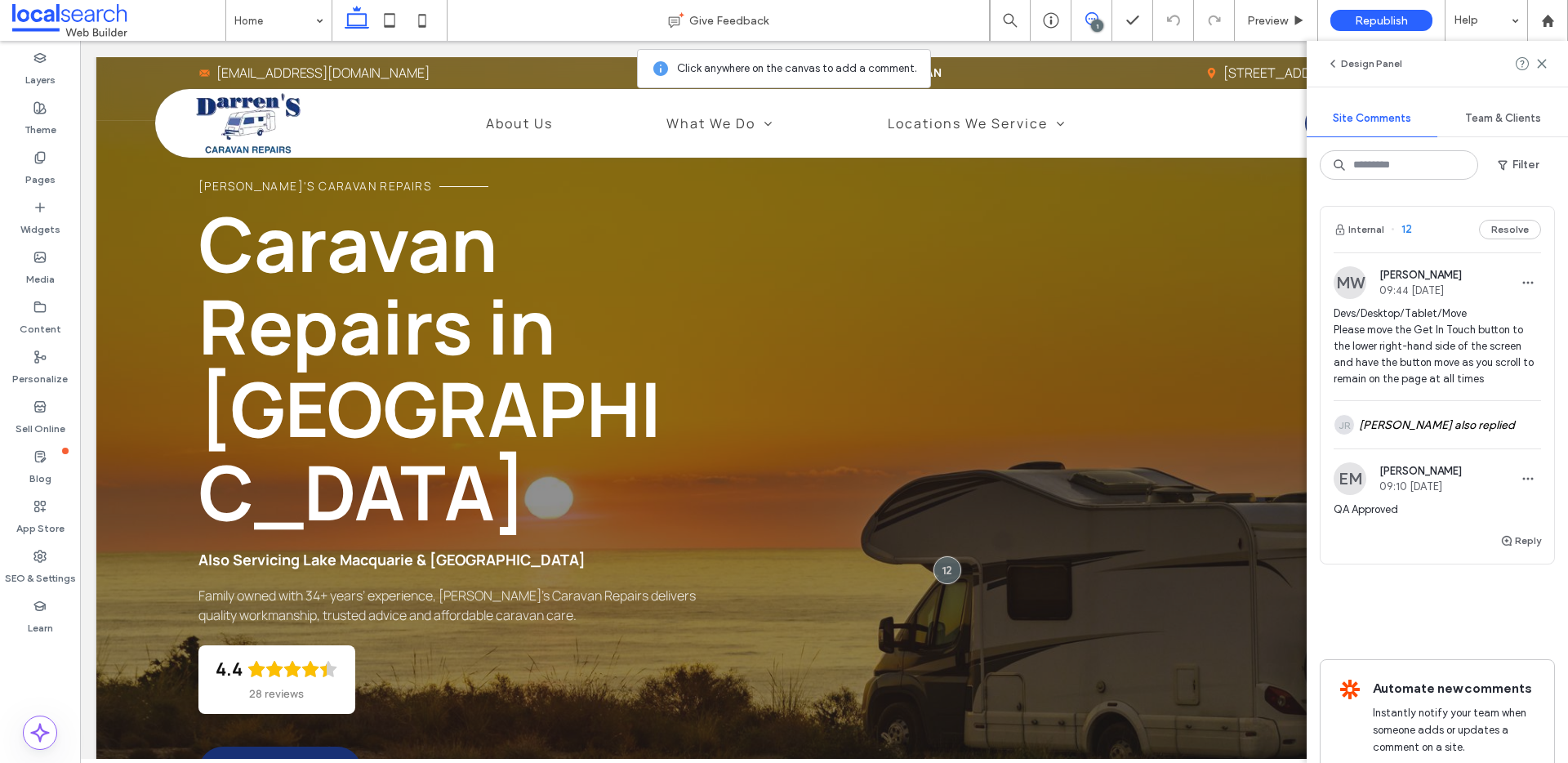
scroll to position [73, 0]
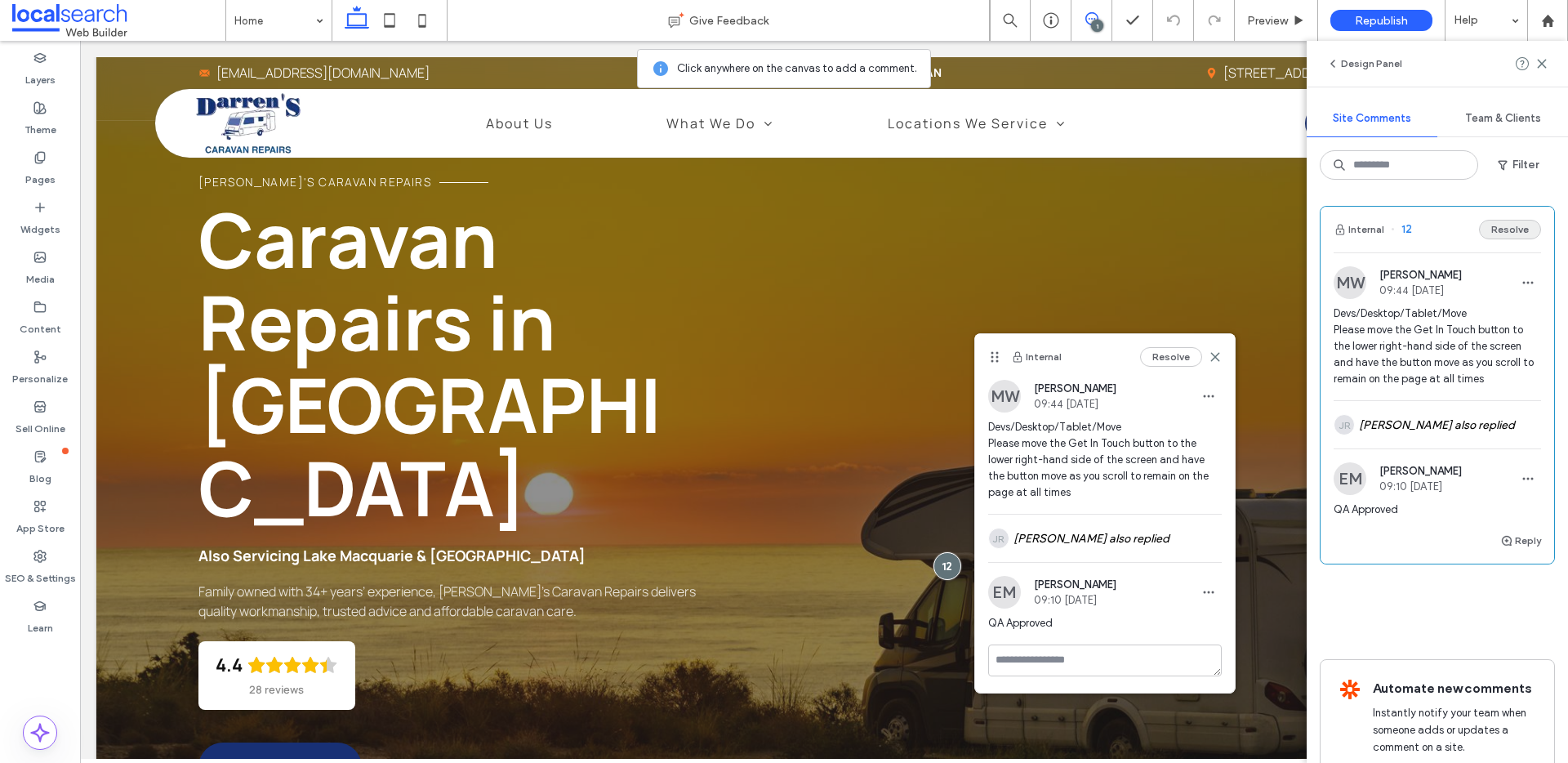
click at [1510, 233] on button "Resolve" at bounding box center [1511, 230] width 62 height 20
click at [385, 20] on use at bounding box center [390, 19] width 11 height 14
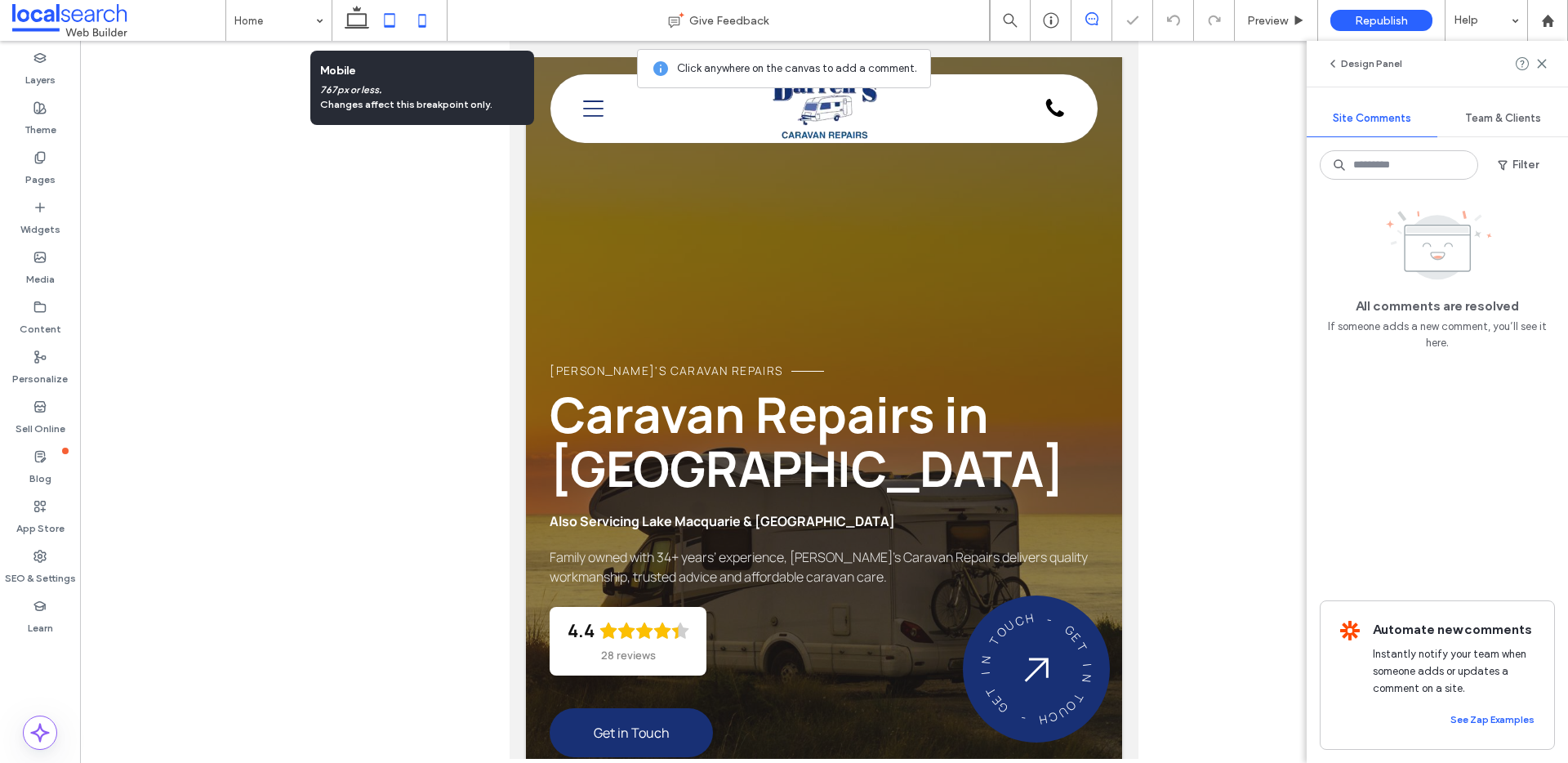
click at [413, 26] on icon at bounding box center [422, 20] width 33 height 33
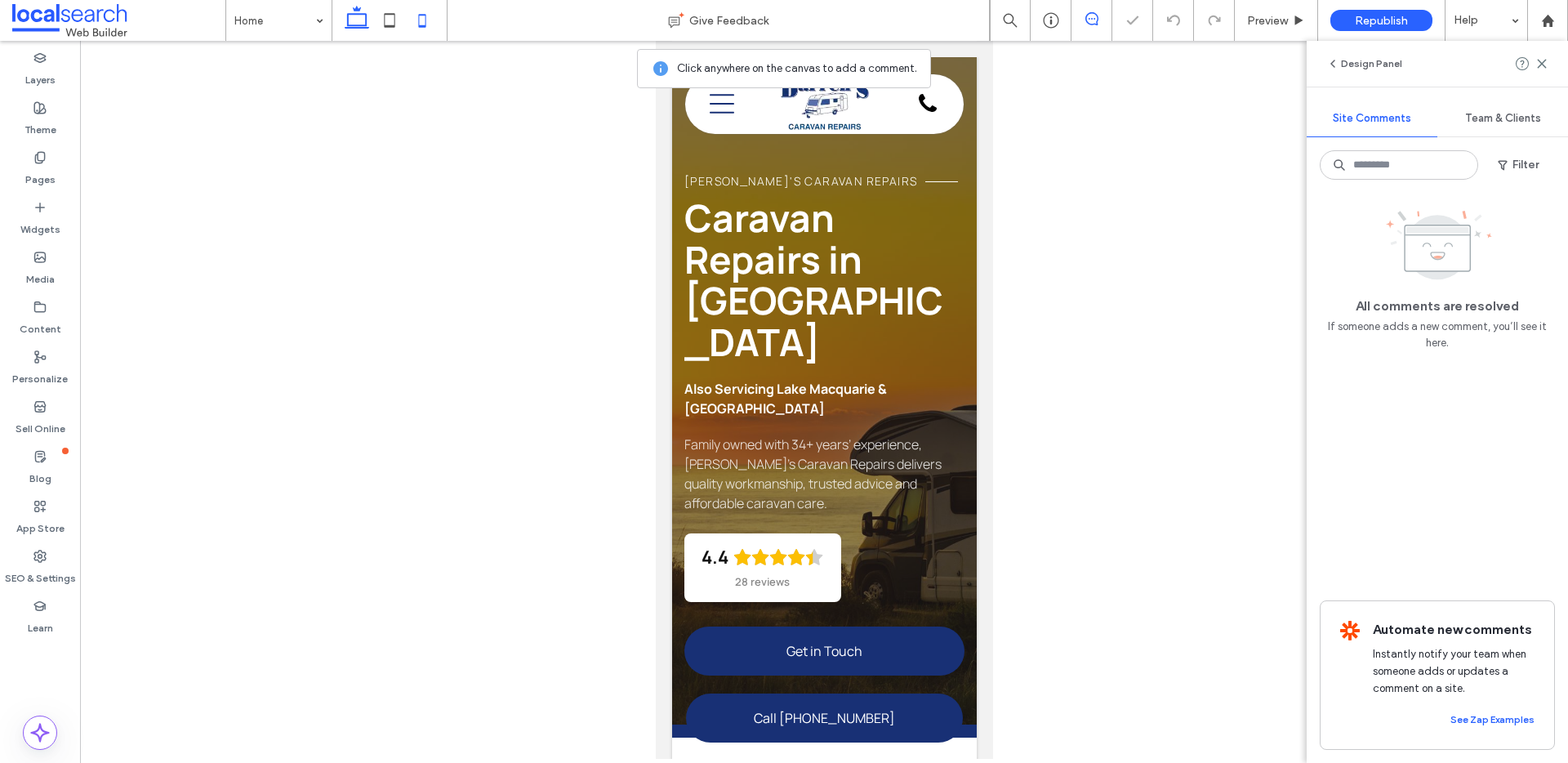
drag, startPoint x: 364, startPoint y: 27, endPoint x: 372, endPoint y: 0, distance: 28.2
click at [364, 23] on icon at bounding box center [357, 20] width 33 height 33
